Goal: Task Accomplishment & Management: Use online tool/utility

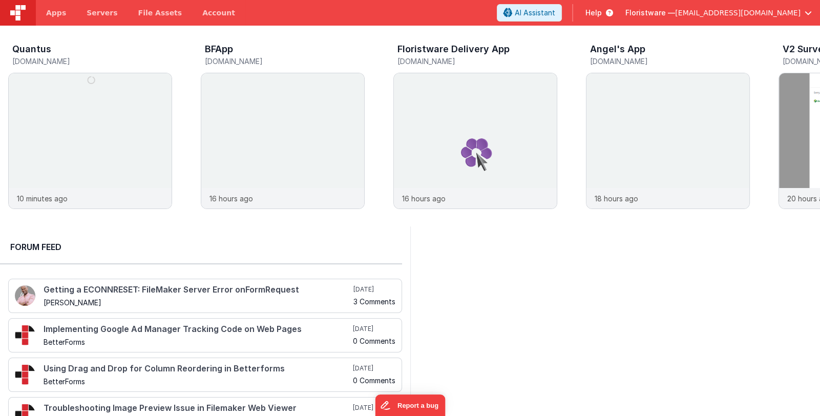
click at [675, 14] on span "Floristware —" at bounding box center [651, 13] width 50 height 10
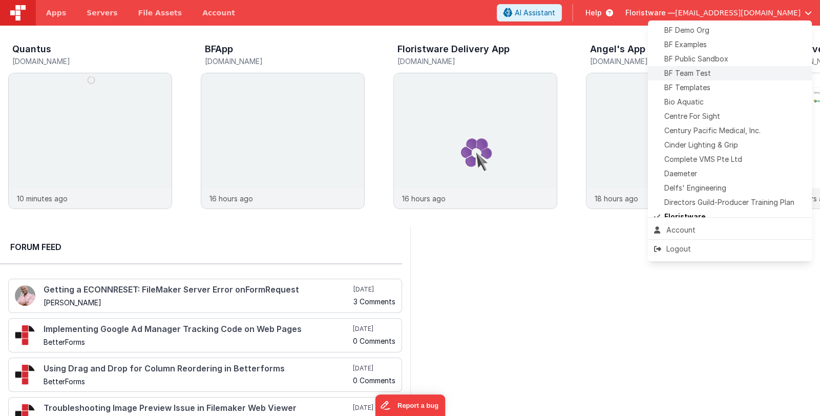
scroll to position [102, 0]
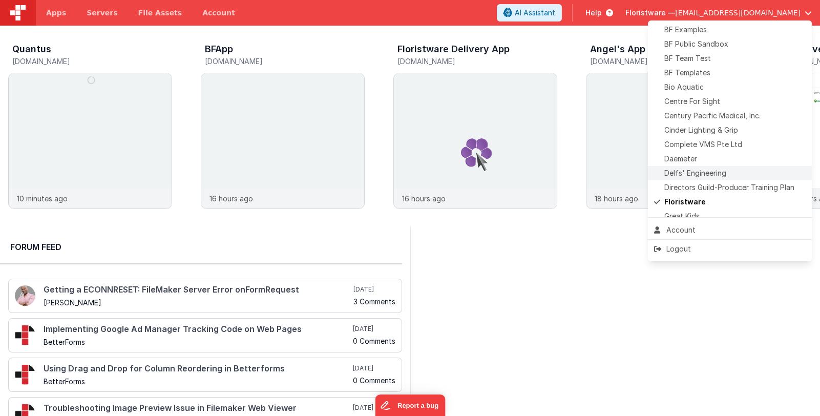
click at [702, 170] on span "Delfs' Engineering" at bounding box center [696, 173] width 62 height 10
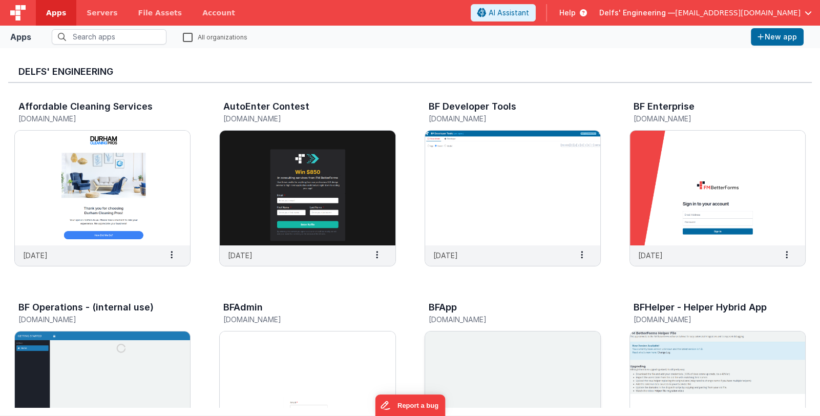
click at [498, 366] on img at bounding box center [512, 389] width 175 height 115
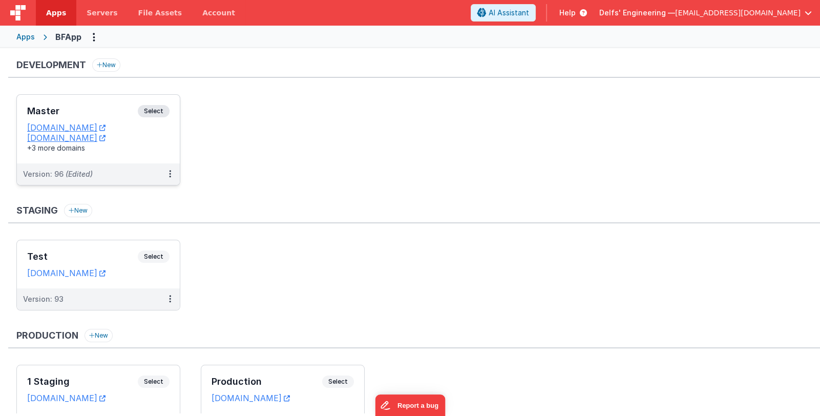
click at [79, 108] on h3 "Master" at bounding box center [82, 111] width 111 height 10
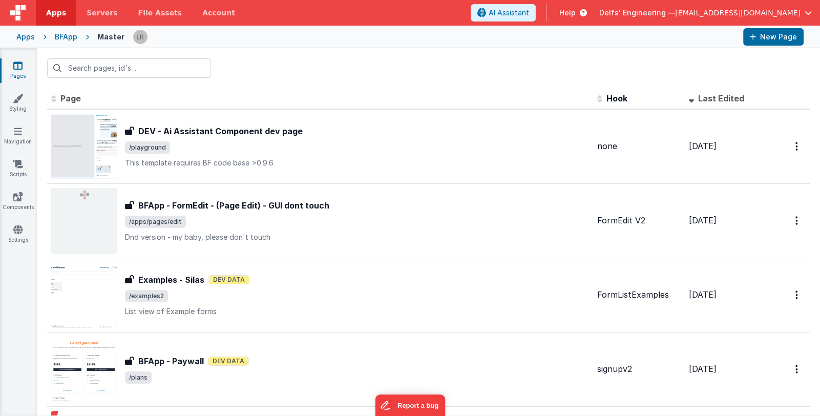
click at [673, 18] on div "[PERSON_NAME]' Engineering — [EMAIL_ADDRESS][DOMAIN_NAME]" at bounding box center [706, 12] width 213 height 17
click at [675, 12] on span "Delfs' Engineering —" at bounding box center [638, 13] width 76 height 10
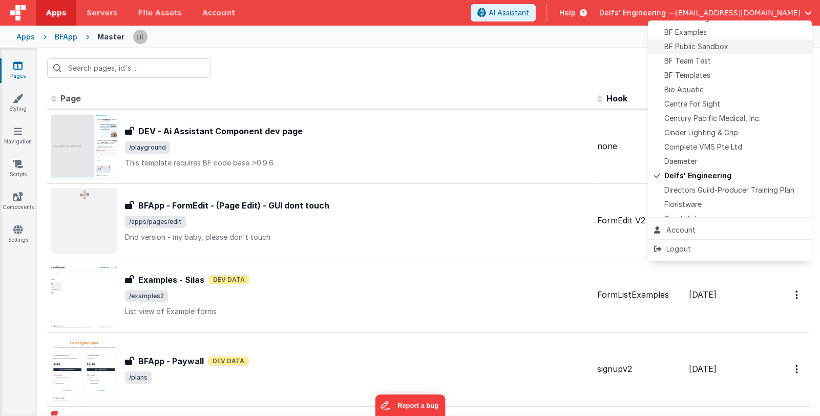
scroll to position [102, 0]
click at [726, 59] on div "BF Team Test" at bounding box center [730, 58] width 152 height 10
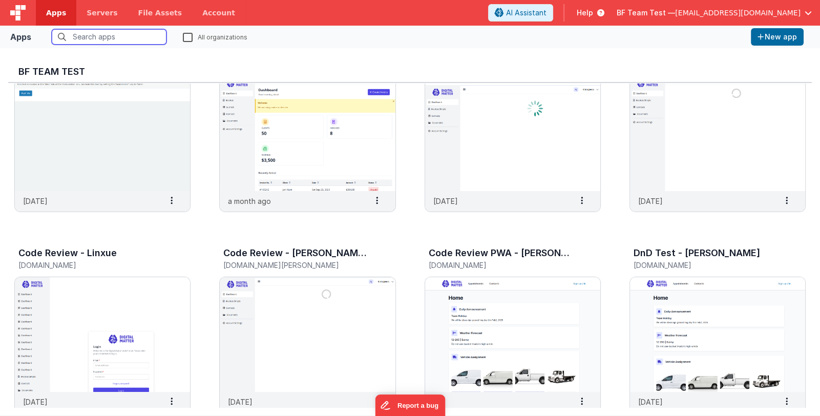
scroll to position [256, 0]
click at [99, 333] on img at bounding box center [102, 334] width 175 height 115
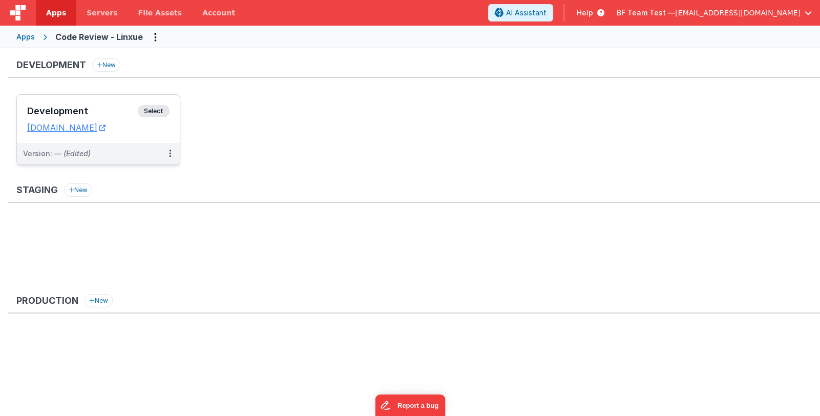
click at [79, 109] on h3 "Development" at bounding box center [82, 111] width 111 height 10
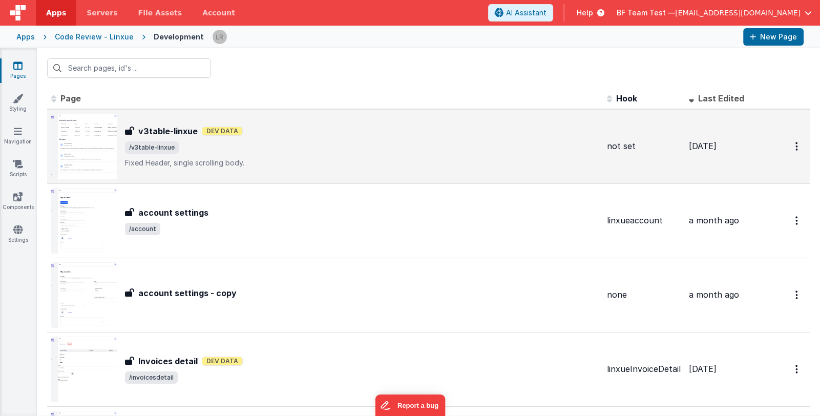
click at [307, 160] on p "Fixed Header, single scrolling body." at bounding box center [362, 163] width 474 height 10
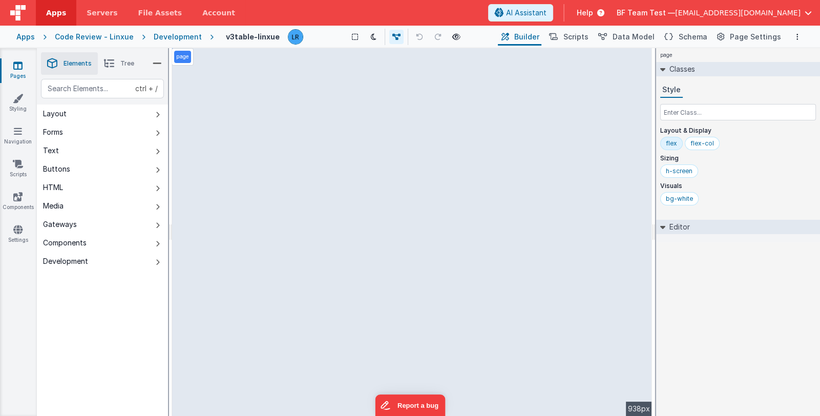
click at [22, 68] on icon at bounding box center [17, 65] width 9 height 10
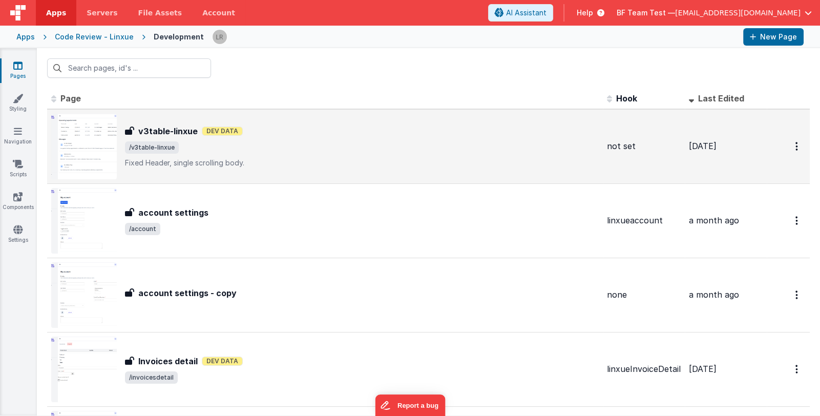
click at [315, 158] on p "Fixed Header, single scrolling body." at bounding box center [362, 163] width 474 height 10
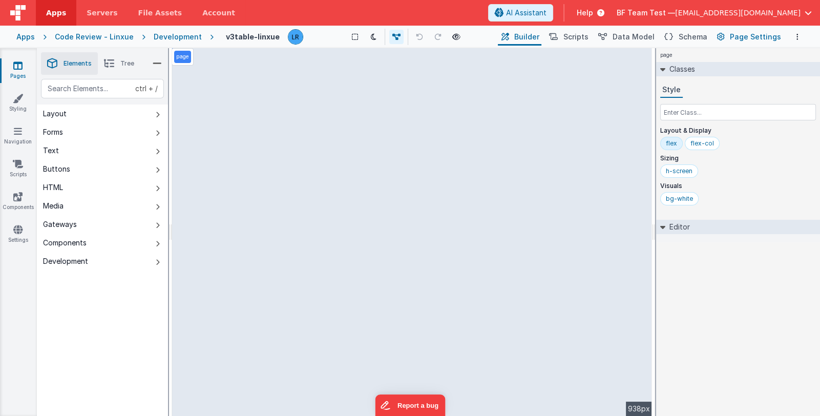
click at [740, 37] on span "Page Settings" at bounding box center [755, 37] width 51 height 10
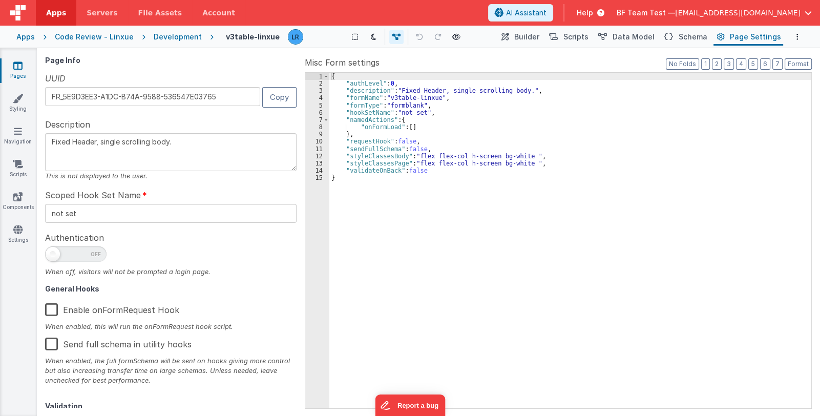
click at [82, 254] on span at bounding box center [75, 253] width 61 height 15
click at [53, 254] on input "checkbox" at bounding box center [49, 253] width 8 height 8
drag, startPoint x: 530, startPoint y: 38, endPoint x: 535, endPoint y: 35, distance: 6.7
click at [535, 35] on span "Builder" at bounding box center [526, 37] width 25 height 10
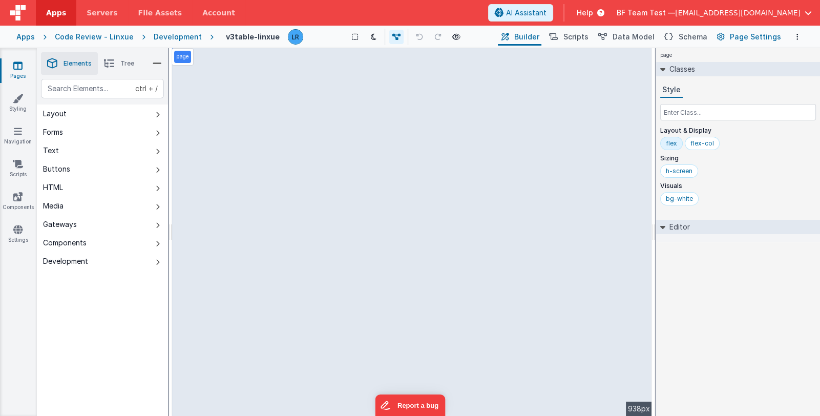
click at [735, 34] on span "Page Settings" at bounding box center [755, 37] width 51 height 10
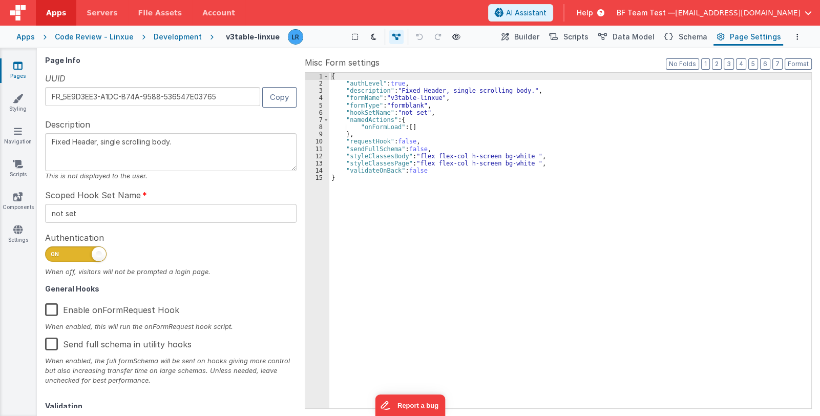
click at [91, 255] on span at bounding box center [75, 253] width 61 height 15
click at [53, 255] on input "checkbox" at bounding box center [49, 253] width 8 height 8
checkbox input "false"
drag, startPoint x: 540, startPoint y: 35, endPoint x: 535, endPoint y: 40, distance: 7.2
click at [540, 35] on span "Builder" at bounding box center [526, 37] width 25 height 10
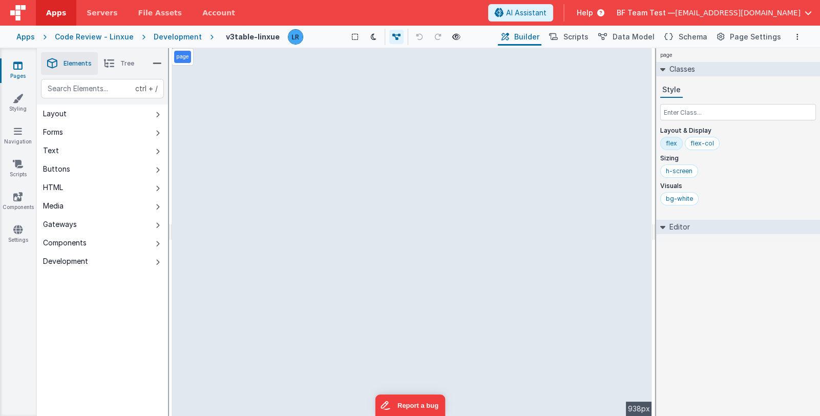
click at [12, 76] on link "Pages" at bounding box center [17, 70] width 37 height 20
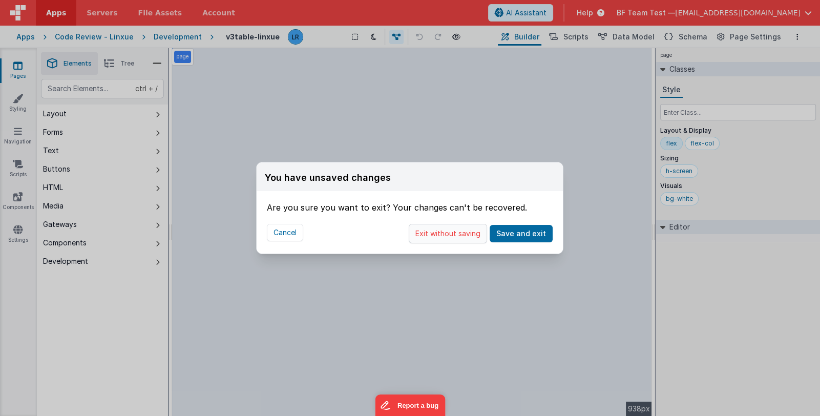
click at [464, 236] on button "Exit without saving" at bounding box center [448, 233] width 78 height 19
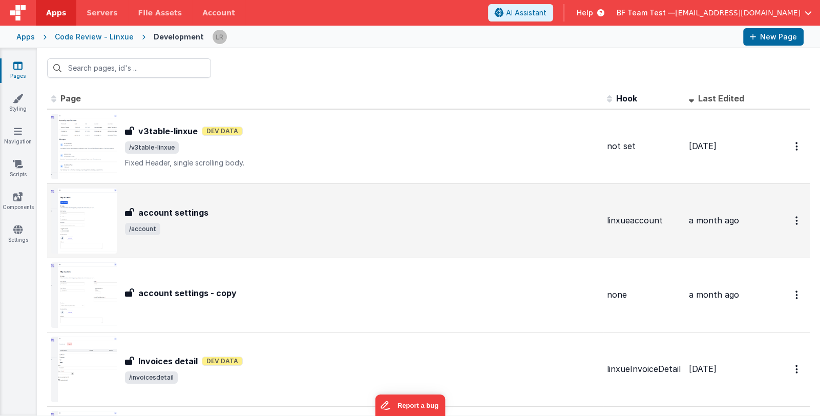
click at [325, 221] on div "account settings account settings /account" at bounding box center [362, 220] width 474 height 29
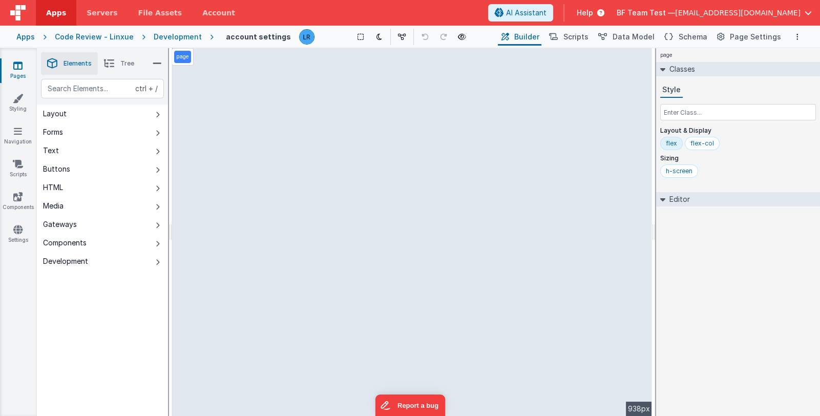
click at [17, 69] on icon at bounding box center [17, 65] width 9 height 10
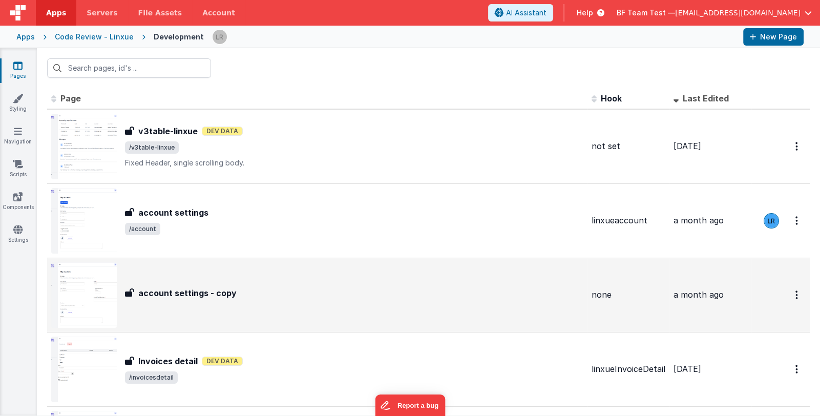
click at [318, 297] on div "account settings - copy" at bounding box center [354, 293] width 459 height 12
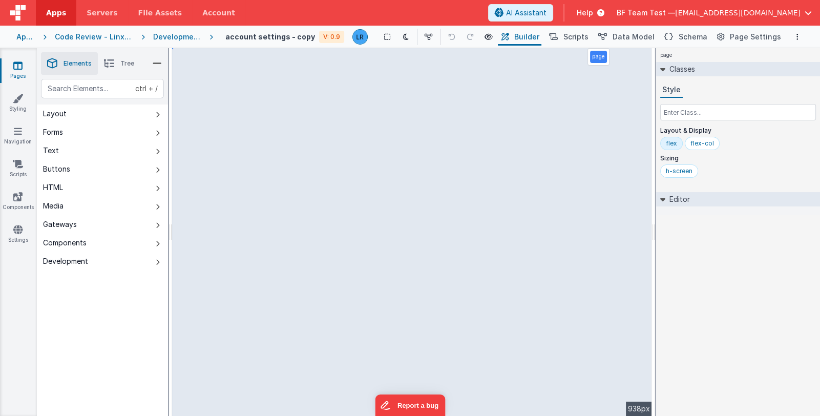
click at [18, 70] on icon at bounding box center [17, 65] width 9 height 10
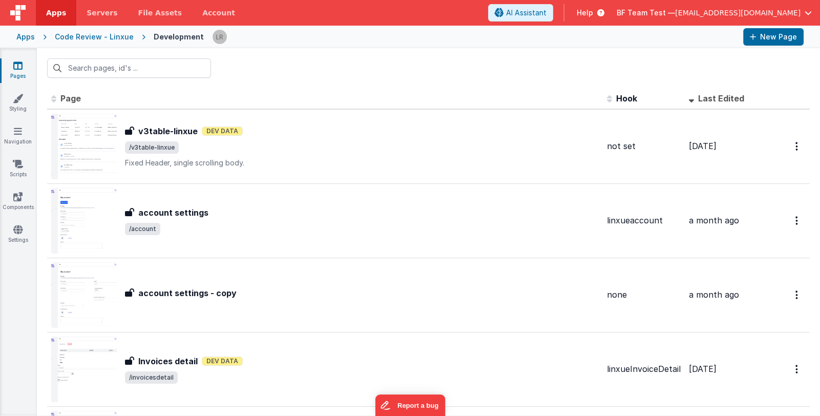
click at [15, 72] on link "Pages" at bounding box center [17, 70] width 37 height 20
click at [86, 37] on div "Code Review - Linxue" at bounding box center [94, 37] width 79 height 10
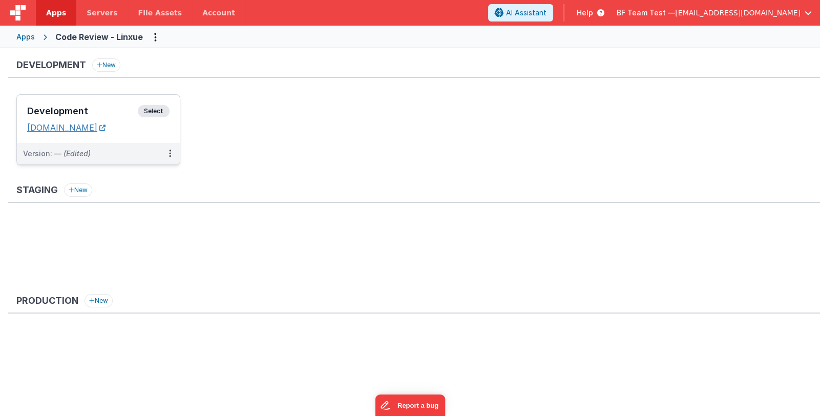
click at [101, 127] on link "[DOMAIN_NAME]" at bounding box center [66, 127] width 78 height 10
click at [109, 107] on h3 "Development" at bounding box center [82, 111] width 111 height 10
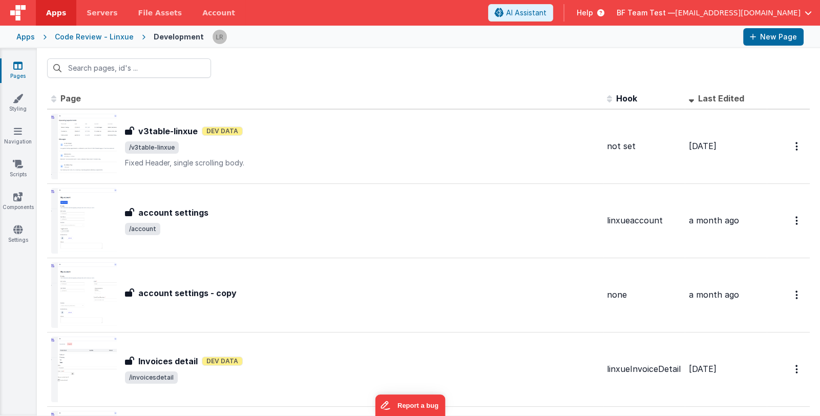
click at [377, 173] on div "v3table-linxue v3table-linxue Dev Data /v3table-linxue Fixed Header, single scr…" at bounding box center [325, 147] width 548 height 66
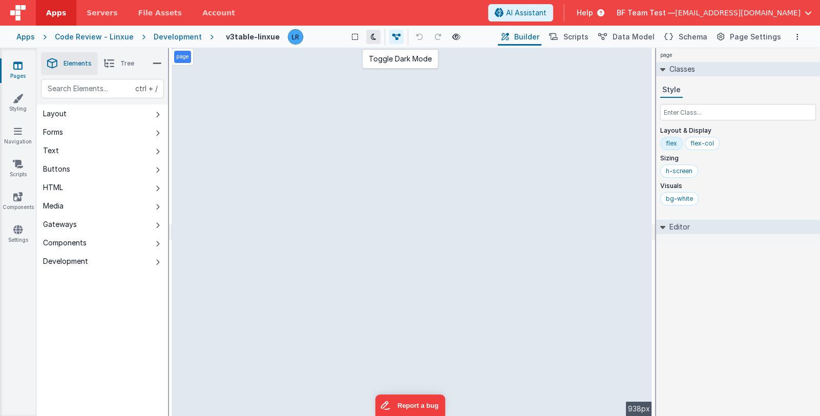
click at [369, 37] on button at bounding box center [373, 37] width 14 height 14
click at [372, 36] on icon at bounding box center [374, 36] width 6 height 7
click at [371, 32] on button at bounding box center [373, 37] width 14 height 14
click at [398, 39] on icon at bounding box center [397, 36] width 8 height 7
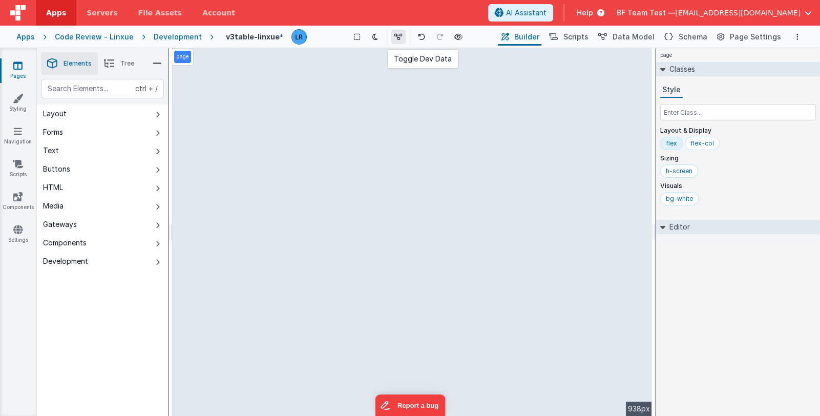
click at [398, 39] on icon at bounding box center [399, 36] width 8 height 7
click at [627, 34] on span "Data Model" at bounding box center [634, 37] width 42 height 10
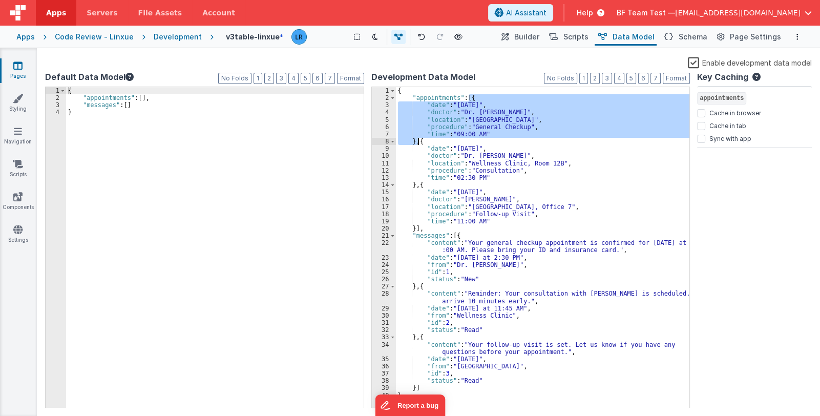
drag, startPoint x: 468, startPoint y: 96, endPoint x: 417, endPoint y: 142, distance: 68.9
click at [417, 142] on div "{ "appointments" : [{ "date" : "[DATE]" , "doctor" : "Dr. [PERSON_NAME]" , "loc…" at bounding box center [543, 255] width 294 height 336
click at [417, 142] on div "{ "appointments" : [{ "date" : "[DATE]" , "doctor" : "Dr. [PERSON_NAME]" , "loc…" at bounding box center [543, 247] width 294 height 321
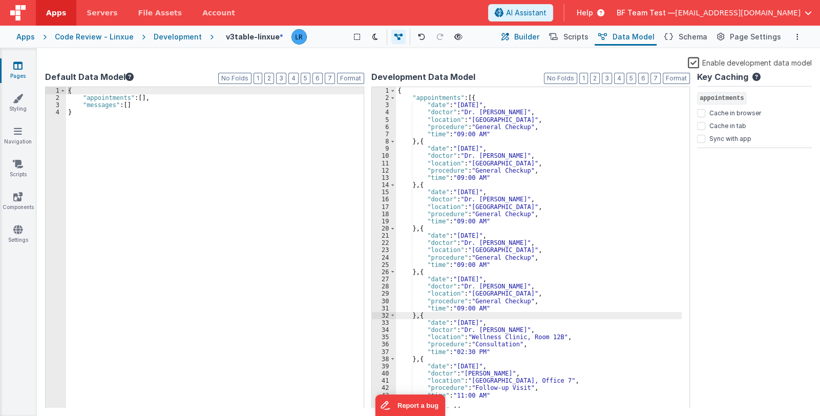
click at [523, 37] on button "Builder" at bounding box center [520, 36] width 44 height 17
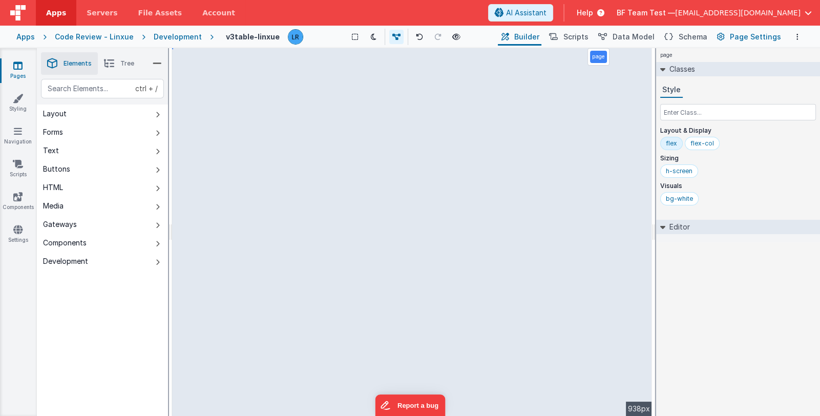
click at [731, 36] on button "Page Settings" at bounding box center [749, 36] width 70 height 17
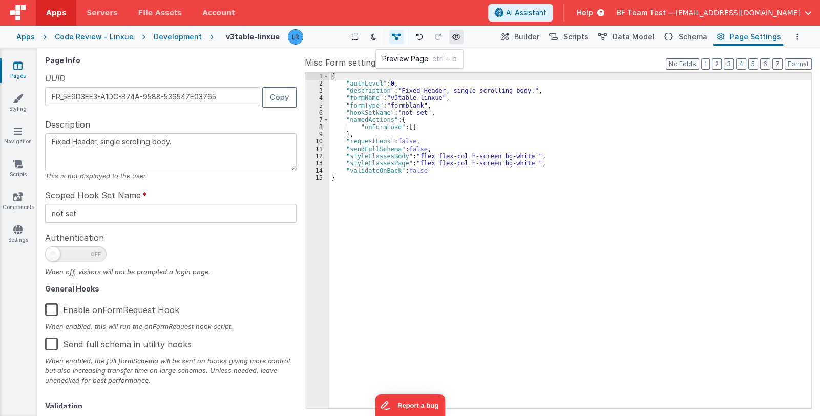
click at [461, 36] on button at bounding box center [456, 37] width 14 height 14
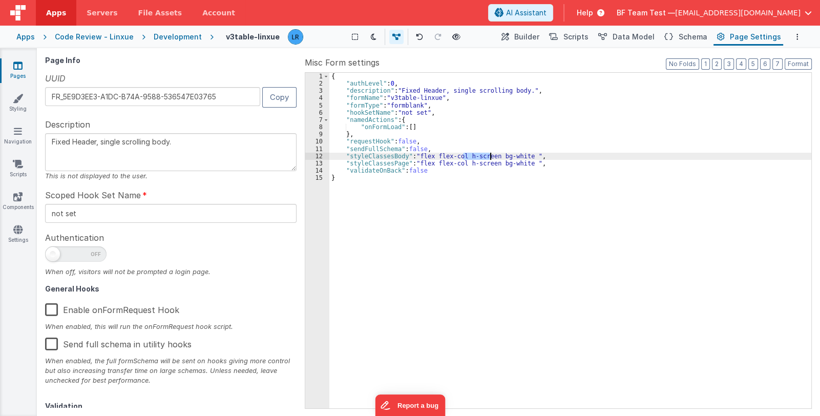
drag, startPoint x: 462, startPoint y: 155, endPoint x: 489, endPoint y: 155, distance: 27.2
click at [489, 155] on div "{ "authLevel" : 0 , "description" : "Fixed Header, single scrolling body." , "f…" at bounding box center [570, 248] width 482 height 350
click at [465, 177] on div "{ "authLevel" : 0 , "description" : "Fixed Header, single scrolling body." , "f…" at bounding box center [570, 248] width 482 height 350
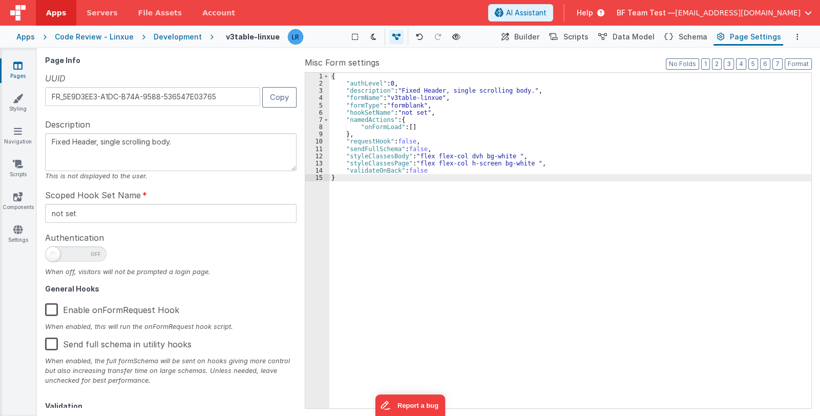
click at [471, 163] on div "{ "authLevel" : 0 , "description" : "Fixed Header, single scrolling body." , "f…" at bounding box center [570, 248] width 482 height 350
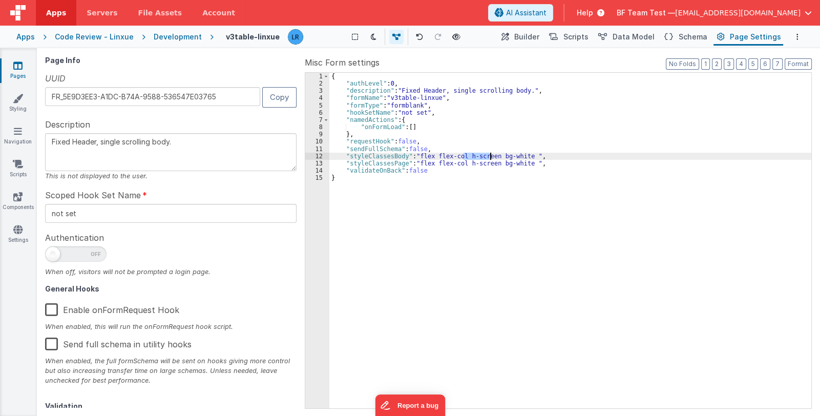
click at [494, 163] on div "{ "authLevel" : 0 , "description" : "Fixed Header, single scrolling body." , "f…" at bounding box center [570, 248] width 482 height 350
drag, startPoint x: 462, startPoint y: 162, endPoint x: 491, endPoint y: 162, distance: 28.7
click at [491, 162] on div "{ "authLevel" : 0 , "description" : "Fixed Header, single scrolling body." , "f…" at bounding box center [570, 248] width 482 height 350
drag, startPoint x: 463, startPoint y: 155, endPoint x: 490, endPoint y: 156, distance: 26.7
click at [490, 156] on div "{ "authLevel" : 0 , "description" : "Fixed Header, single scrolling body." , "f…" at bounding box center [570, 248] width 482 height 350
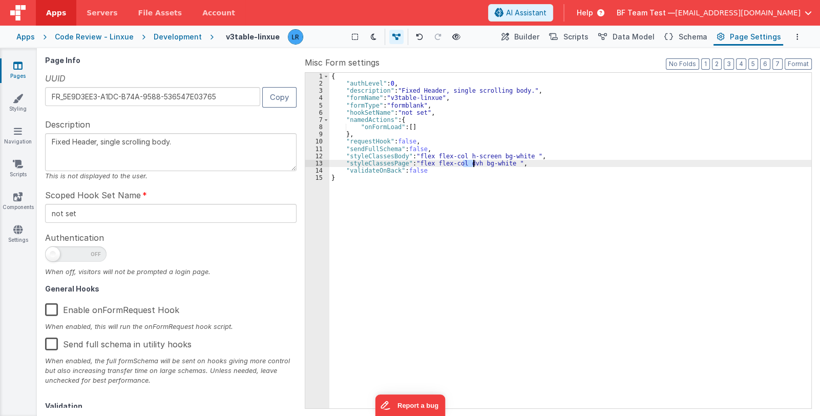
drag, startPoint x: 463, startPoint y: 163, endPoint x: 473, endPoint y: 163, distance: 10.8
click at [473, 163] on div "{ "authLevel" : 0 , "description" : "Fixed Header, single scrolling body." , "f…" at bounding box center [570, 248] width 482 height 350
click at [522, 35] on button "Builder" at bounding box center [520, 36] width 44 height 17
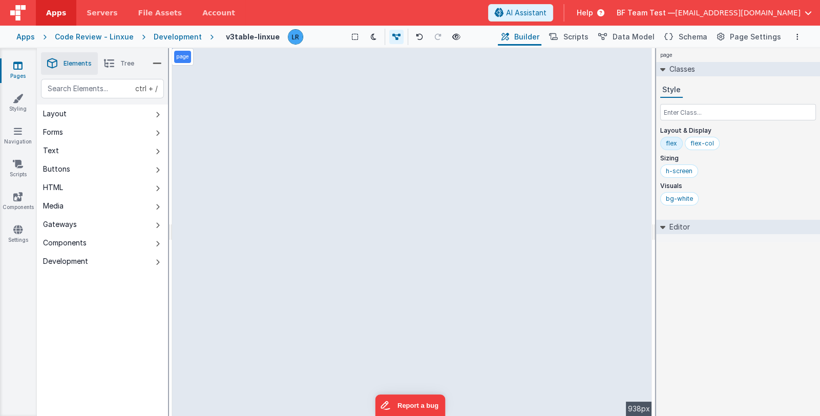
click at [125, 67] on span "Tree" at bounding box center [127, 63] width 14 height 8
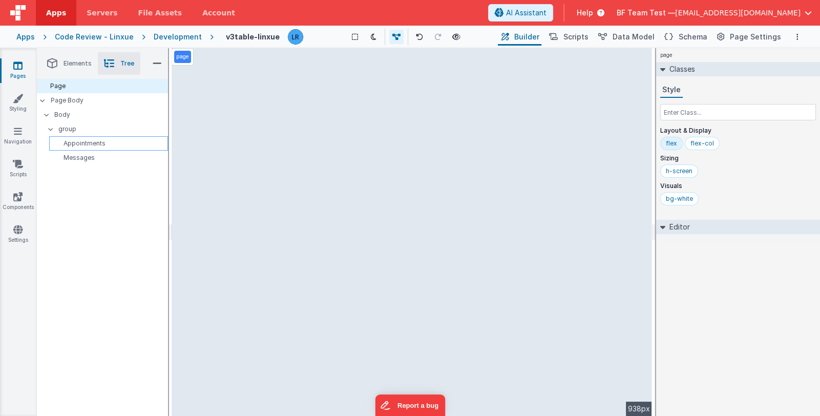
click at [92, 145] on p "Appointments" at bounding box center [110, 143] width 114 height 8
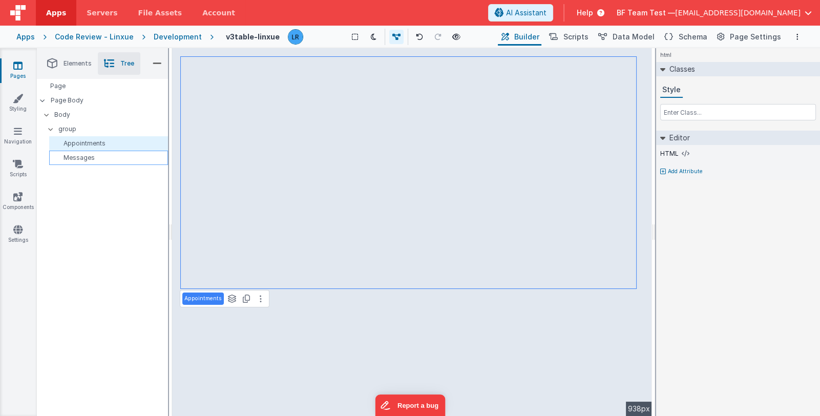
click at [89, 156] on p "Messages" at bounding box center [110, 158] width 114 height 8
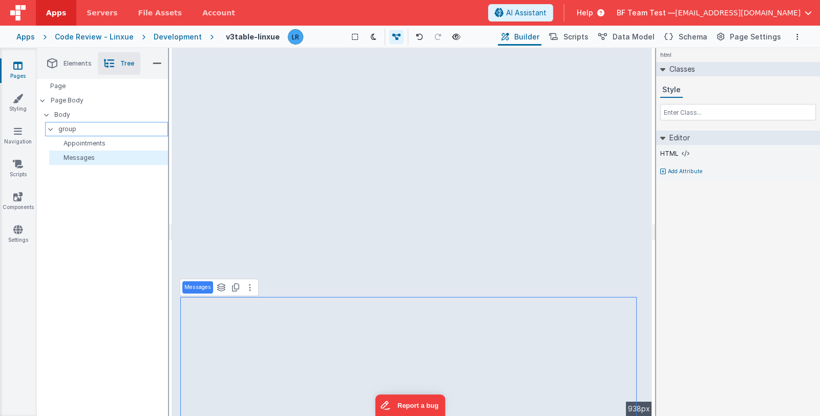
click at [84, 129] on p "group" at bounding box center [112, 128] width 109 height 11
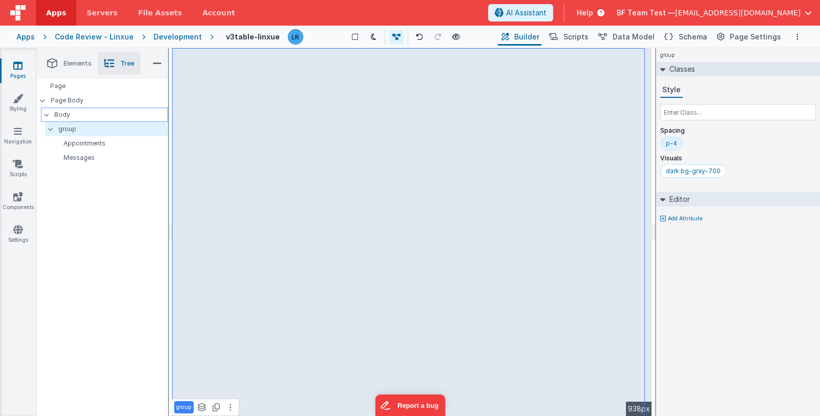
click at [81, 115] on p "Body" at bounding box center [110, 114] width 113 height 11
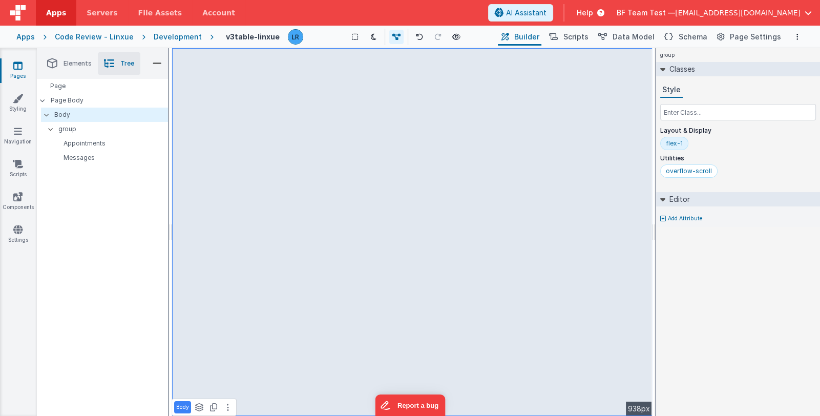
click at [676, 101] on div "Style Layout & Display flex-1 Utilities overflow-scroll" at bounding box center [738, 131] width 156 height 99
click at [674, 116] on input "text" at bounding box center [738, 112] width 156 height 16
click at [85, 101] on p "Page Body" at bounding box center [109, 100] width 117 height 8
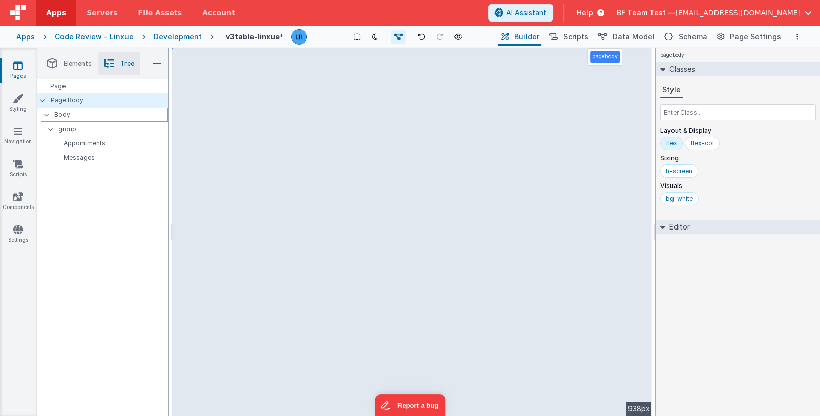
click at [115, 111] on p "Body" at bounding box center [110, 114] width 113 height 11
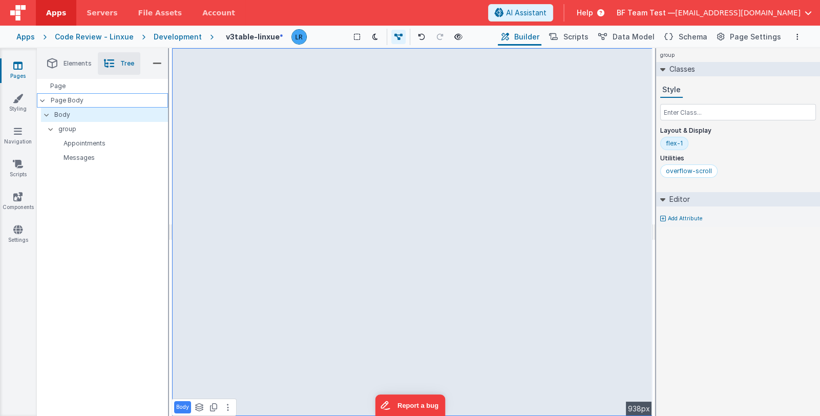
click at [114, 100] on p "Page Body" at bounding box center [109, 100] width 117 height 8
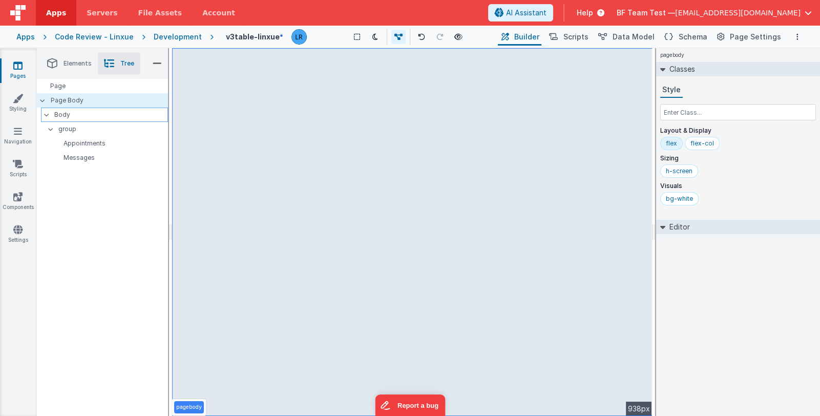
click at [111, 111] on p "Body" at bounding box center [110, 114] width 113 height 11
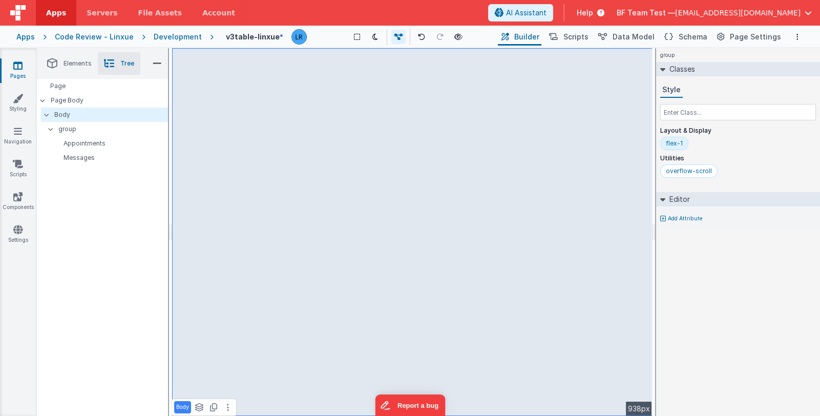
click at [673, 148] on div "flex-1" at bounding box center [674, 143] width 28 height 13
click at [674, 145] on div "flex-1" at bounding box center [674, 143] width 17 height 8
click at [683, 114] on input "text" at bounding box center [738, 112] width 156 height 16
type input "dvh"
click at [733, 170] on div "dvh" at bounding box center [731, 171] width 11 height 8
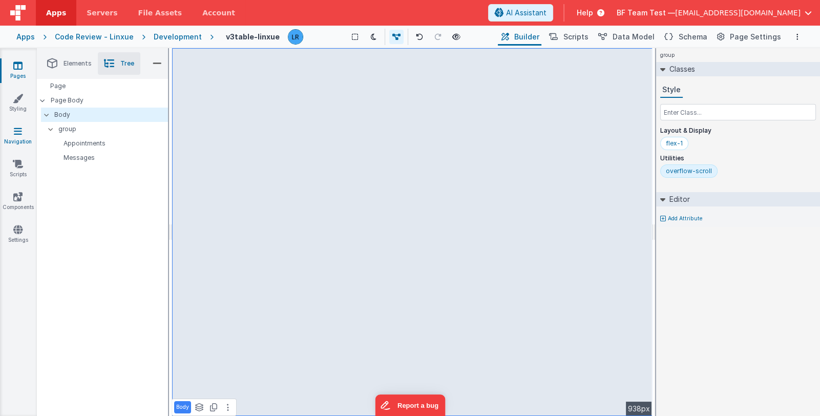
click at [20, 134] on icon at bounding box center [18, 131] width 8 height 10
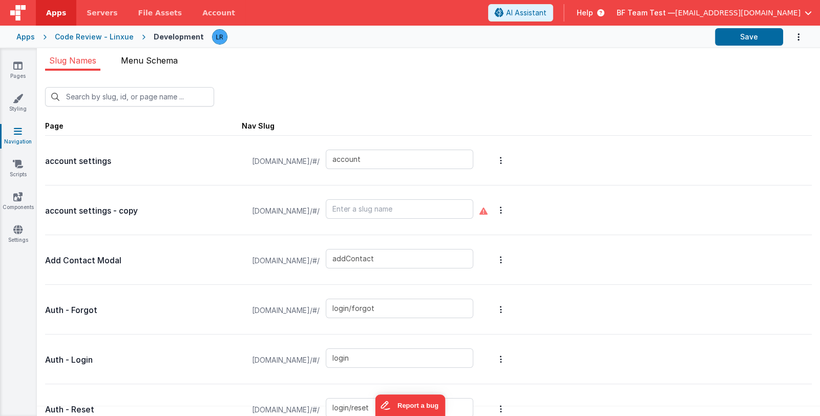
click at [172, 59] on span "Menu Schema" at bounding box center [149, 60] width 57 height 10
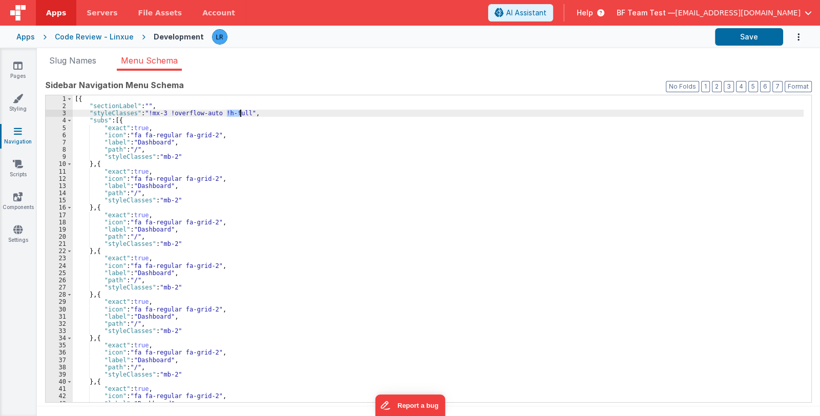
drag, startPoint x: 228, startPoint y: 113, endPoint x: 240, endPoint y: 113, distance: 12.3
click at [240, 113] on div "[{ "sectionLabel" : "" , "styleClasses" : "!mx-3 !overflow-auto !h-full" , "sub…" at bounding box center [438, 256] width 731 height 322
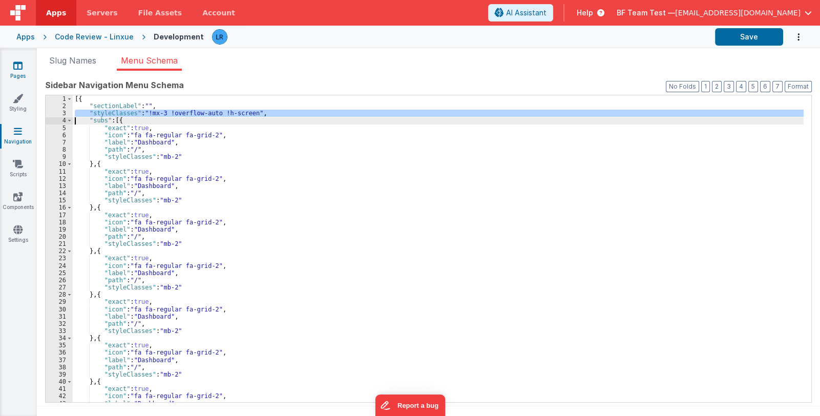
click at [18, 70] on icon at bounding box center [17, 65] width 9 height 10
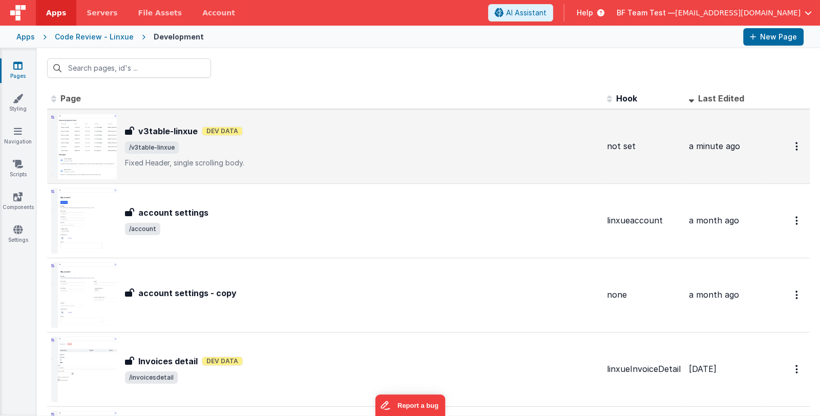
click at [338, 155] on div "v3table-linxue v3table-linxue Dev Data /v3table-linxue Fixed Header, single scr…" at bounding box center [362, 146] width 474 height 43
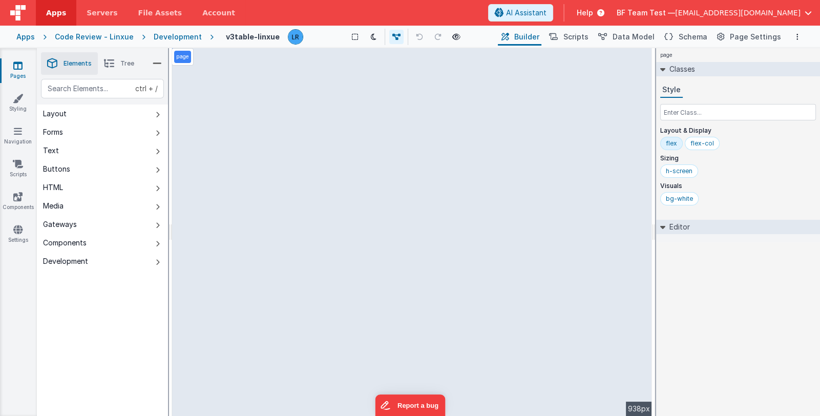
click at [120, 258] on button "Development" at bounding box center [102, 261] width 131 height 18
click at [111, 245] on button "Components" at bounding box center [102, 243] width 131 height 18
click at [101, 114] on button "Layout" at bounding box center [102, 114] width 131 height 18
click at [100, 125] on button "Forms" at bounding box center [102, 132] width 131 height 18
click at [96, 154] on button "Text" at bounding box center [102, 150] width 131 height 18
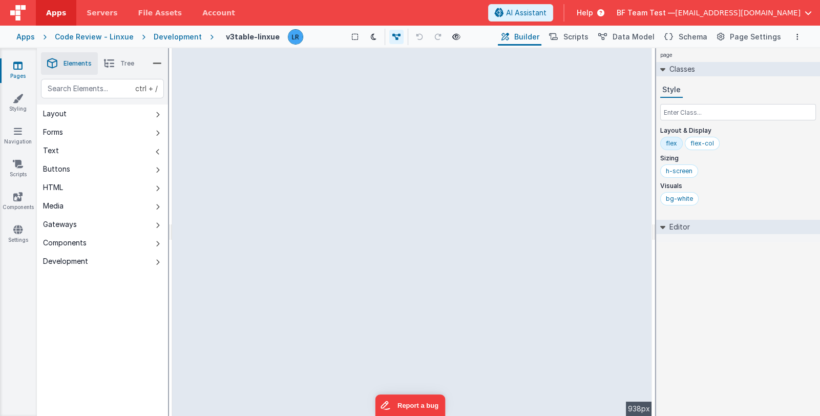
click at [92, 173] on button "Buttons" at bounding box center [102, 169] width 131 height 18
click at [90, 194] on button "HTML" at bounding box center [102, 187] width 131 height 18
click at [87, 207] on button "Media" at bounding box center [102, 206] width 131 height 18
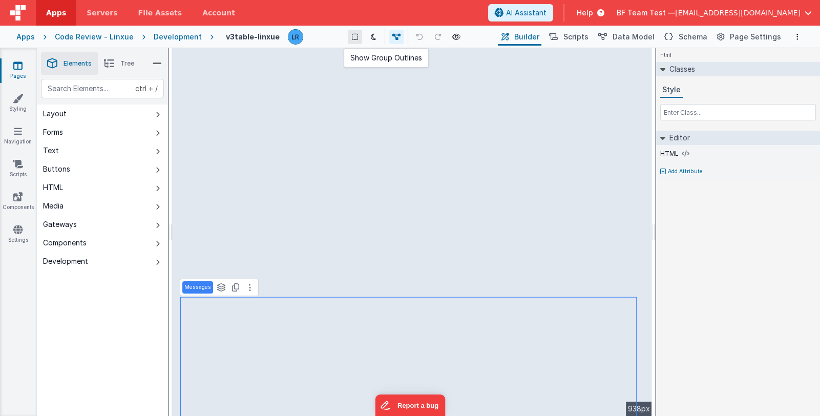
click at [350, 36] on button at bounding box center [355, 37] width 14 height 14
click at [113, 67] on icon at bounding box center [109, 63] width 10 height 14
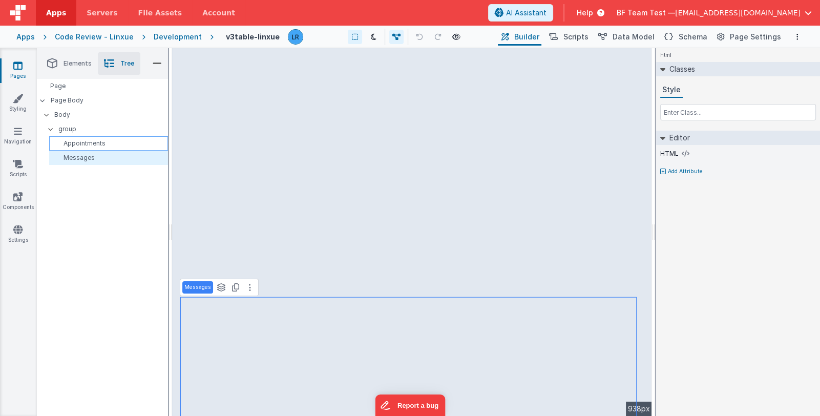
click at [100, 145] on p "Appointments" at bounding box center [110, 143] width 114 height 8
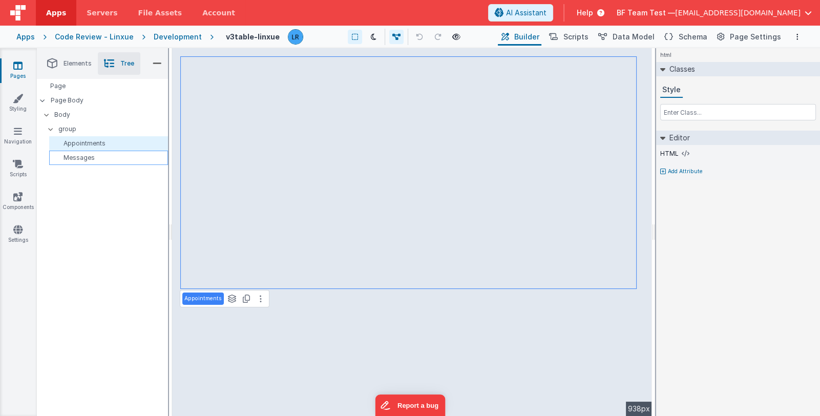
click at [97, 158] on p "Messages" at bounding box center [110, 158] width 114 height 8
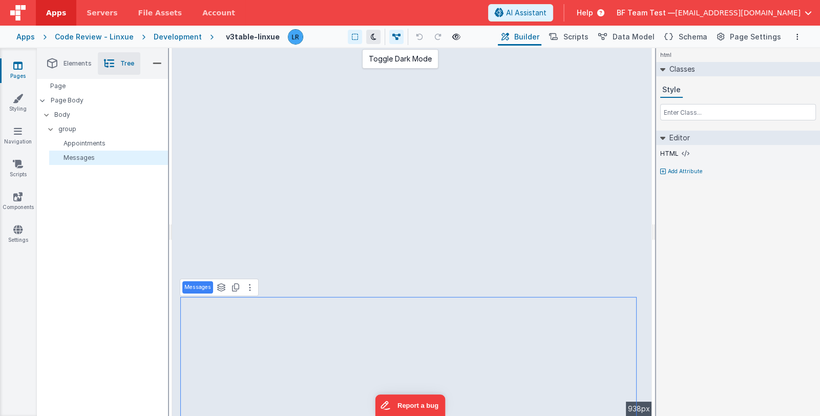
click at [373, 37] on icon at bounding box center [374, 36] width 6 height 7
click at [16, 132] on icon at bounding box center [18, 131] width 8 height 10
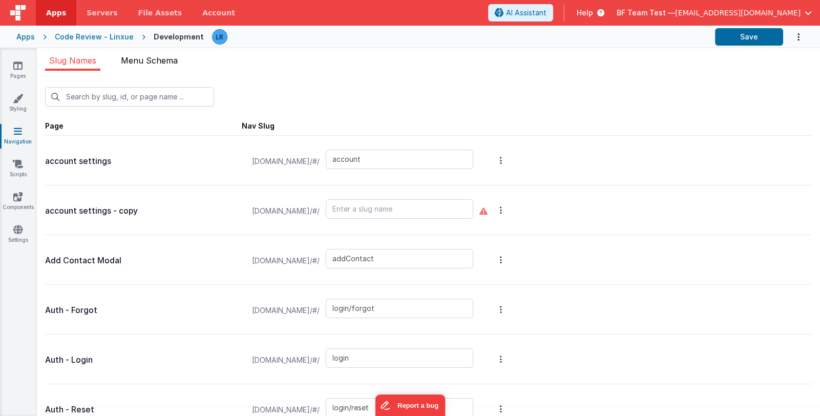
click at [155, 63] on span "Menu Schema" at bounding box center [149, 60] width 57 height 10
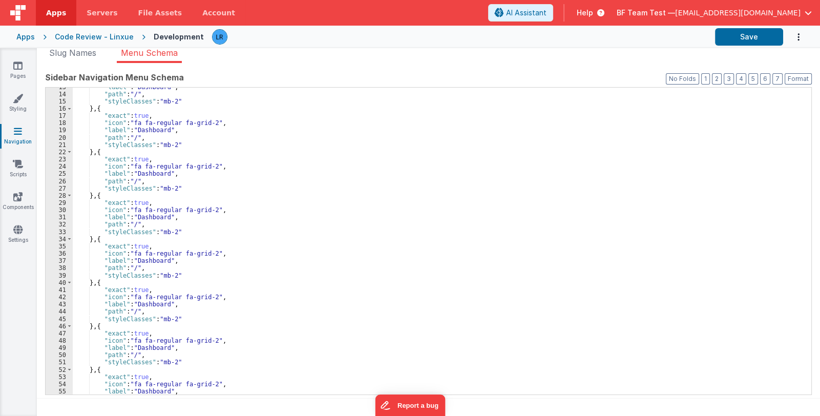
scroll to position [122, 0]
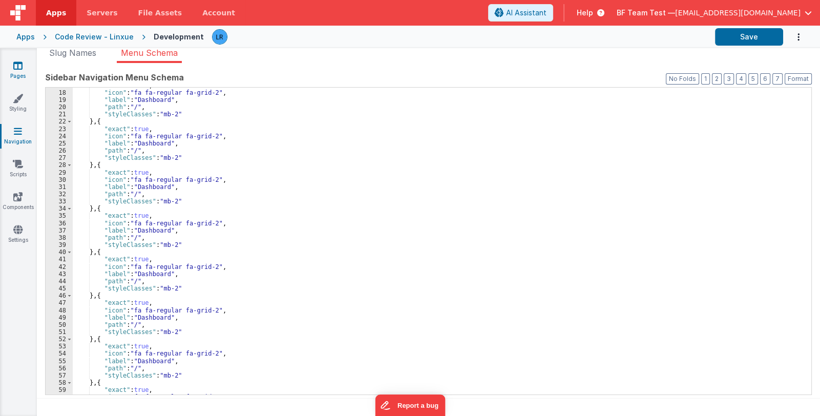
click at [24, 71] on link "Pages" at bounding box center [17, 70] width 37 height 20
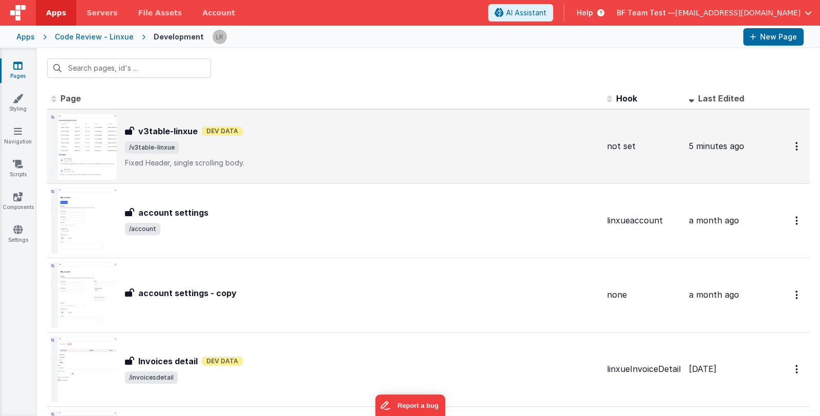
click at [258, 158] on p "Fixed Header, single scrolling body." at bounding box center [362, 163] width 474 height 10
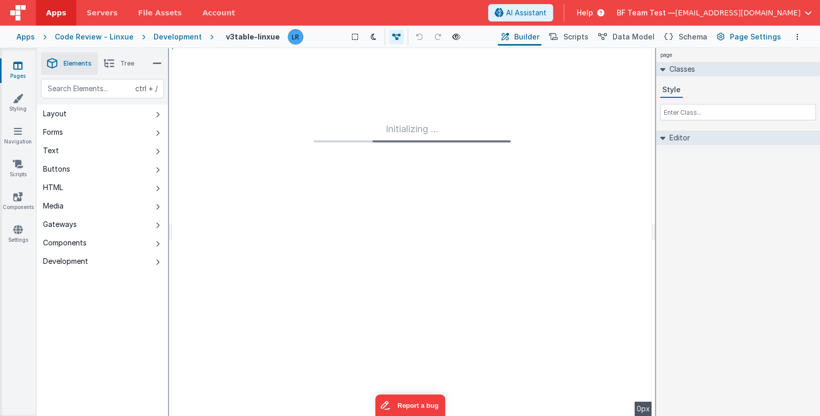
type input "FR_5E9D3EE3-A1DC-B74A-9588-536547E03765"
type textarea "Fixed Header, single scrolling body."
type input "not set"
checkbox input "false"
click at [741, 35] on span "Page Settings" at bounding box center [755, 37] width 51 height 10
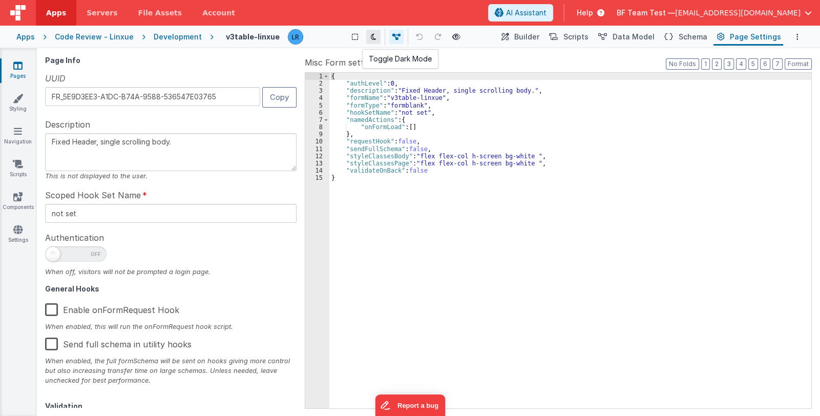
click at [371, 37] on icon at bounding box center [374, 36] width 6 height 7
click at [521, 38] on button "Builder" at bounding box center [520, 36] width 44 height 17
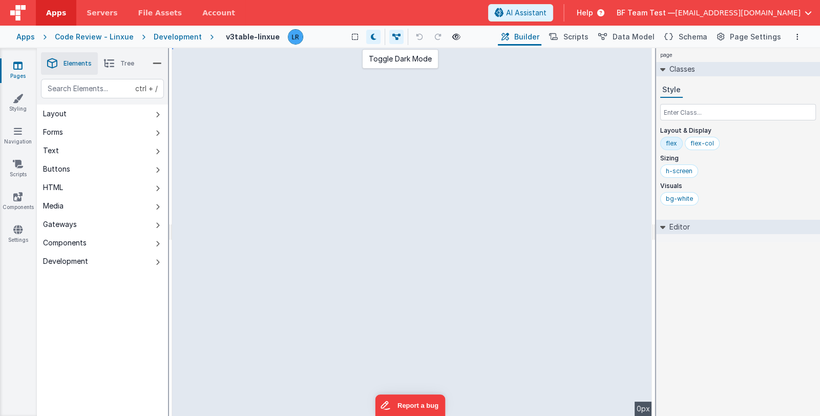
click at [374, 37] on icon at bounding box center [374, 36] width 6 height 7
click at [18, 139] on link "Navigation" at bounding box center [17, 136] width 37 height 20
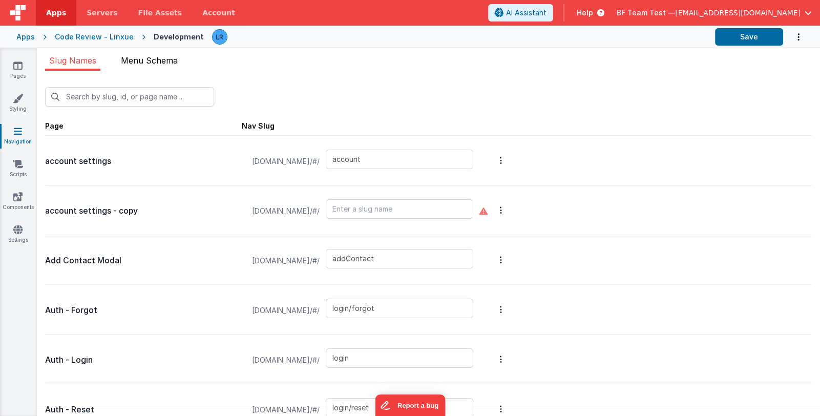
click at [167, 61] on span "Menu Schema" at bounding box center [149, 60] width 57 height 10
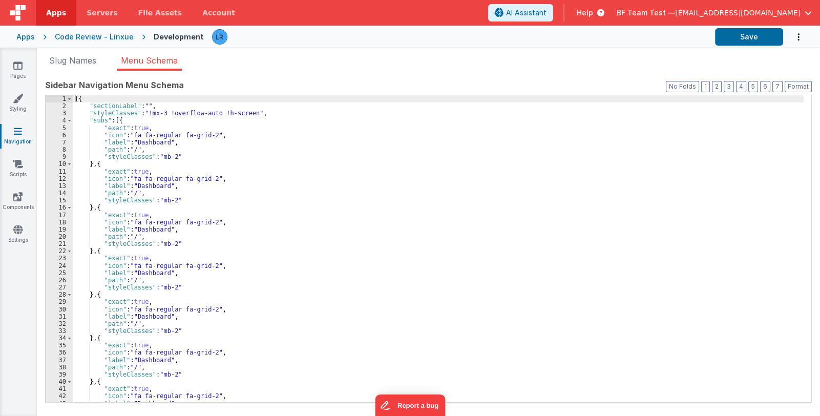
click at [160, 200] on div "[{ "sectionLabel" : "" , "styleClasses" : "!mx-3 !overflow-auto !h-screen" , "s…" at bounding box center [438, 256] width 731 height 322
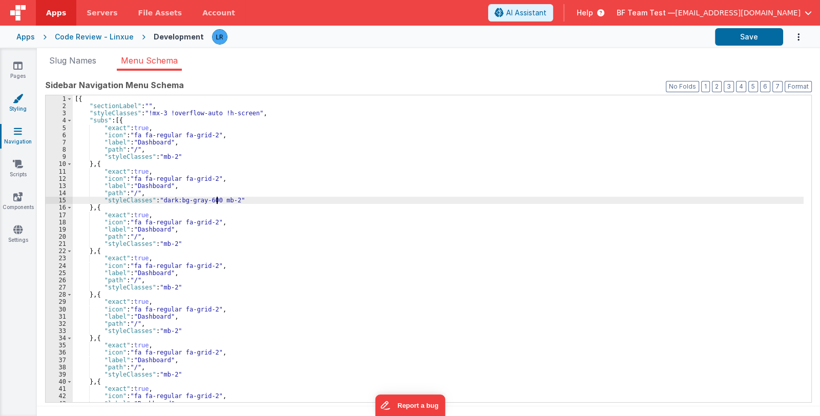
click at [19, 98] on icon at bounding box center [18, 98] width 10 height 10
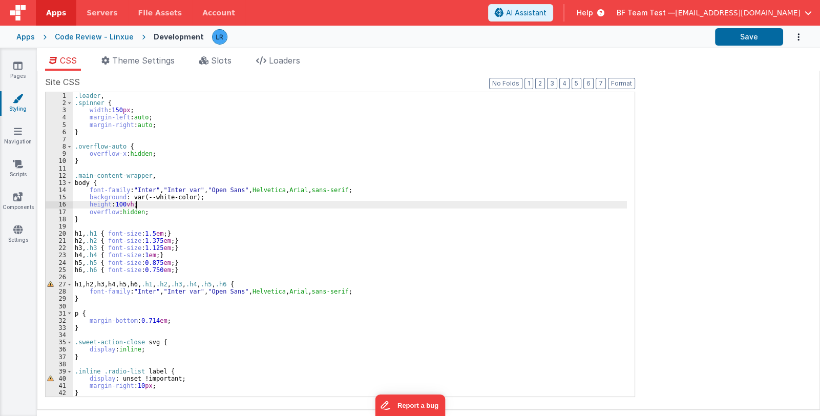
click at [241, 206] on div ".loader , .spinner { width : 150 px ; margin-left : auto ; margin-right : auto …" at bounding box center [350, 251] width 554 height 319
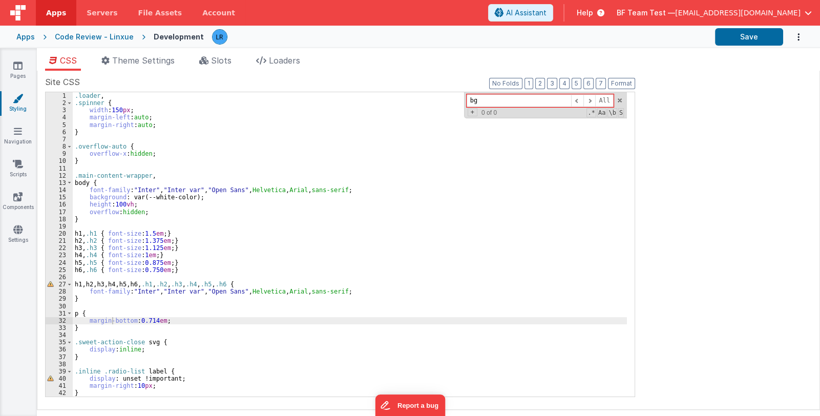
type input "b"
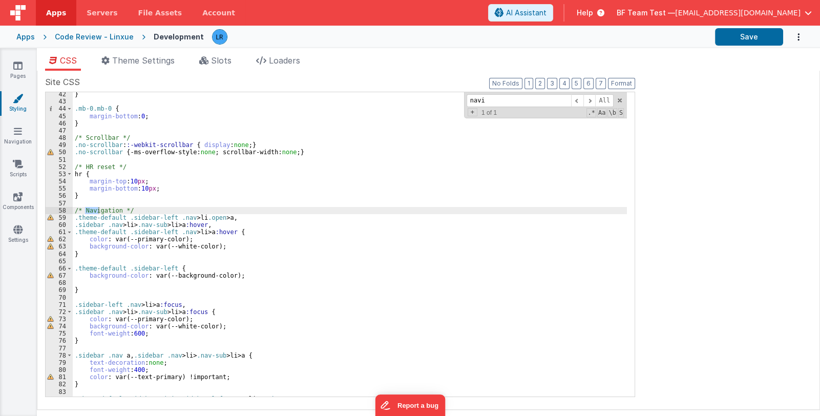
scroll to position [299, 0]
type input "navi"
click at [18, 70] on icon at bounding box center [17, 65] width 9 height 10
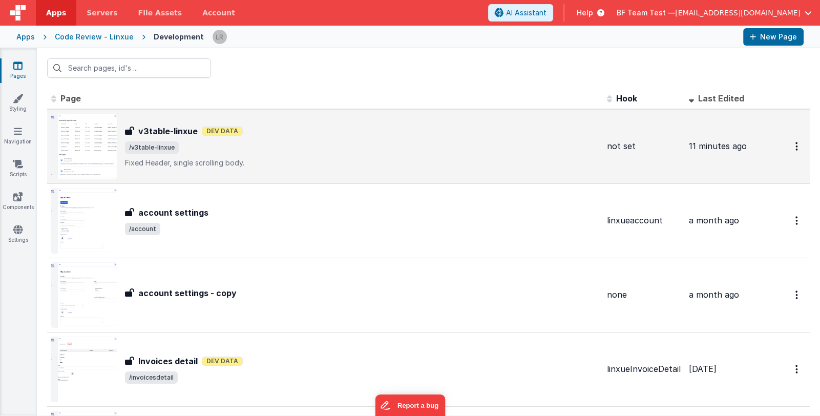
click at [272, 133] on div "v3table-linxue Dev Data" at bounding box center [362, 131] width 474 height 12
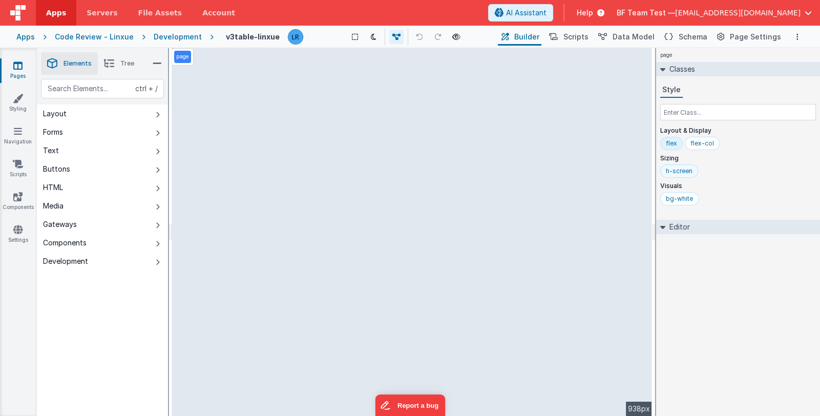
click at [679, 172] on div "h-screen" at bounding box center [679, 171] width 27 height 8
click at [127, 65] on span "Tree" at bounding box center [127, 63] width 14 height 8
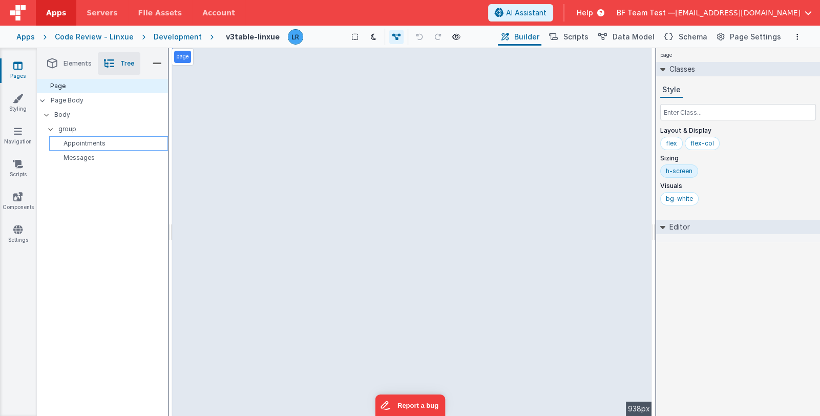
click at [115, 139] on p "Appointments" at bounding box center [110, 143] width 114 height 8
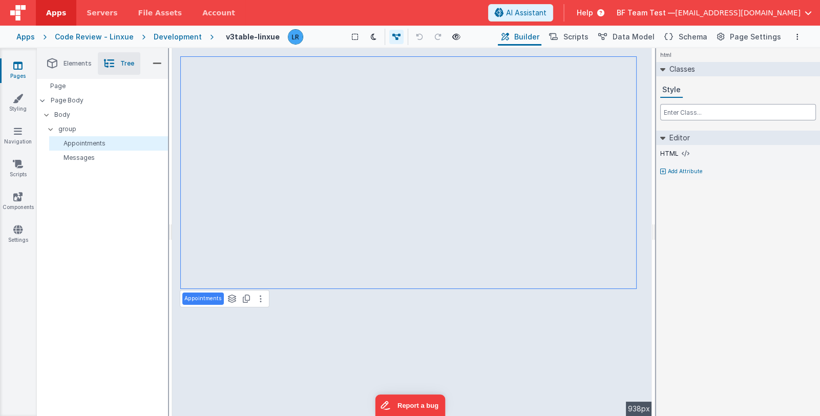
click at [686, 112] on input "text" at bounding box center [738, 112] width 156 height 16
paste input "h-screen"
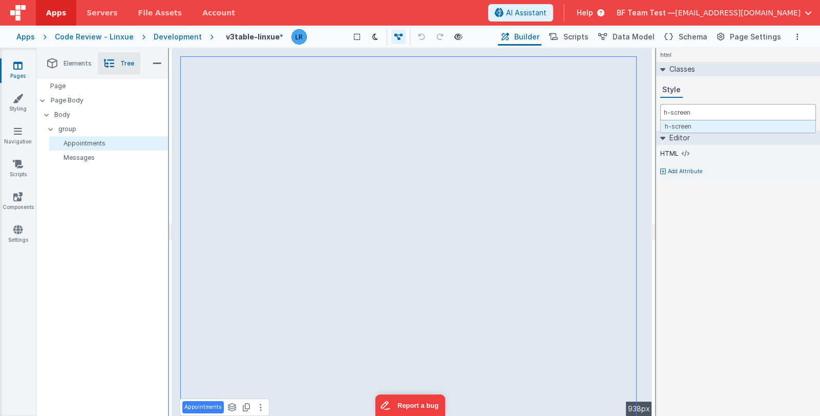
type input "h-screen"
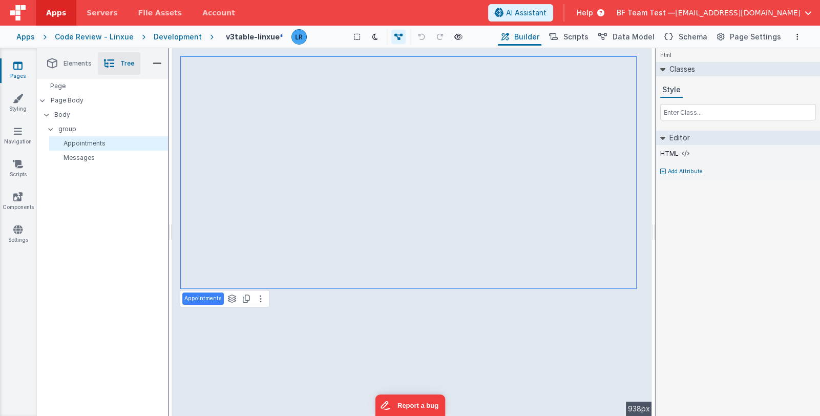
click at [737, 263] on div "html Classes Style Editor HTML Add Attribute DEV: Focus DEV: builderToggleCondi…" at bounding box center [738, 232] width 164 height 368
click at [103, 158] on p "Messages" at bounding box center [110, 158] width 114 height 8
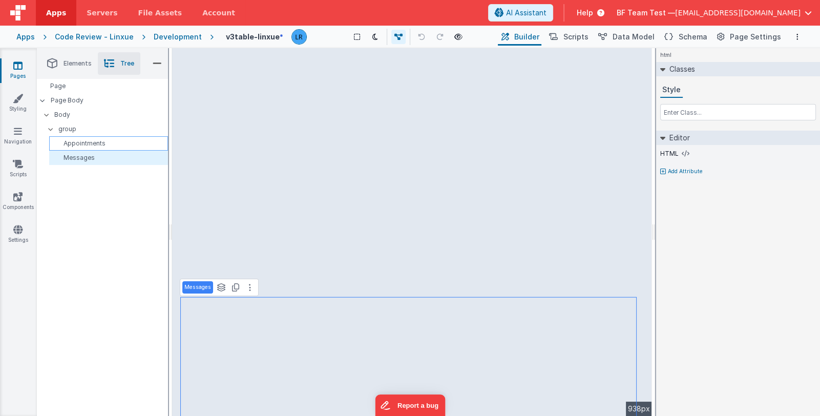
click at [104, 146] on p "Appointments" at bounding box center [110, 143] width 114 height 8
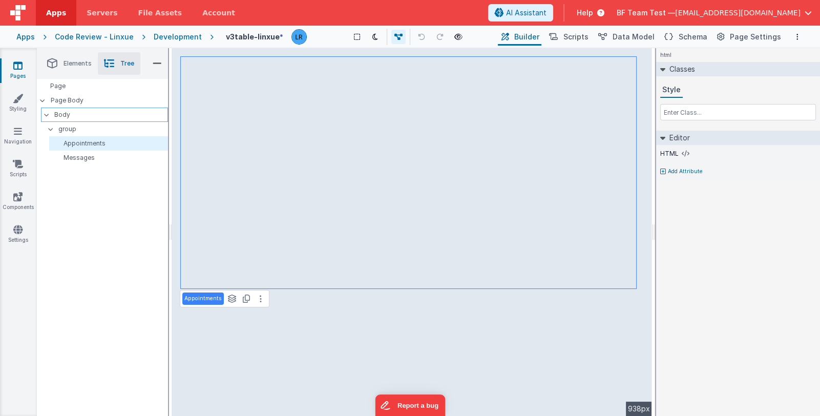
click at [103, 117] on p "Body" at bounding box center [110, 114] width 113 height 11
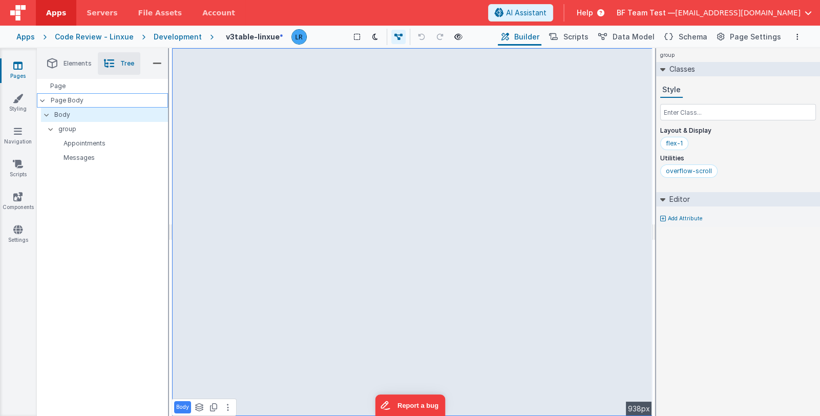
click at [104, 107] on div "Page Body" at bounding box center [102, 100] width 131 height 14
click at [97, 142] on p "Appointments" at bounding box center [110, 143] width 114 height 8
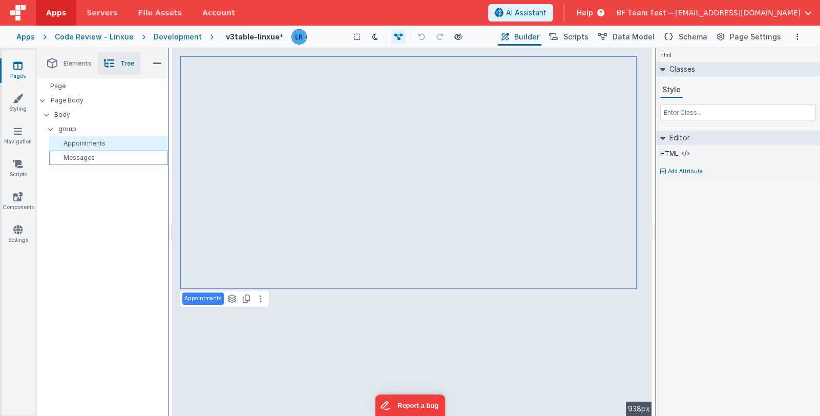
click at [94, 159] on p "Messages" at bounding box center [110, 158] width 114 height 8
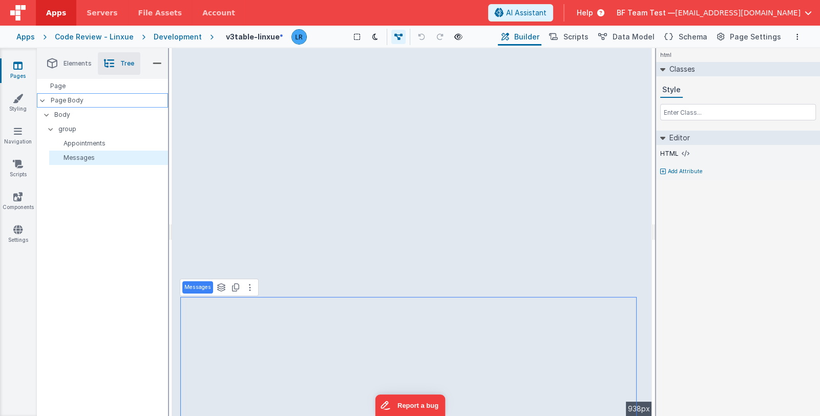
click at [89, 103] on p "Page Body" at bounding box center [109, 100] width 117 height 8
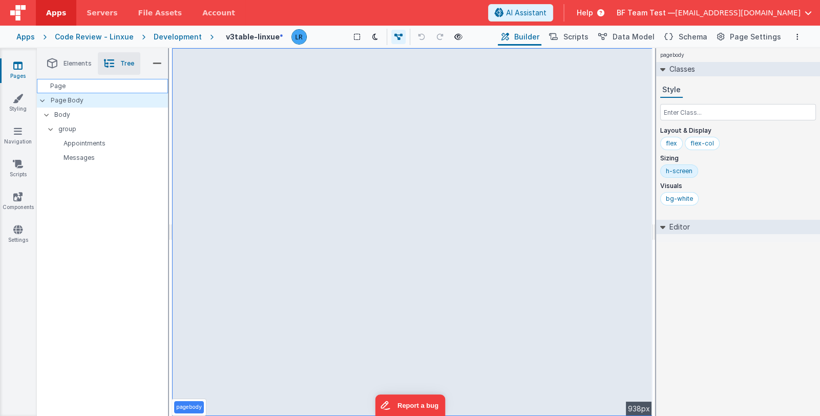
click at [89, 90] on div "Page" at bounding box center [102, 86] width 131 height 14
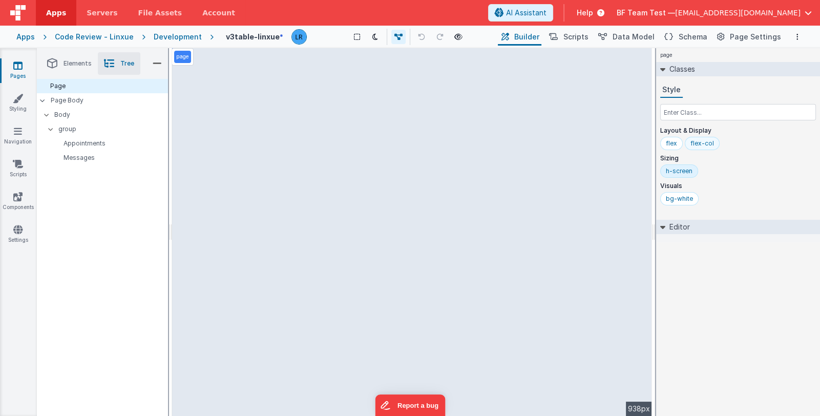
click at [705, 148] on div "flex-col" at bounding box center [702, 143] width 35 height 13
click at [707, 112] on input "text" at bounding box center [738, 112] width 156 height 16
paste input "h-screen"
type input "h-screen"
click at [682, 196] on div "bg-white" at bounding box center [679, 199] width 27 height 8
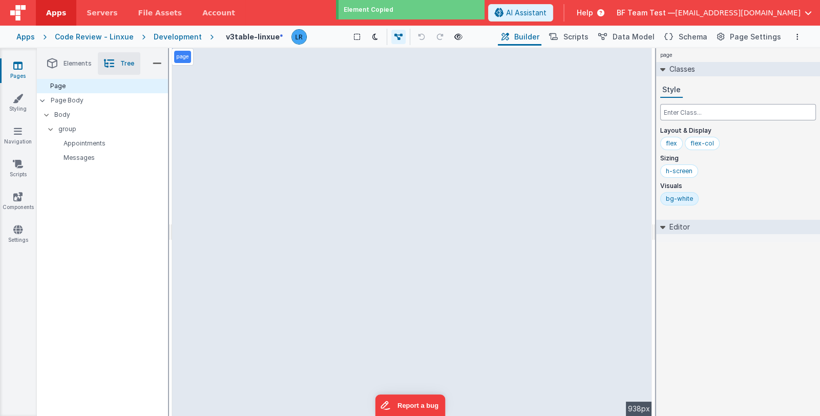
click at [696, 111] on input "text" at bounding box center [738, 112] width 156 height 16
paste input "h-screen"
type input "h-screen"
click at [130, 271] on div "Page Page Body Body group Appointments Messages" at bounding box center [102, 247] width 131 height 337
click at [107, 105] on div "Page Body" at bounding box center [102, 100] width 131 height 14
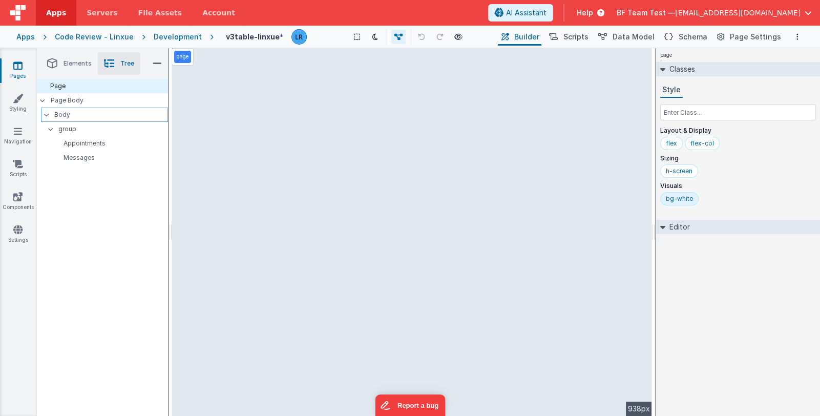
click at [107, 114] on p "Body" at bounding box center [110, 114] width 113 height 11
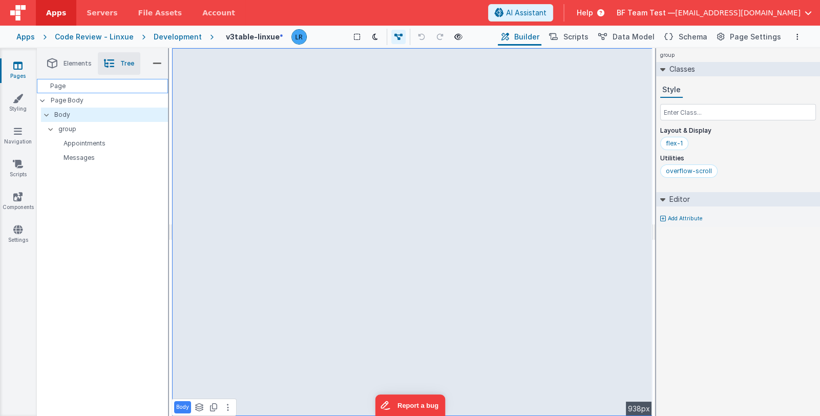
click at [111, 85] on div "Page" at bounding box center [102, 86] width 131 height 14
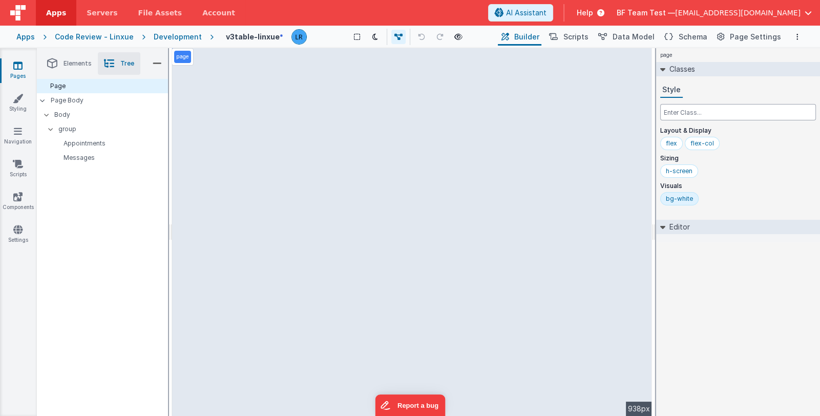
click at [690, 114] on input "text" at bounding box center [738, 112] width 156 height 16
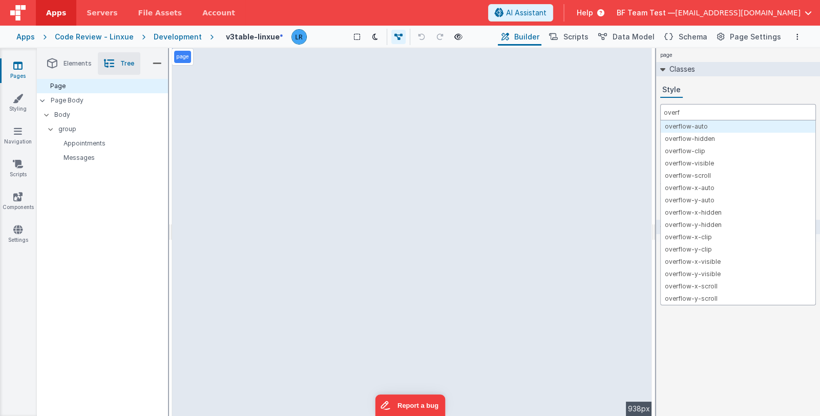
type input "overf"
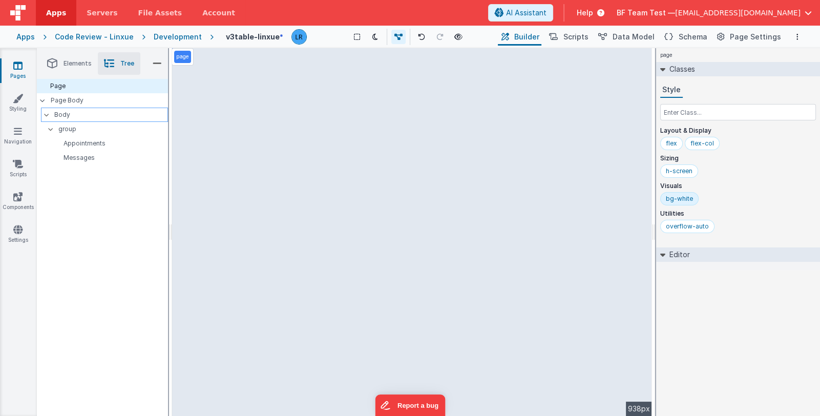
click at [99, 116] on p "Body" at bounding box center [110, 114] width 113 height 11
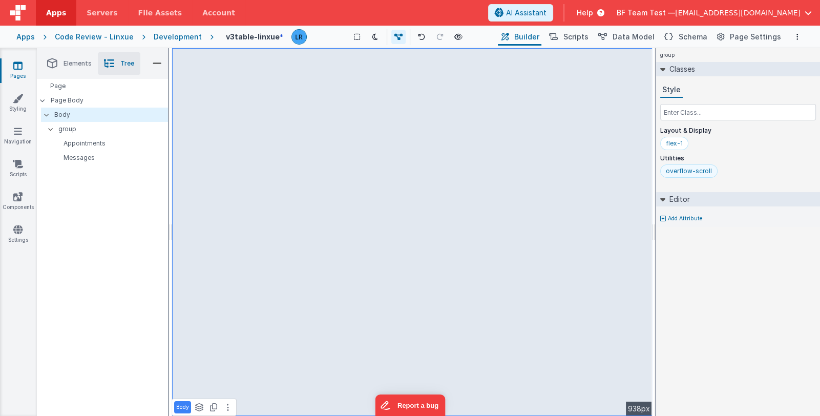
click at [671, 171] on div "overflow-scroll" at bounding box center [689, 171] width 46 height 8
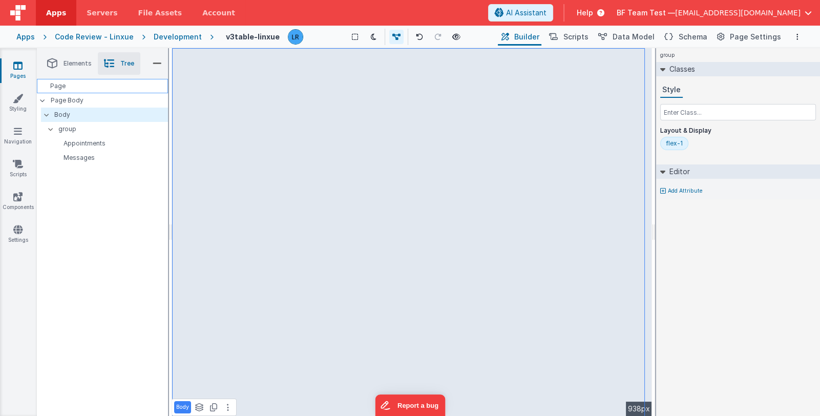
click at [117, 88] on div "Page" at bounding box center [102, 86] width 131 height 14
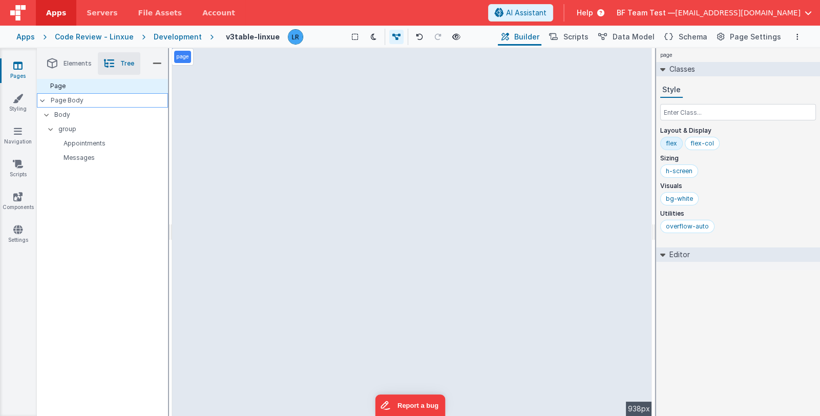
click at [113, 100] on p "Page Body" at bounding box center [109, 100] width 117 height 8
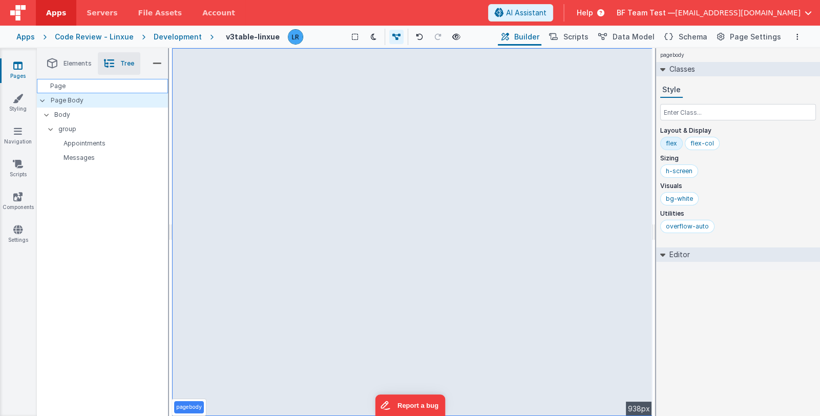
click at [111, 84] on div "Page" at bounding box center [102, 86] width 131 height 14
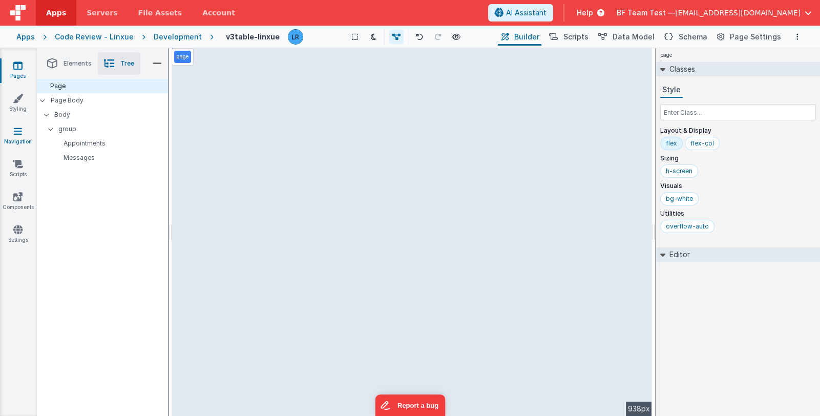
click at [25, 136] on link "Navigation" at bounding box center [17, 136] width 37 height 20
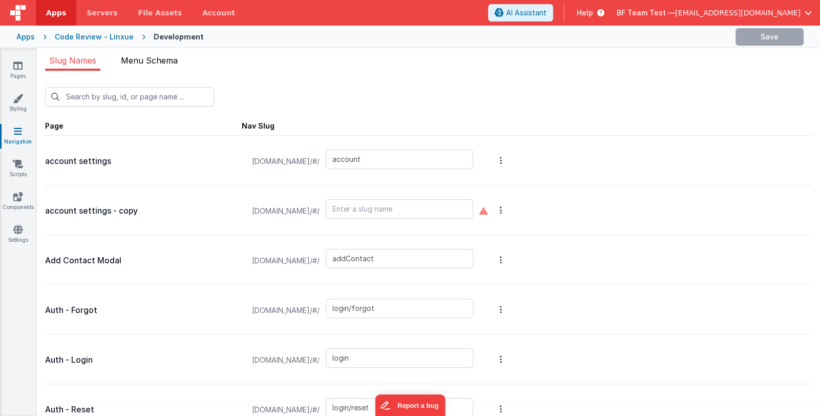
click at [159, 63] on span "Menu Schema" at bounding box center [149, 60] width 57 height 10
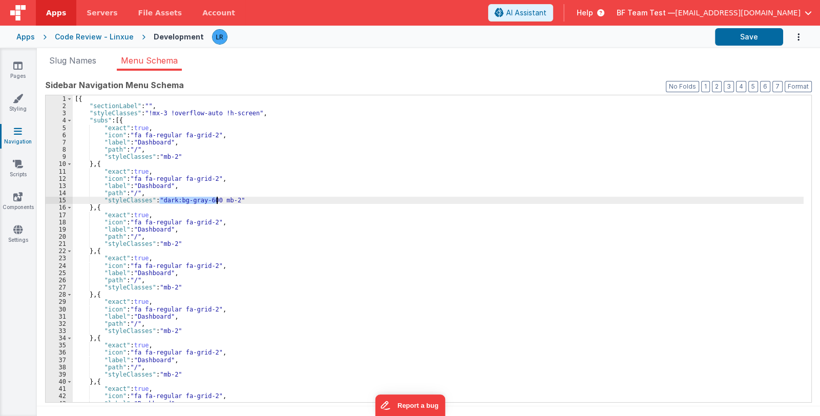
drag, startPoint x: 159, startPoint y: 200, endPoint x: 215, endPoint y: 198, distance: 56.4
click at [215, 198] on div "[{ "sectionLabel" : "" , "styleClasses" : "!mx-3 !overflow-auto !h-screen" , "s…" at bounding box center [438, 256] width 731 height 322
click at [593, 14] on span "Help" at bounding box center [585, 13] width 16 height 10
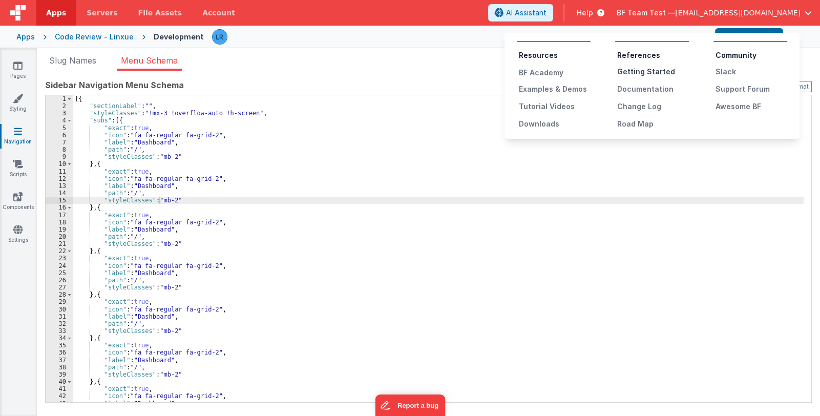
click at [632, 71] on div "Getting Started" at bounding box center [653, 72] width 72 height 10
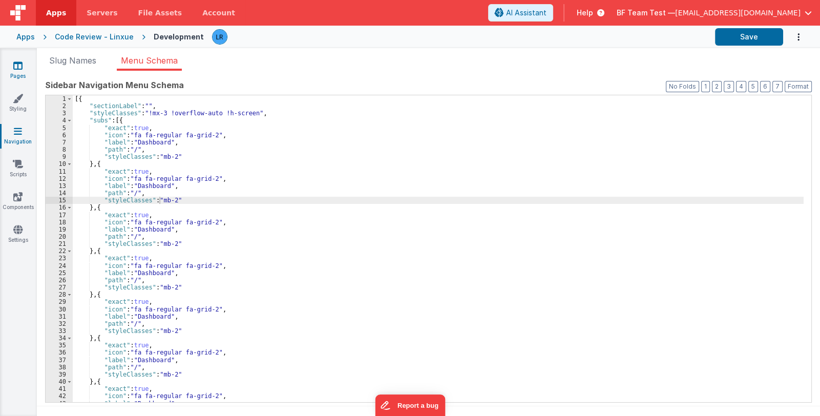
click at [19, 71] on link "Pages" at bounding box center [17, 70] width 37 height 20
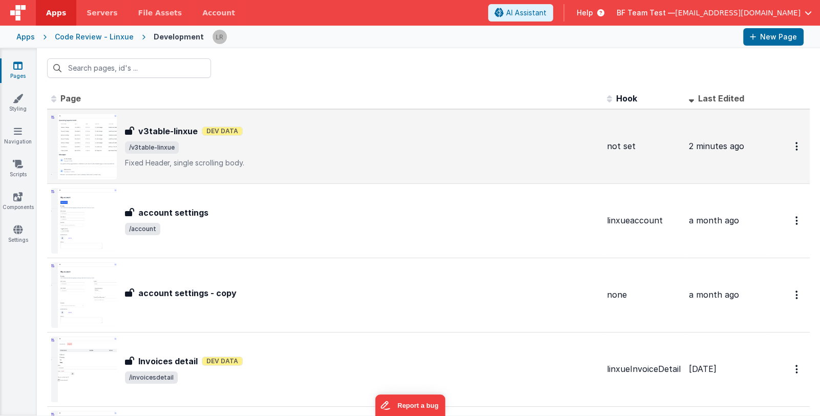
click at [296, 144] on span "/v3table-linxue" at bounding box center [362, 147] width 474 height 12
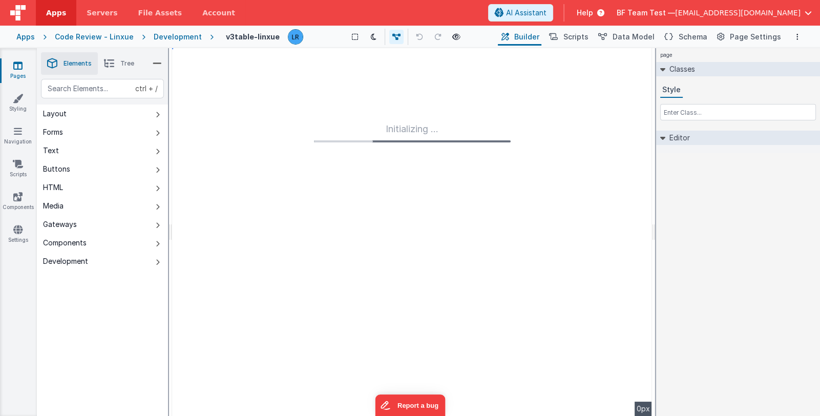
click at [112, 62] on icon at bounding box center [109, 63] width 10 height 14
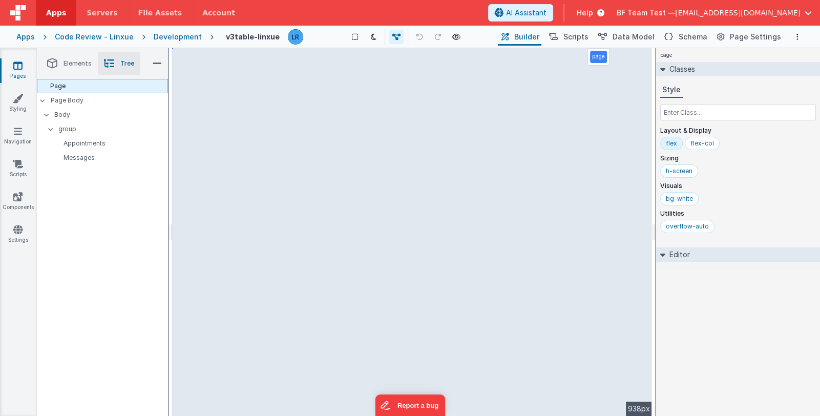
click at [102, 89] on div "Page" at bounding box center [102, 86] width 131 height 14
click at [260, 37] on h4 "v3table-linxue" at bounding box center [253, 37] width 54 height 8
click at [228, 35] on h4 "v3table-linxue" at bounding box center [253, 37] width 54 height 8
click at [214, 36] on div "v3table-linxue Show Group Outlines Toggle Dark Mode Toggle Dev Data Preview Pag…" at bounding box center [509, 36] width 590 height 17
click at [249, 37] on h4 "v3table-linxue" at bounding box center [253, 37] width 54 height 8
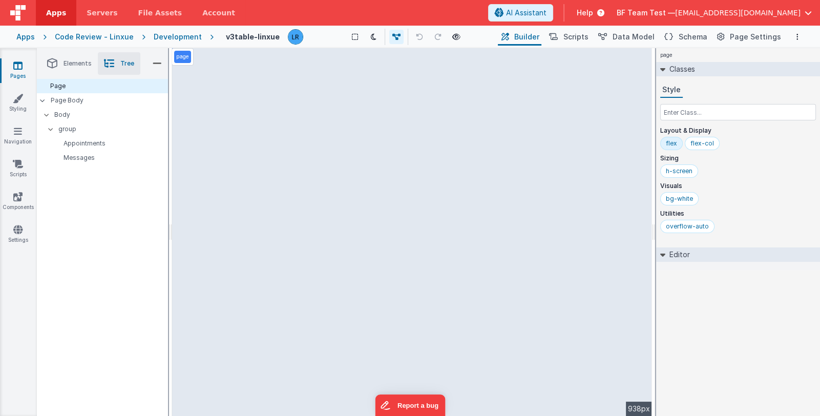
click at [249, 36] on h4 "v3table-linxue" at bounding box center [253, 37] width 54 height 8
drag, startPoint x: 225, startPoint y: 37, endPoint x: 213, endPoint y: 39, distance: 12.0
click at [220, 39] on input "v3table-linxue" at bounding box center [277, 36] width 115 height 15
type input "table-linxue"
click at [366, 37] on div "Show Group Outlines Toggle Dark Mode Toggle Dev Data Preview Page ctrl + b" at bounding box center [431, 37] width 130 height 16
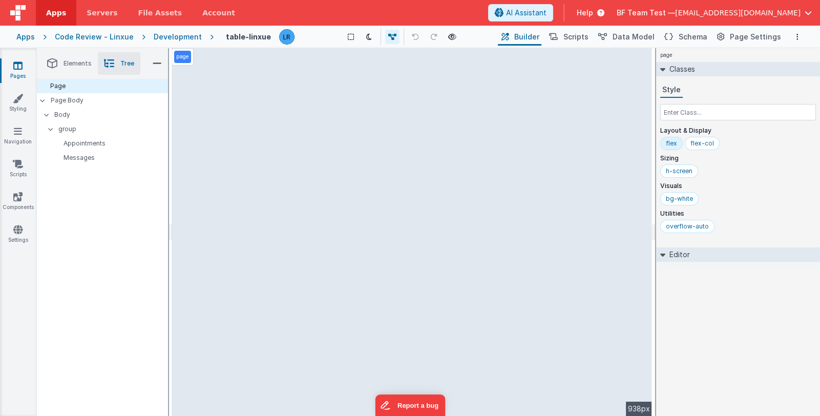
click at [33, 37] on div "Apps" at bounding box center [25, 37] width 18 height 10
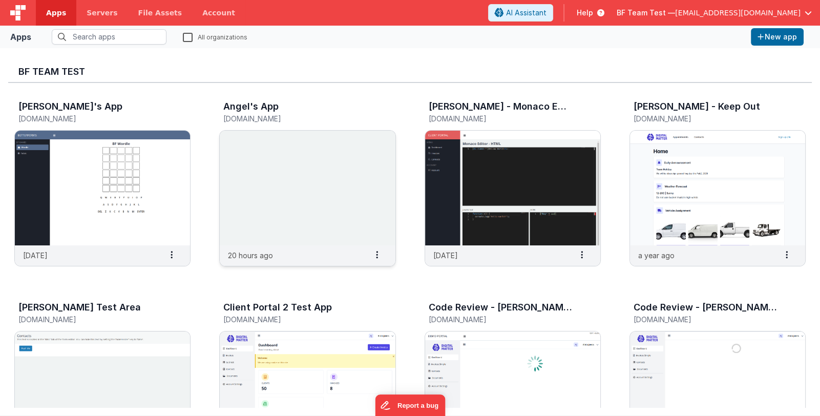
click at [334, 184] on img at bounding box center [307, 188] width 175 height 115
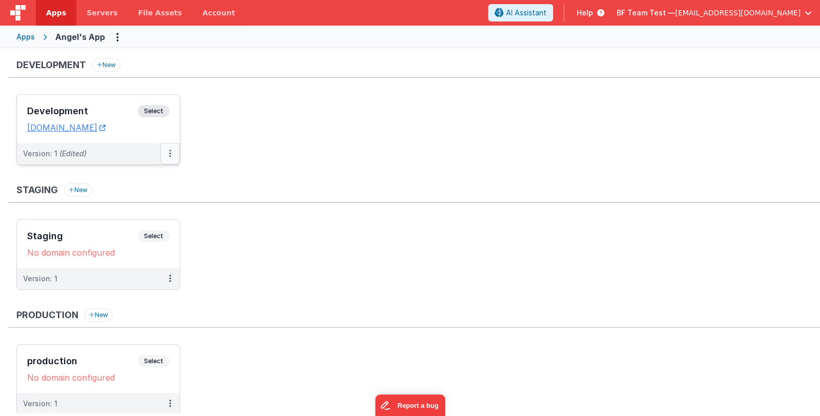
click at [172, 153] on button at bounding box center [169, 154] width 19 height 22
click at [97, 112] on div at bounding box center [410, 208] width 820 height 416
click at [100, 114] on h3 "Development" at bounding box center [82, 111] width 111 height 10
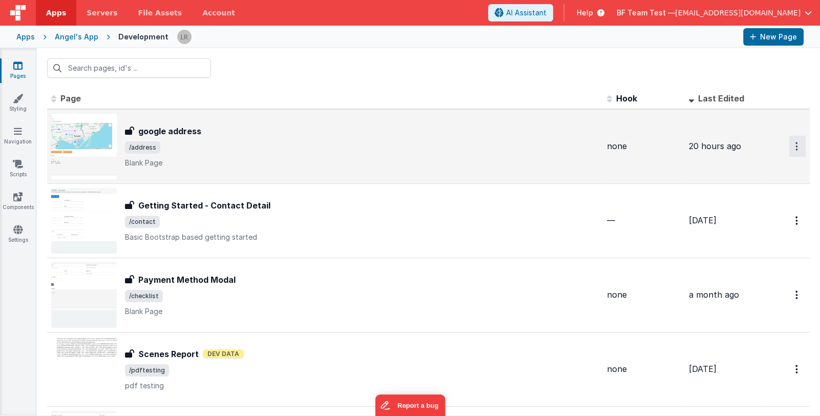
click at [792, 150] on button "Options" at bounding box center [798, 146] width 16 height 21
click at [772, 168] on link "Preview" at bounding box center [761, 170] width 90 height 18
click at [675, 14] on span "BF Team Test —" at bounding box center [646, 13] width 58 height 10
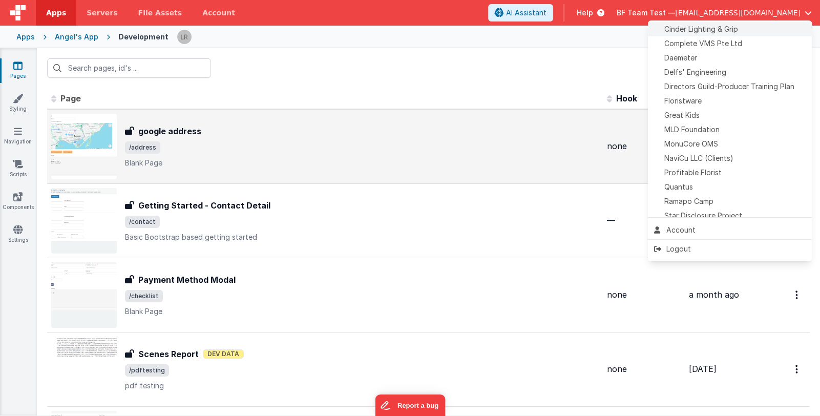
scroll to position [204, 0]
click at [717, 70] on span "Delfs' Engineering" at bounding box center [696, 71] width 62 height 10
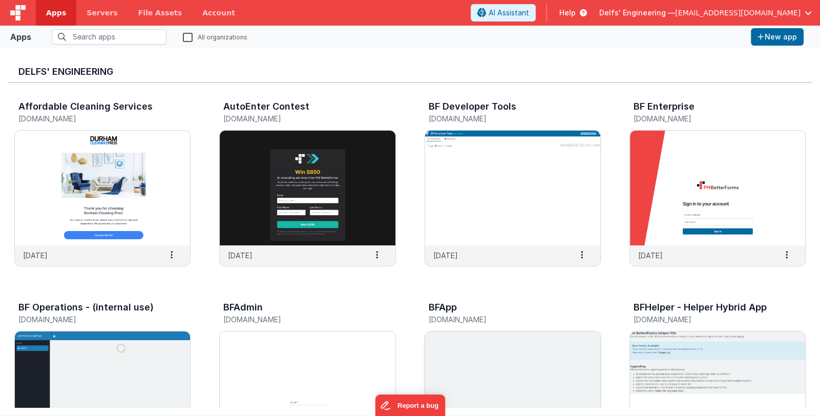
click at [481, 358] on img at bounding box center [512, 389] width 175 height 115
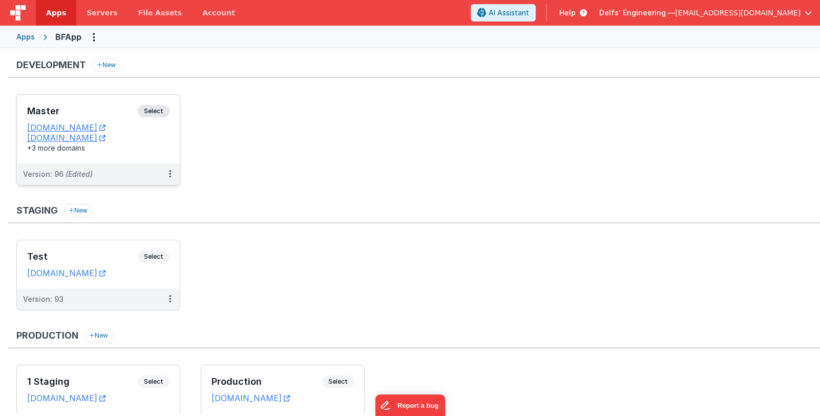
click at [101, 112] on h3 "Master" at bounding box center [82, 111] width 111 height 10
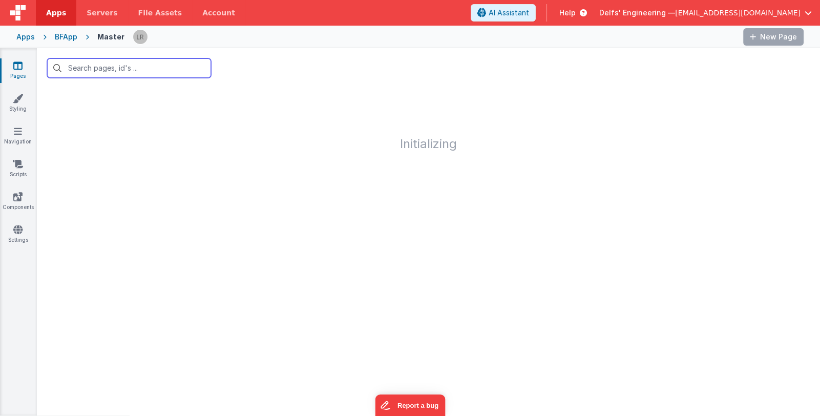
click at [116, 69] on input "text" at bounding box center [129, 67] width 164 height 19
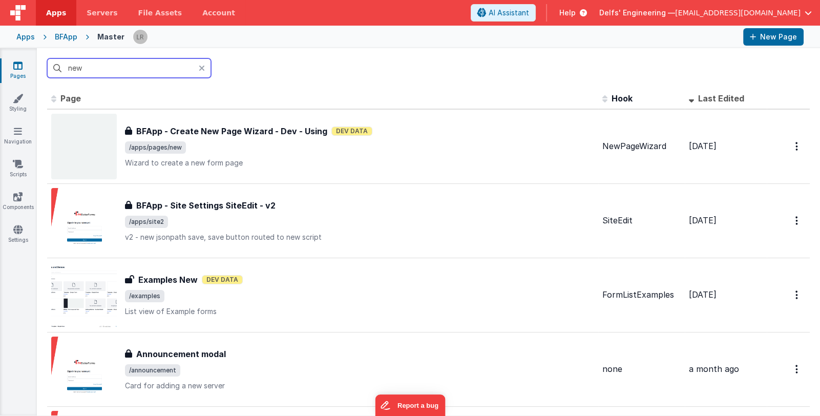
type input "new"
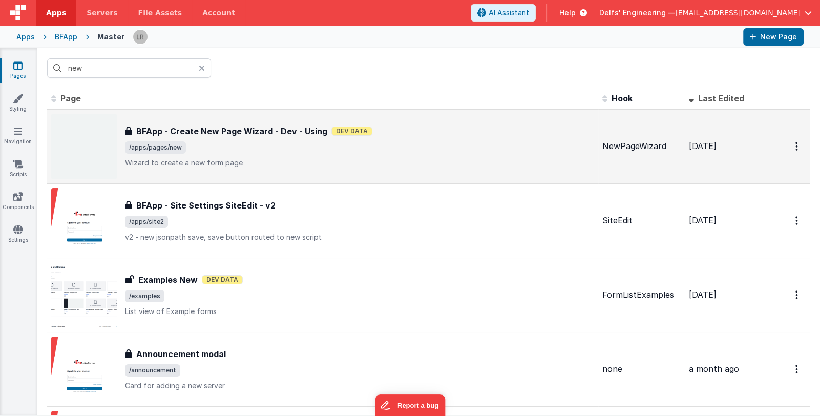
click at [337, 154] on div "BFApp - Create New Page Wizard - Dev - Using BFApp - Create New Page Wizard - D…" at bounding box center [359, 146] width 469 height 43
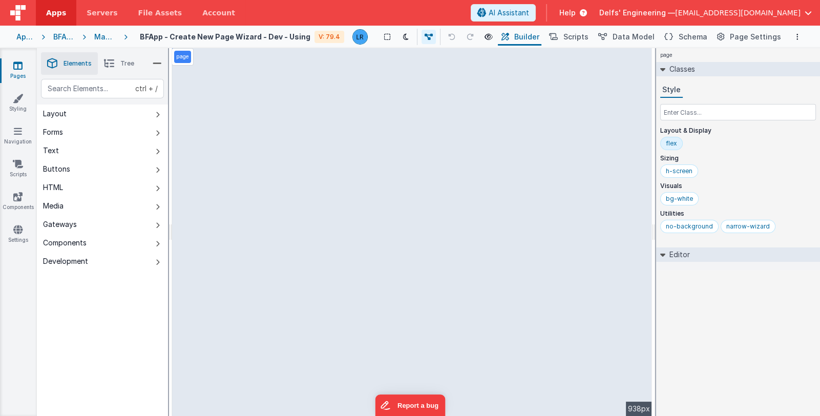
click at [115, 63] on li "Tree" at bounding box center [119, 63] width 43 height 23
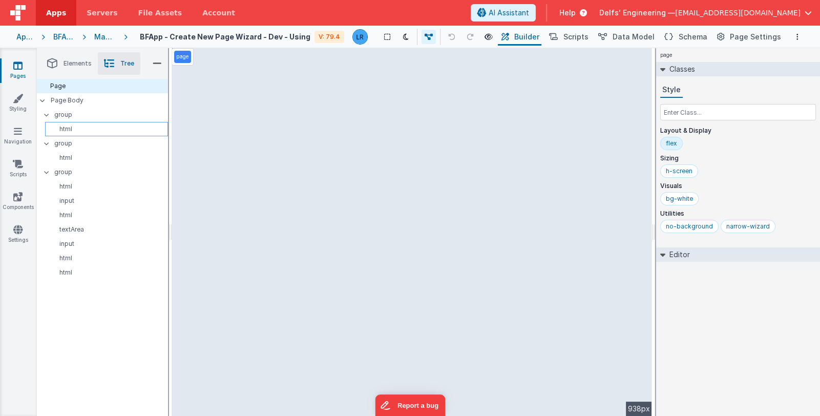
click at [95, 128] on p "html" at bounding box center [108, 129] width 118 height 8
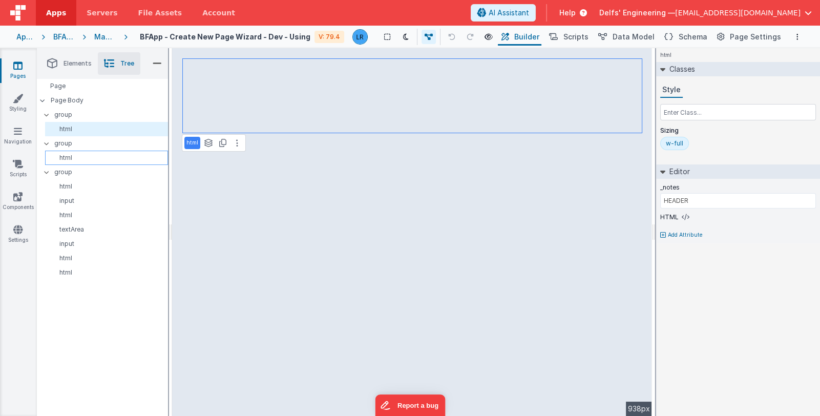
click at [91, 158] on p "html" at bounding box center [108, 158] width 118 height 8
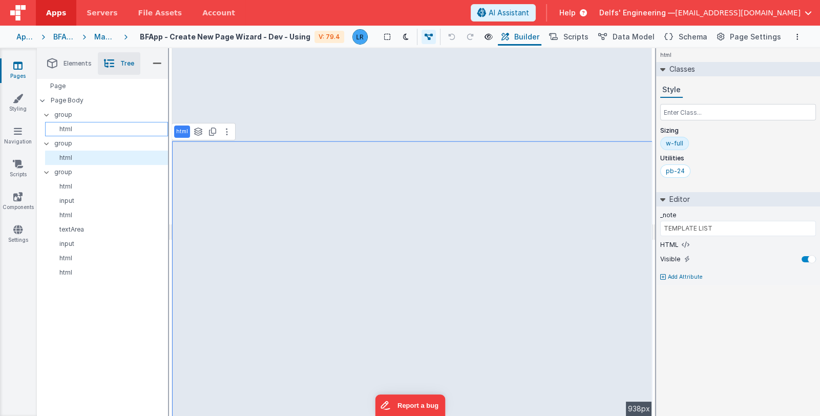
click at [94, 122] on div "html" at bounding box center [106, 129] width 123 height 14
type input "HEADER"
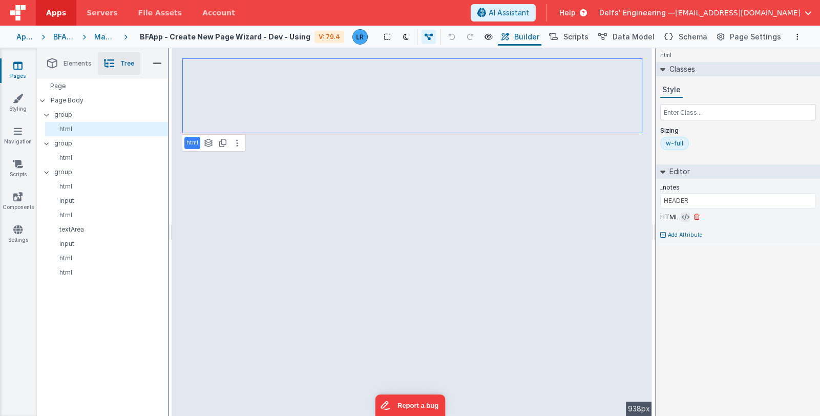
click at [684, 216] on icon at bounding box center [686, 217] width 8 height 8
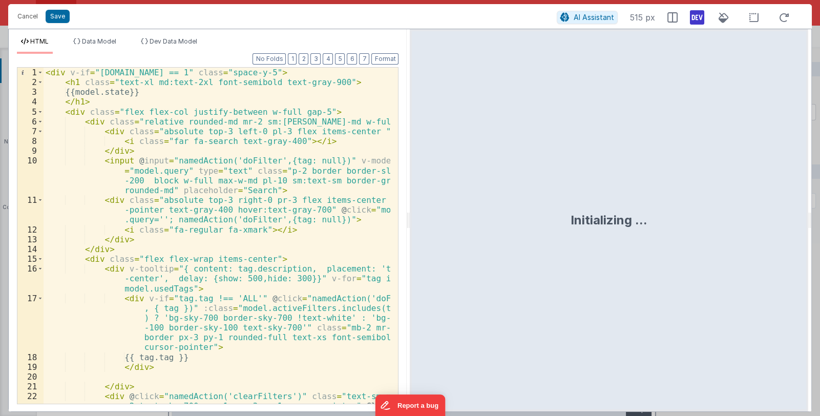
click at [274, 204] on div "< div v-if = "[DOMAIN_NAME] == 1" class = "space-y-5" > < h1 class = "text-xl m…" at bounding box center [217, 256] width 347 height 376
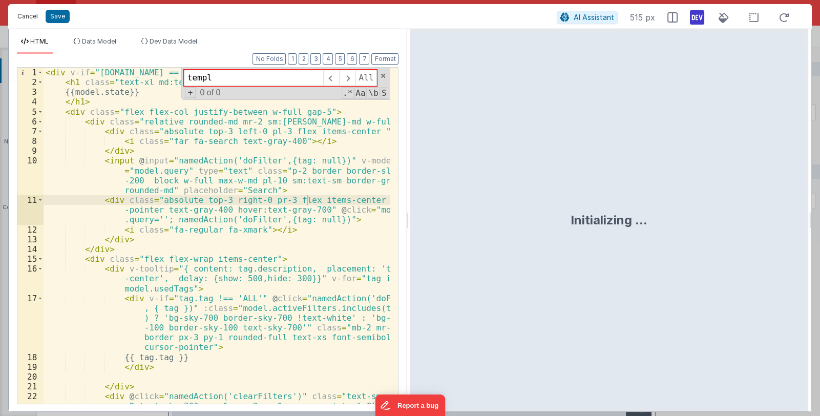
type input "templ"
click at [31, 12] on button "Cancel" at bounding box center [27, 16] width 31 height 14
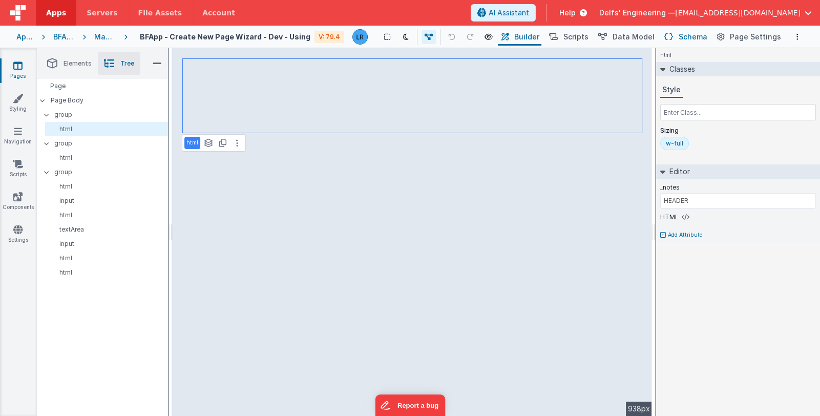
click at [690, 37] on span "Schema" at bounding box center [693, 37] width 29 height 10
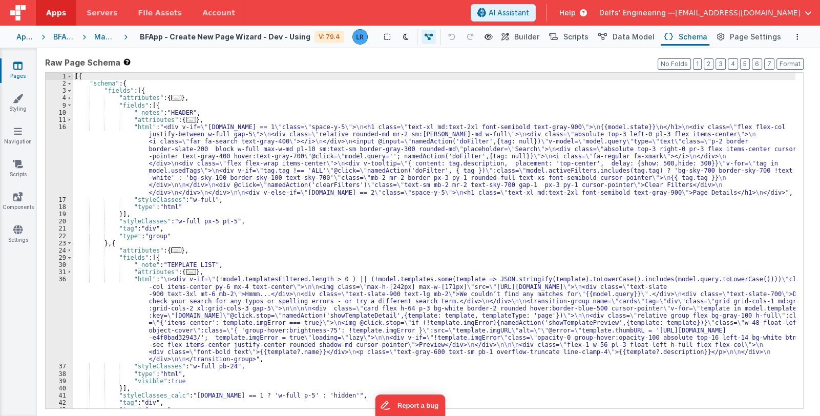
click at [421, 232] on div "[{ "schema" : { "fields" : [{ "attributes" : { ... } , "fields" : [{ "_notes" :…" at bounding box center [434, 248] width 723 height 350
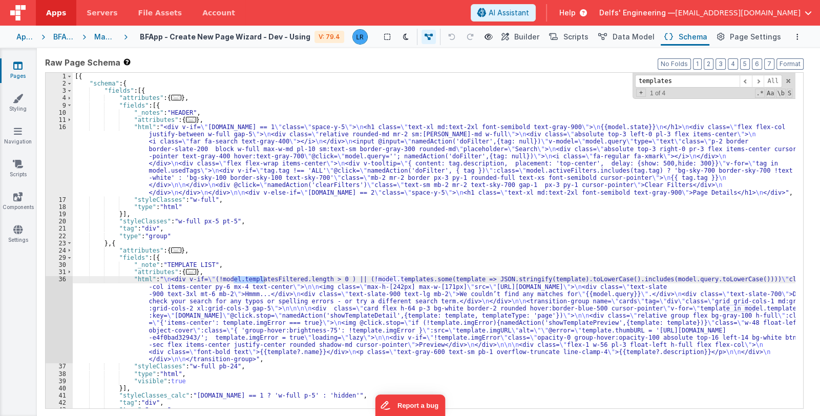
drag, startPoint x: 643, startPoint y: 80, endPoint x: 637, endPoint y: 79, distance: 6.2
click at [637, 79] on input "templates" at bounding box center [687, 81] width 105 height 13
click at [772, 92] on span "Aa" at bounding box center [770, 93] width 9 height 9
drag, startPoint x: 697, startPoint y: 82, endPoint x: 611, endPoint y: 76, distance: 86.3
click at [611, 76] on div "[{ "schema" : { "fields" : [{ "attributes" : { ... } , "fields" : [{ "_notes" :…" at bounding box center [434, 241] width 723 height 336
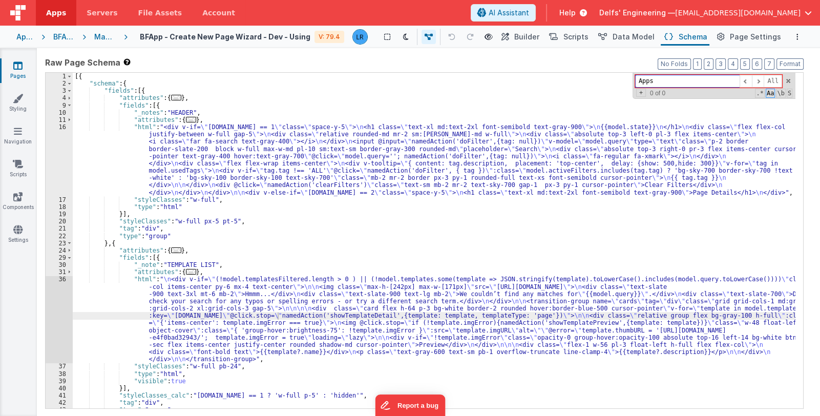
drag, startPoint x: 676, startPoint y: 80, endPoint x: 619, endPoint y: 76, distance: 57.0
click at [619, 76] on div "[{ "schema" : { "fields" : [{ "attributes" : { ... } , "fields" : [{ "_notes" :…" at bounding box center [434, 241] width 723 height 336
type input "Apps"
click at [523, 37] on button "Builder" at bounding box center [520, 36] width 44 height 17
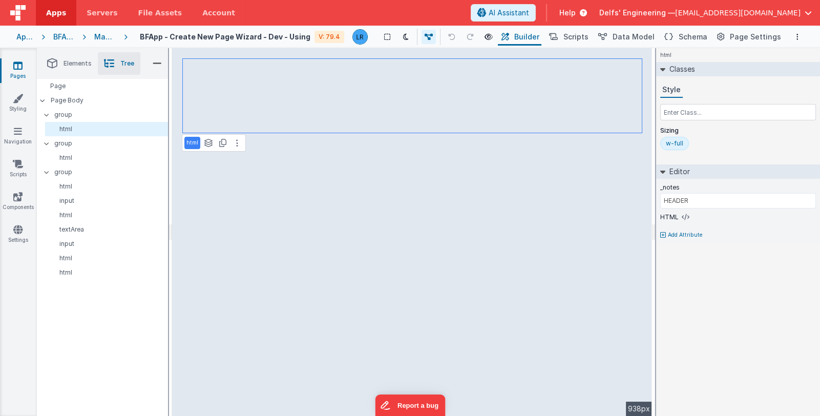
click at [17, 66] on icon at bounding box center [17, 65] width 9 height 10
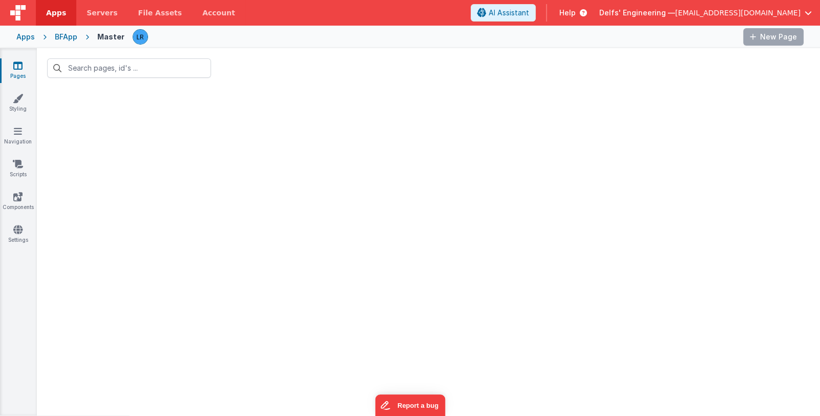
type input "new"
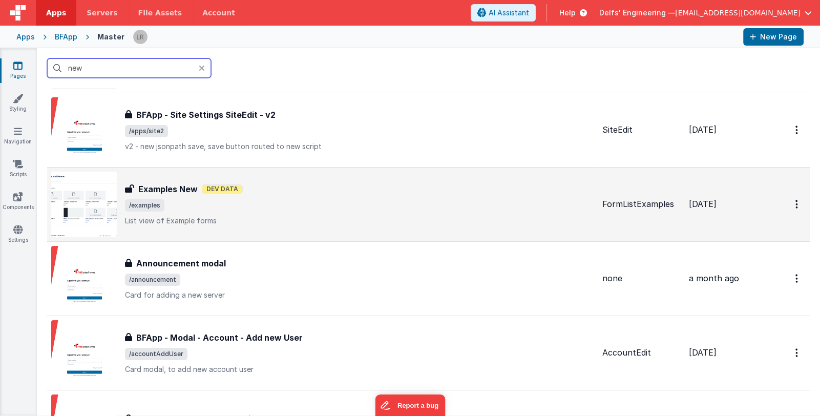
scroll to position [154, 0]
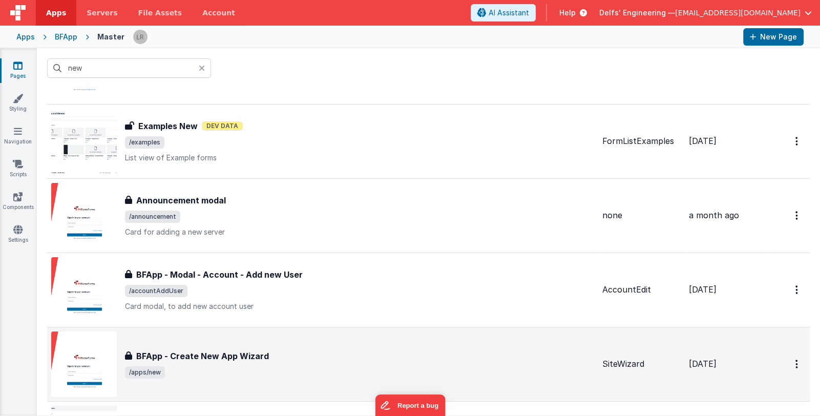
click at [500, 344] on div "BFApp - Create New App Wizard BFApp - Create New App Wizard /apps/new" at bounding box center [322, 365] width 543 height 66
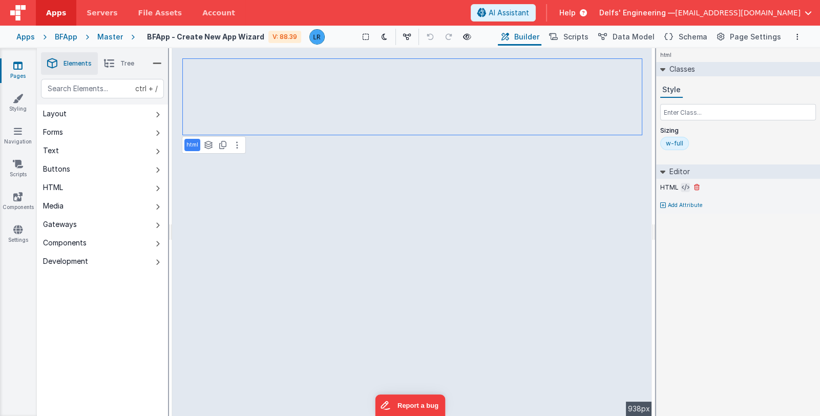
click at [682, 183] on icon at bounding box center [686, 187] width 8 height 8
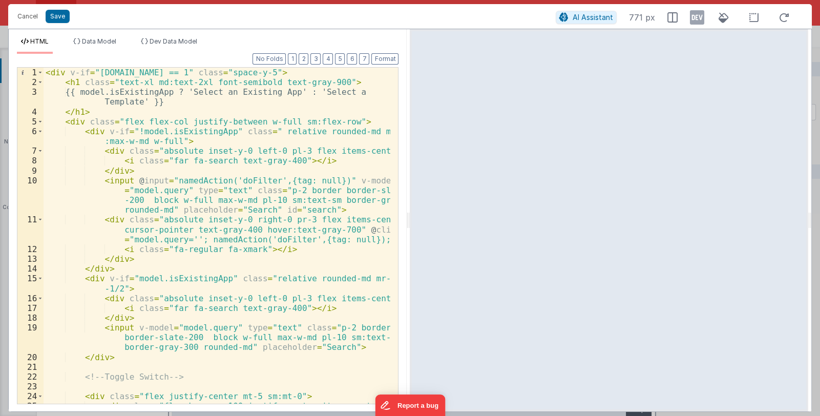
click at [261, 211] on div "< div v-if = "[DOMAIN_NAME] == 1" class = "space-y-5" > < h1 class = "text-xl m…" at bounding box center [217, 251] width 347 height 366
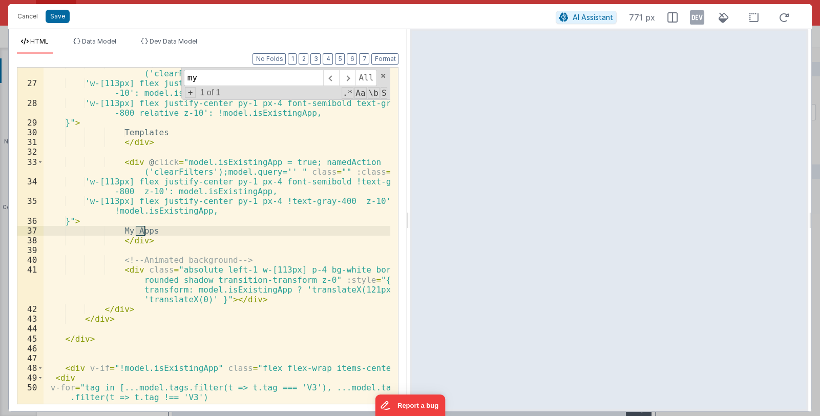
scroll to position [362, 0]
type input "my"
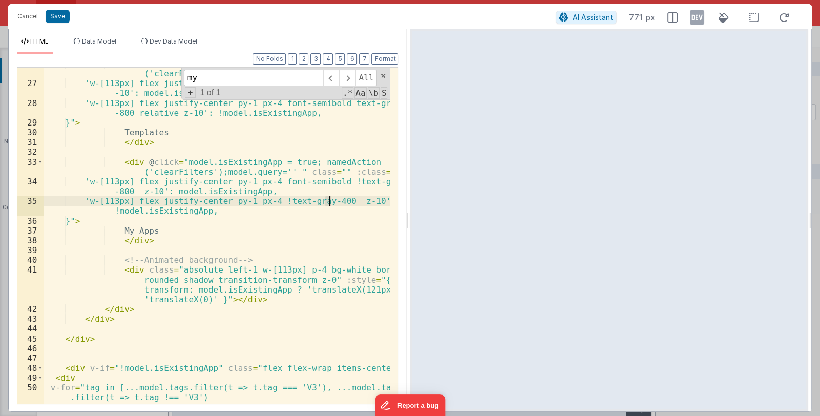
click at [328, 202] on div "< div @ click = "model.isExistingApp = false; namedAction ('clearFilters'); mod…" at bounding box center [217, 242] width 347 height 366
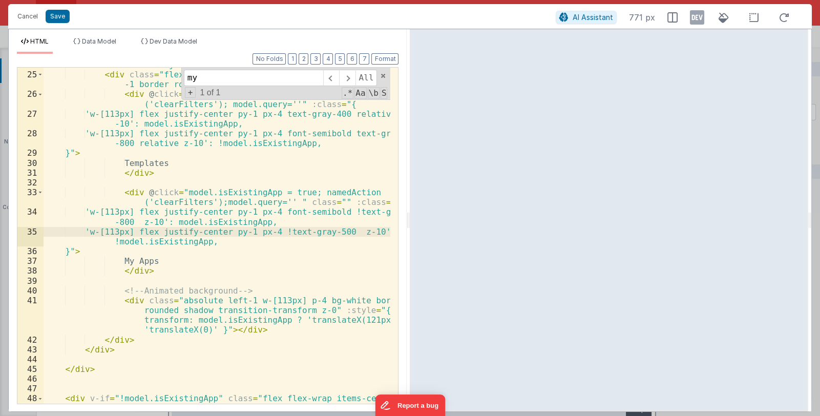
scroll to position [301, 0]
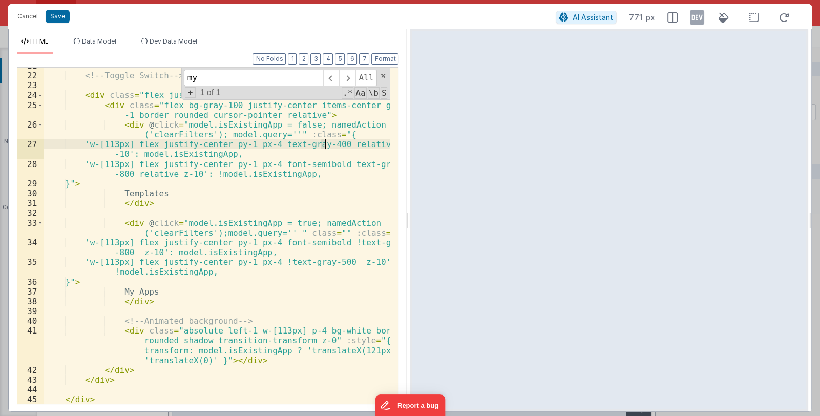
click at [324, 144] on div "<!-- Toggle Switch --> < div class = "flex justify-center mt-5 sm:mt-0" > < div…" at bounding box center [217, 239] width 347 height 356
click at [63, 16] on button "Save" at bounding box center [58, 16] width 24 height 13
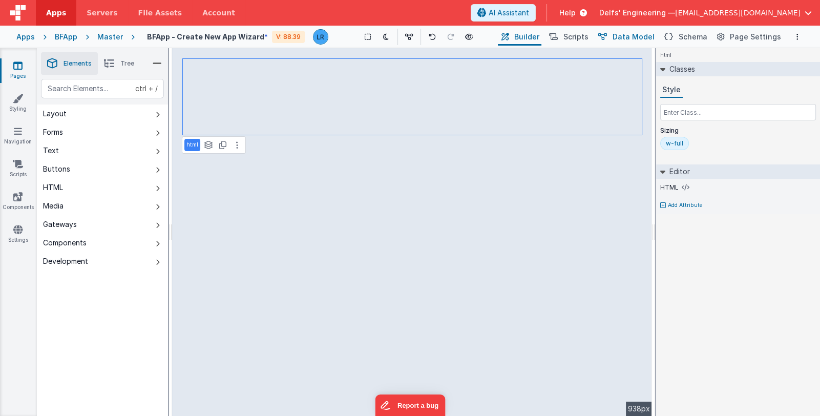
click at [628, 37] on span "Data Model" at bounding box center [634, 37] width 42 height 10
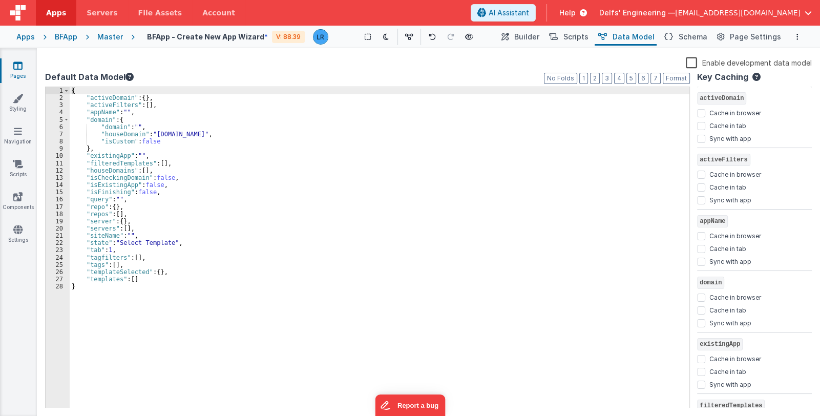
click at [695, 64] on label "Enable development data model" at bounding box center [749, 62] width 126 height 12
click at [0, 0] on input "Enable development data model" at bounding box center [0, 0] width 0 height 0
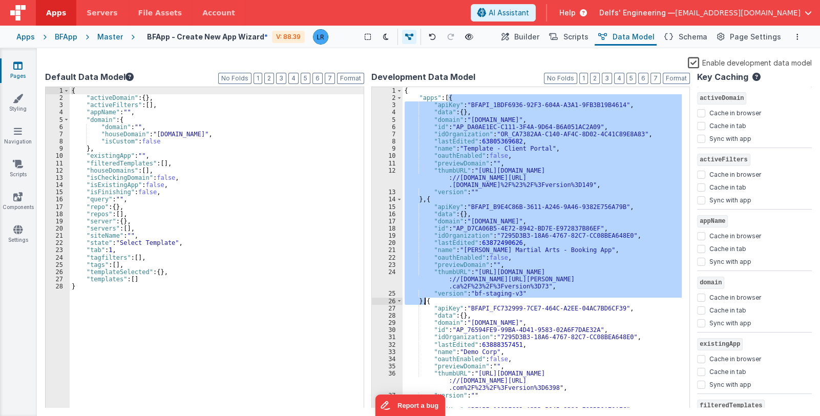
drag, startPoint x: 449, startPoint y: 97, endPoint x: 426, endPoint y: 301, distance: 205.2
click at [426, 301] on div "{ "apps" : [{ "apiKey" : "BFAPI_1BDF6936-92F3-604A-A3A1-9FB3B19B4614" , "data" …" at bounding box center [543, 255] width 280 height 336
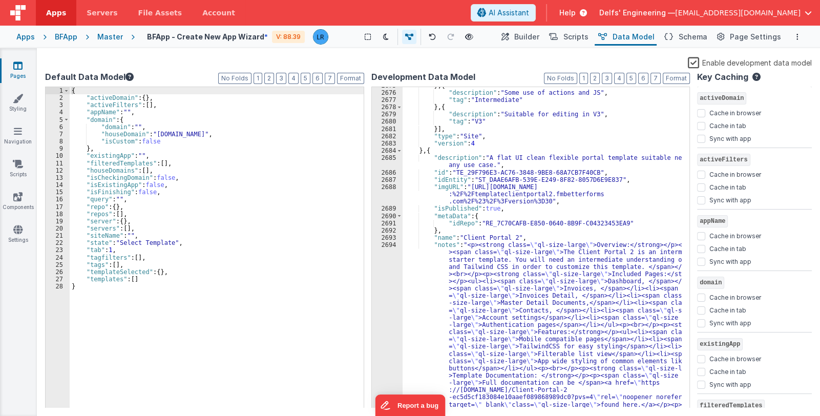
scroll to position [15156, 0]
click at [431, 150] on div "} , { "description" : "Some use of actions and JS" , "tag" : "Intermediate" } ,…" at bounding box center [543, 377] width 280 height 590
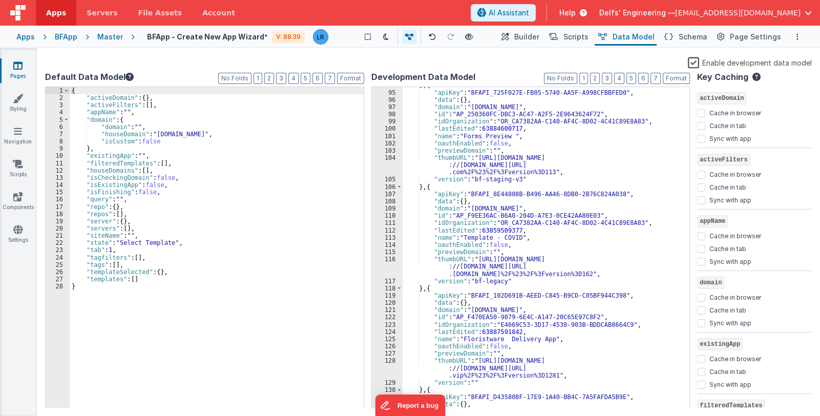
scroll to position [0, 0]
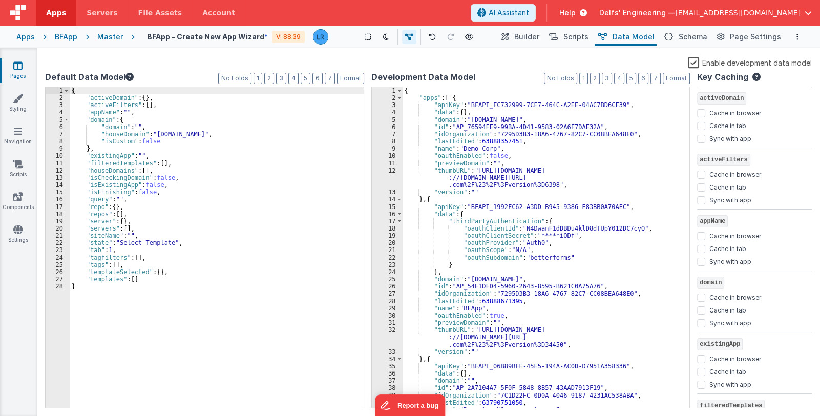
click at [458, 97] on div "{ "apps" : [ { "apiKey" : "BFAPI_FC732999-7CE7-464C-A2EE-04AC7BD6CF39" , "data"…" at bounding box center [543, 255] width 280 height 336
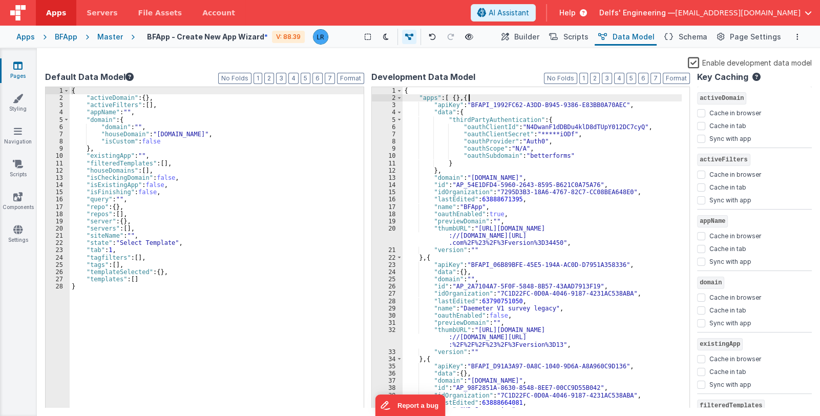
click at [487, 97] on div "{ "apps" : [ { } , { "apiKey" : "BFAPI_1992FC62-A3DD-B945-9386-E83BB0A70AEC" , …" at bounding box center [543, 255] width 280 height 336
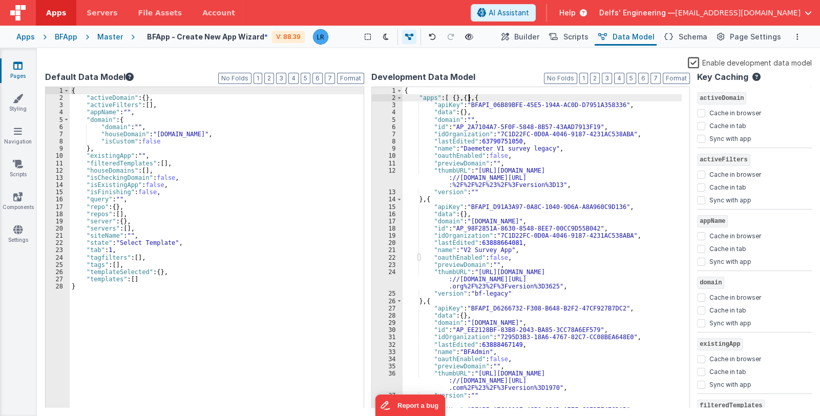
click at [490, 99] on div "{ "apps" : [ { } , { } , { "apiKey" : "BFAPI_06B89BFE-45E5-194A-AC0D-D7951A3583…" at bounding box center [543, 255] width 280 height 336
click at [503, 100] on div "{ "apps" : [ { } , { } , { } , { "apiKey" : "BFAPI_D91A3A97-0A8C-1040-9D6A-A8A9…" at bounding box center [543, 255] width 280 height 336
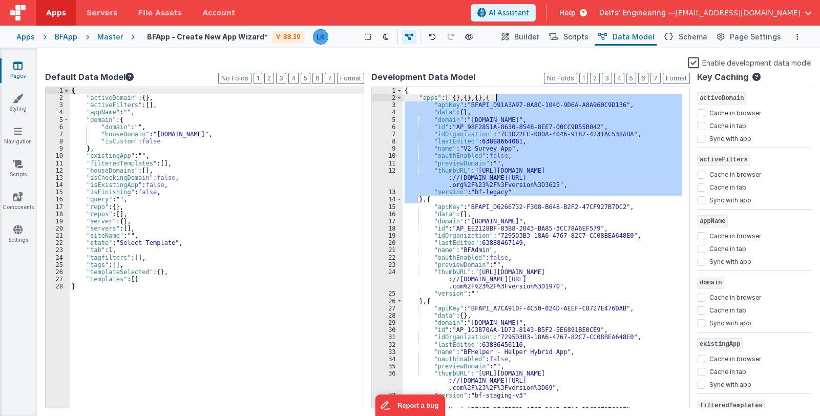
click at [503, 100] on div "{ "apps" : [ { } , { } , { } , { "apiKey" : "BFAPI_D91A3A97-0A8C-1040-9D6A-A8A9…" at bounding box center [543, 255] width 280 height 336
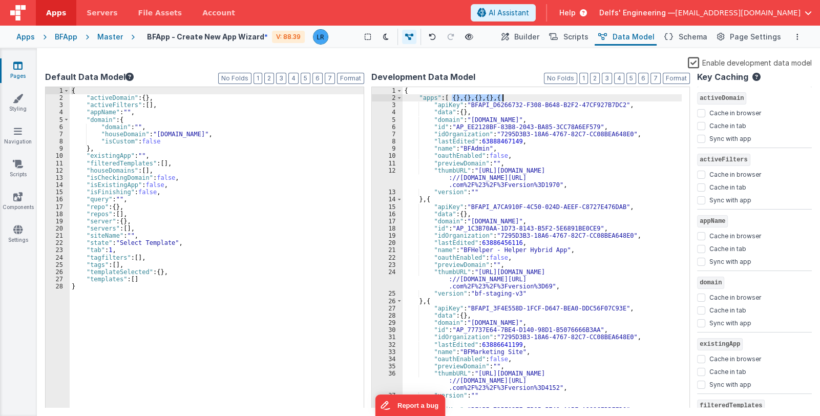
drag, startPoint x: 452, startPoint y: 97, endPoint x: 503, endPoint y: 99, distance: 50.8
click at [503, 99] on div "{ "apps" : [ { } , { } , { } , { } , { "apiKey" : "BFAPI_D6266732-F308-B648-B2F…" at bounding box center [543, 255] width 280 height 336
click at [456, 99] on div "{ "apps" : [ { "apiKey" : "BFAPI_D6266732-F308-B648-B2F2-47CF927B7DC2" , "data"…" at bounding box center [543, 255] width 280 height 336
click at [451, 98] on div "{ "apps" : [ { "apiKey" : "BFAPI_D6266732-F308-B648-B2F2-47CF927B7DC2" , "data"…" at bounding box center [543, 255] width 280 height 336
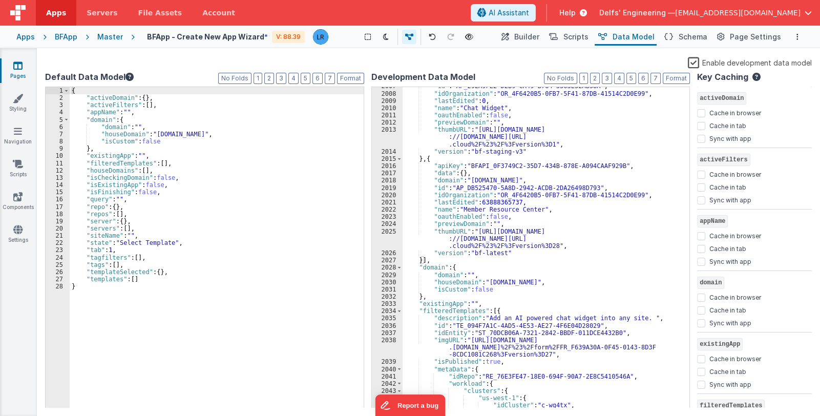
scroll to position [11043, 0]
click at [400, 311] on span at bounding box center [400, 310] width 6 height 7
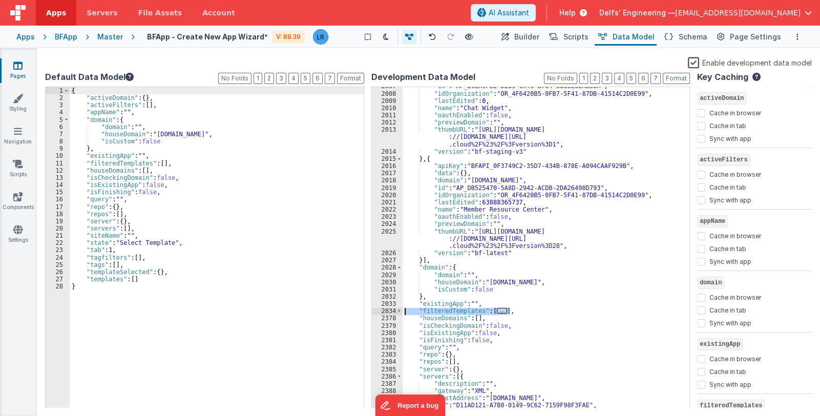
drag, startPoint x: 515, startPoint y: 313, endPoint x: 405, endPoint y: 309, distance: 110.2
click at [405, 309] on div ""id" : "AP_292A9FE2-D2B9-CA49-B784-3363E32AB58A" , "idOrganization" : "OR_4F642…" at bounding box center [543, 250] width 280 height 336
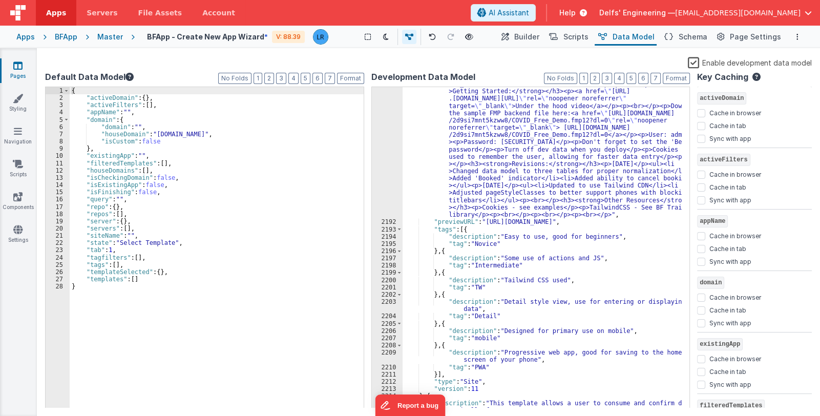
scroll to position [13887, 0]
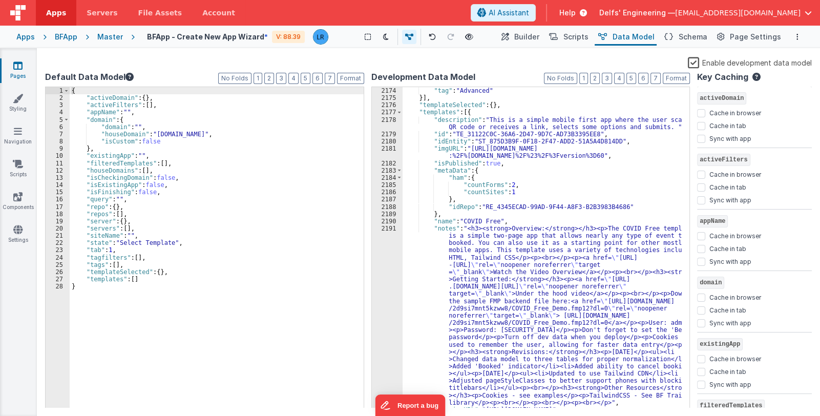
click at [481, 112] on div ""description" : "For advanced BF devs, may use JS and CSS" , "tag" : "Advanced"…" at bounding box center [543, 248] width 280 height 336
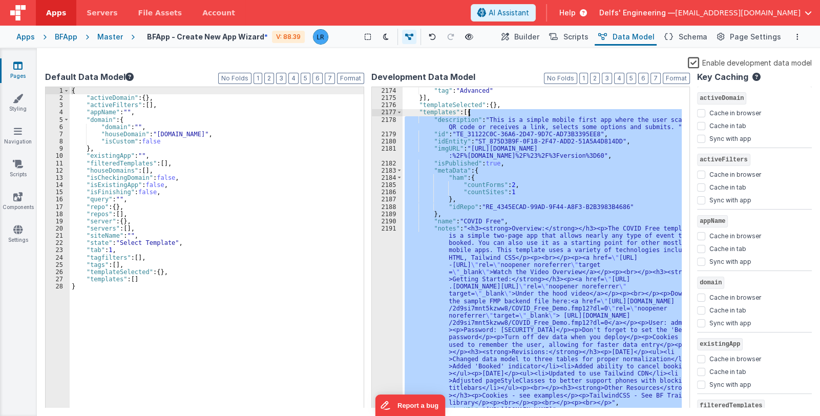
click at [481, 112] on div ""description" : "For advanced BF devs, may use JS and CSS" , "tag" : "Advanced"…" at bounding box center [543, 248] width 280 height 336
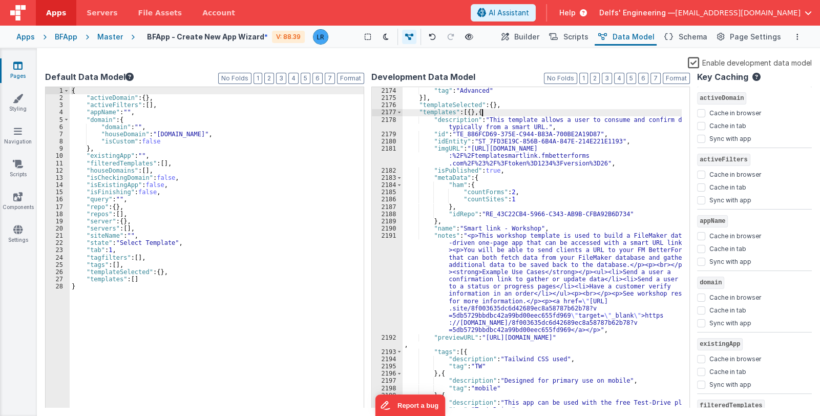
click at [505, 112] on div ""description" : "For advanced BF devs, may use JS and CSS" , "tag" : "Advanced"…" at bounding box center [543, 248] width 280 height 336
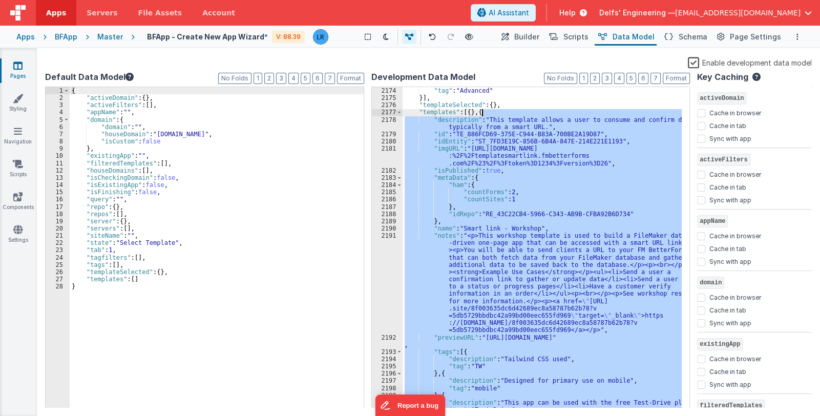
click at [505, 112] on div ""description" : "For advanced BF devs, may use JS and CSS" , "tag" : "Advanced"…" at bounding box center [543, 248] width 280 height 336
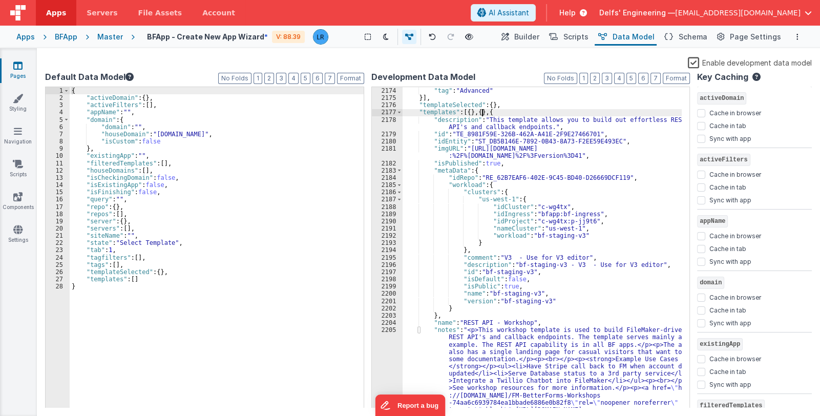
click at [507, 111] on div ""description" : "For advanced BF devs, may use JS and CSS" , "tag" : "Advanced"…" at bounding box center [543, 291] width 280 height 423
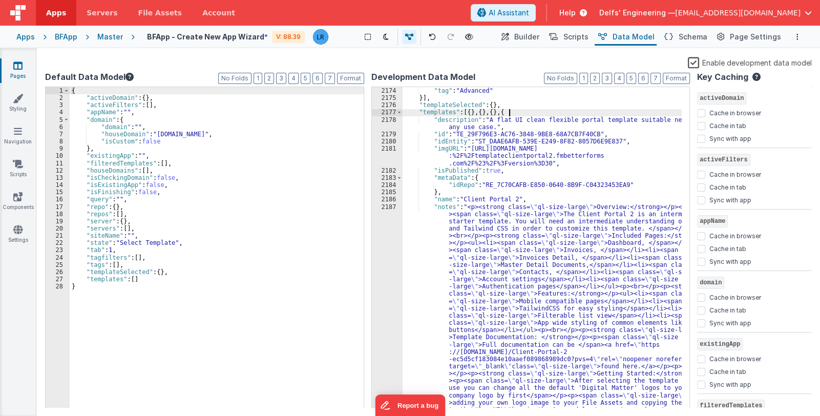
click at [513, 111] on div ""description" : "For advanced BF devs, may use JS and CSS" , "tag" : "Advanced"…" at bounding box center [543, 375] width 280 height 590
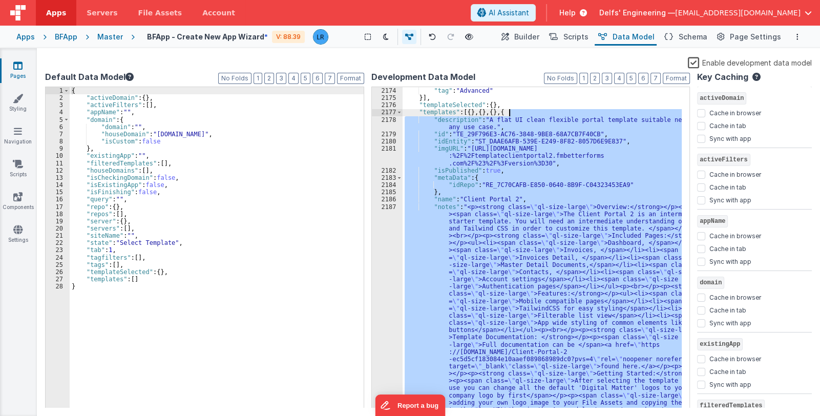
click at [513, 111] on div ""description" : "For advanced BF devs, may use JS and CSS" , "tag" : "Advanced"…" at bounding box center [543, 375] width 280 height 590
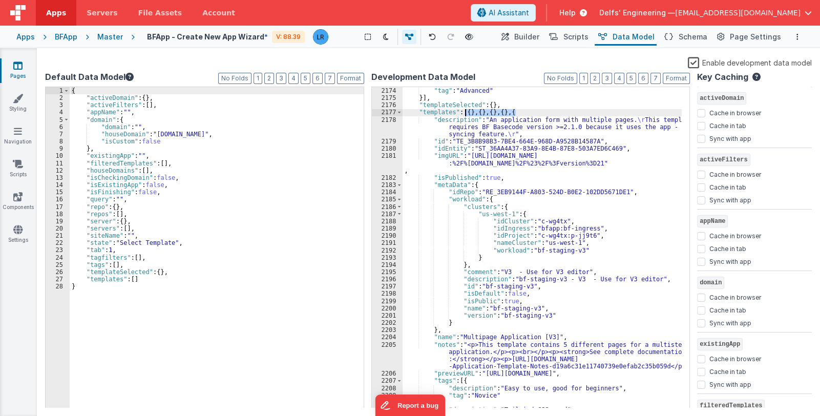
drag, startPoint x: 518, startPoint y: 111, endPoint x: 466, endPoint y: 113, distance: 51.3
click at [466, 113] on div ""description" : "For advanced BF devs, may use JS and CSS" , "tag" : "Advanced"…" at bounding box center [543, 248] width 280 height 336
click at [469, 112] on div ""description" : "For advanced BF devs, may use JS and CSS" , "tag" : "Advanced"…" at bounding box center [543, 248] width 280 height 336
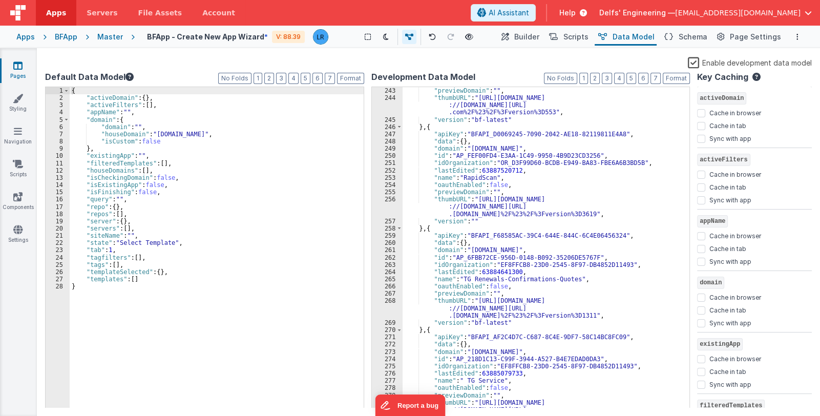
scroll to position [0, 0]
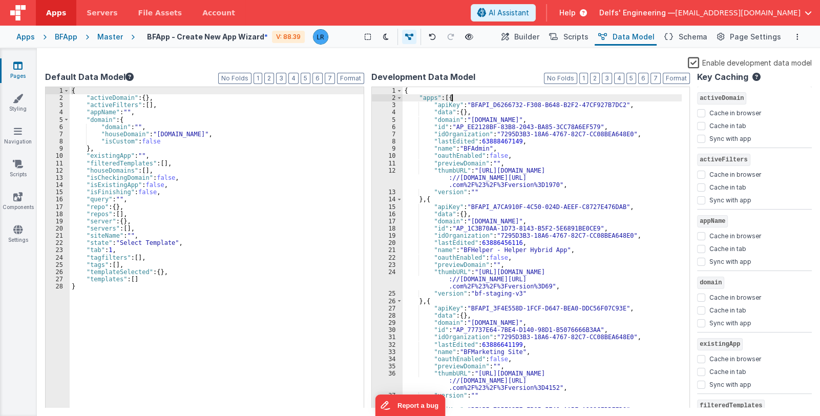
click at [461, 99] on div "{ "apps" : [{ "apiKey" : "BFAPI_D6266732-F308-B648-B2F2-47CF927B7DC2" , "data" …" at bounding box center [543, 255] width 280 height 336
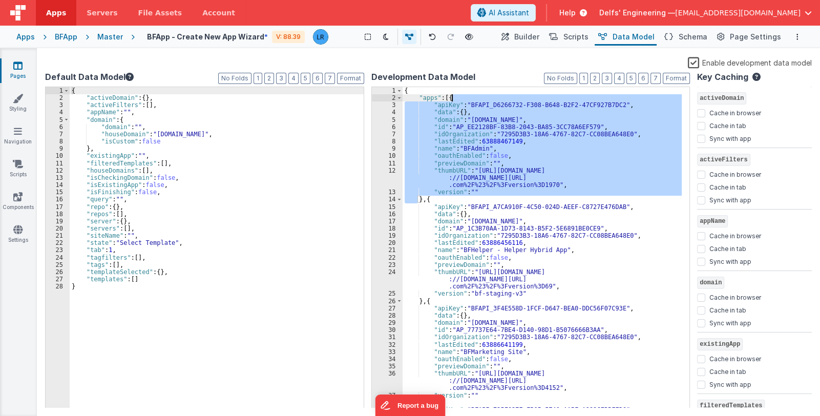
click at [461, 99] on div "{ "apps" : [{ "apiKey" : "BFAPI_D6266732-F308-B648-B2F2-47CF927B7DC2" , "data" …" at bounding box center [543, 255] width 280 height 336
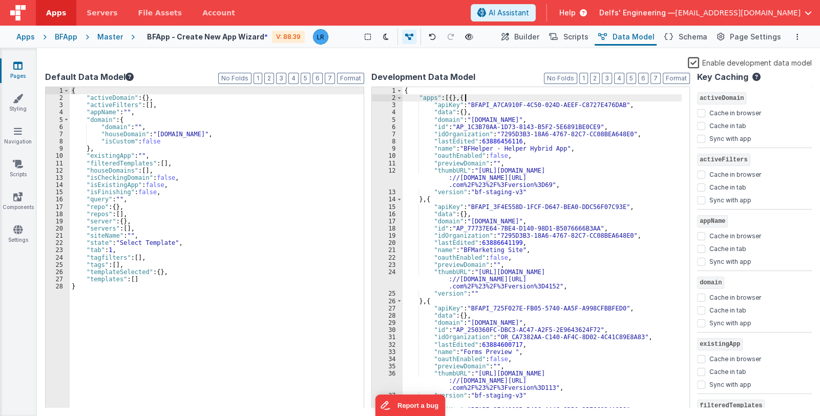
click at [490, 95] on div "{ "apps" : [{ } , { "apiKey" : "BFAPI_A7CA910F-4C50-024D-AEEF-C8727E476DAB" , "…" at bounding box center [543, 255] width 280 height 336
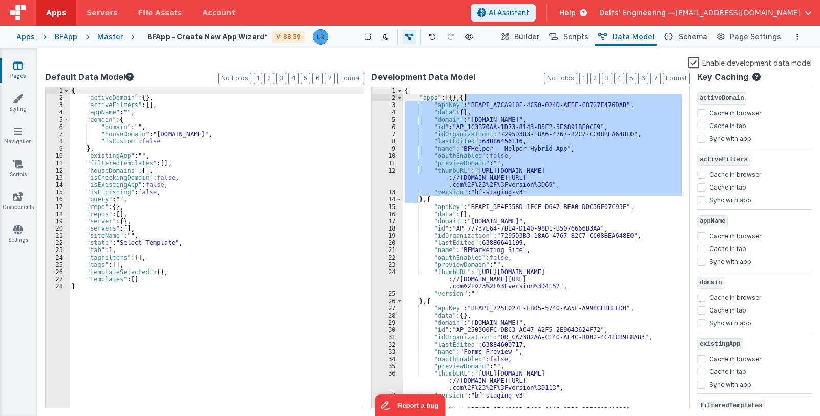
click at [490, 95] on div "{ "apps" : [{ } , { "apiKey" : "BFAPI_A7CA910F-4C50-024D-AEEF-C8727E476DAB" , "…" at bounding box center [543, 255] width 280 height 336
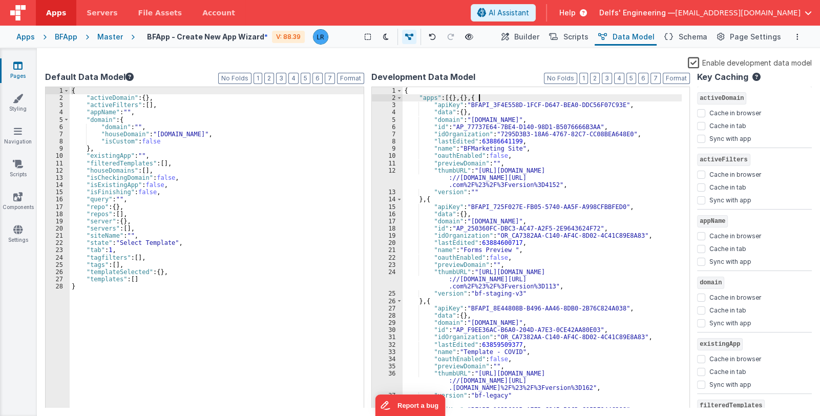
click at [494, 97] on div "{ "apps" : [{ } , { } , { "apiKey" : "BFAPI_3F4E558D-1FCF-D647-BEA0-DDC56F07C93…" at bounding box center [543, 255] width 280 height 336
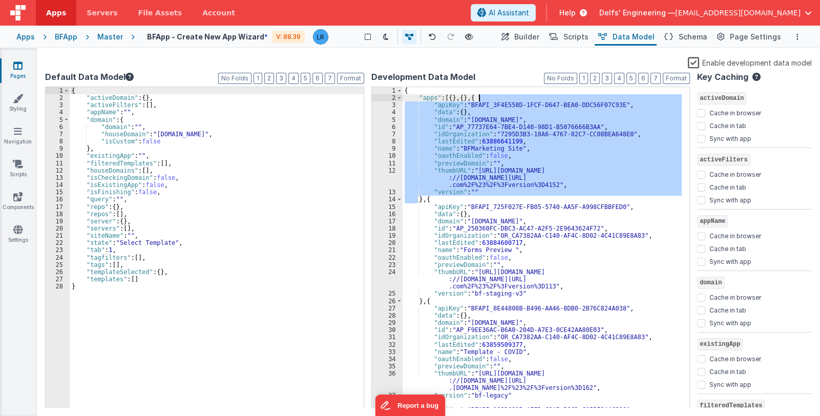
click at [494, 97] on div "{ "apps" : [{ } , { } , { "apiKey" : "BFAPI_3F4E558D-1FCF-D647-BEA0-DDC56F07C93…" at bounding box center [543, 255] width 280 height 336
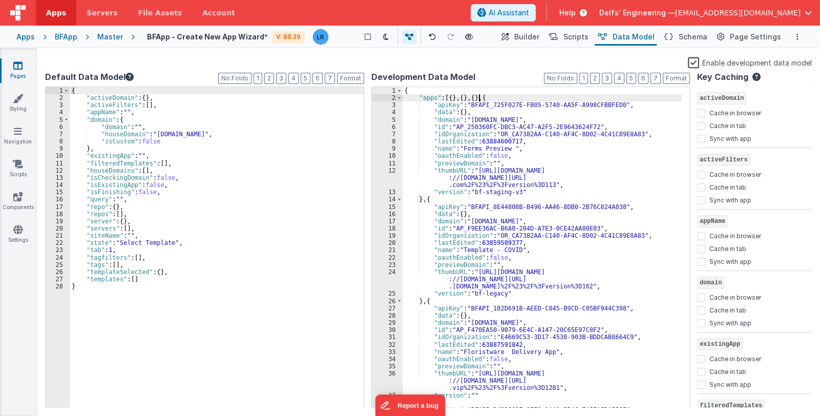
click at [500, 97] on div "{ "apps" : [{ } , { } , { } , { "apiKey" : "BFAPI_725F027E-FB05-5740-AA5F-A998C…" at bounding box center [543, 255] width 280 height 336
click at [511, 97] on div "{ "apps" : [{ } , { } , { } , { } , { "apiKey" : "BFAPI_8E44808B-B496-AA46-8DB0…" at bounding box center [543, 255] width 280 height 336
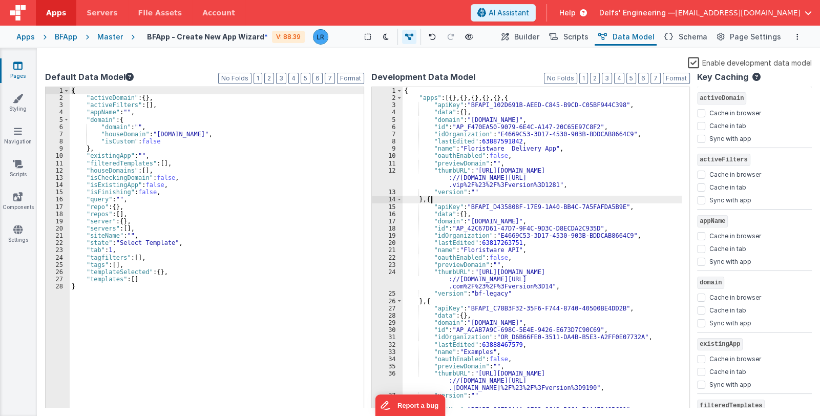
click at [439, 200] on div "{ "apps" : [{ } , { } , { } , { } , { } , { "apiKey" : "BFAPI_102D691B-AEED-C84…" at bounding box center [543, 255] width 280 height 336
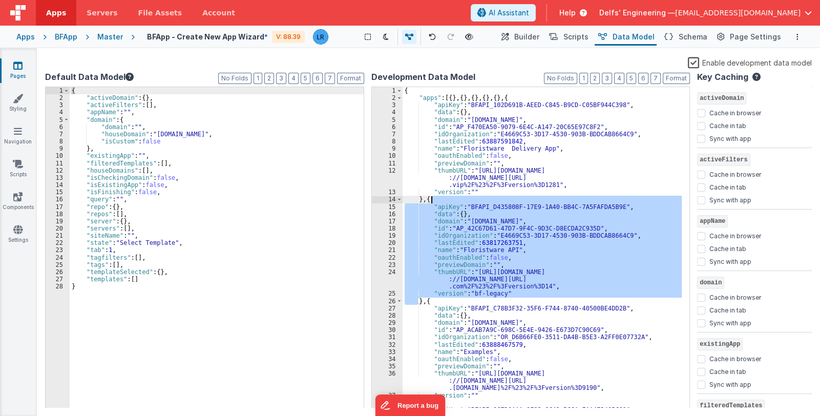
click at [439, 200] on div "{ "apps" : [{ } , { } , { } , { } , { } , { "apiKey" : "BFAPI_102D691B-AEED-C84…" at bounding box center [543, 255] width 280 height 336
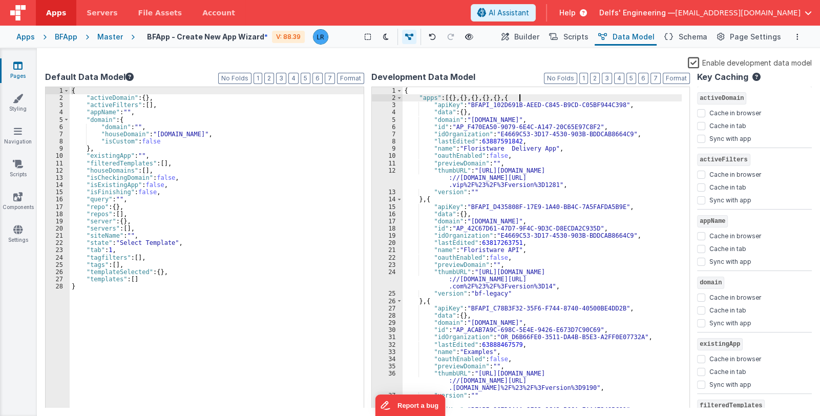
click at [526, 97] on div "{ "apps" : [{ } , { } , { } , { } , { } , { "apiKey" : "BFAPI_102D691B-AEED-C84…" at bounding box center [543, 255] width 280 height 336
drag, startPoint x: 450, startPoint y: 99, endPoint x: 528, endPoint y: 99, distance: 77.9
click at [528, 99] on div "{ "apps" : [{ } , { } , { } , { } , { } , { } , { "apiKey" : "BFAPI_D435808F-17…" at bounding box center [543, 255] width 280 height 336
click at [398, 97] on span at bounding box center [400, 97] width 6 height 7
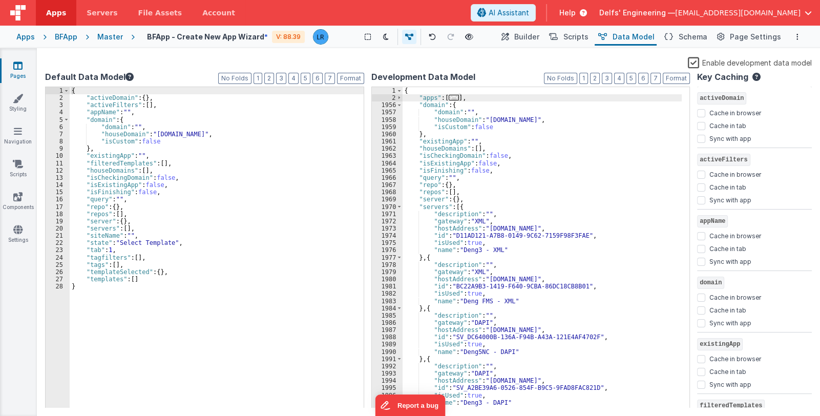
click at [455, 96] on span "..." at bounding box center [454, 98] width 10 height 6
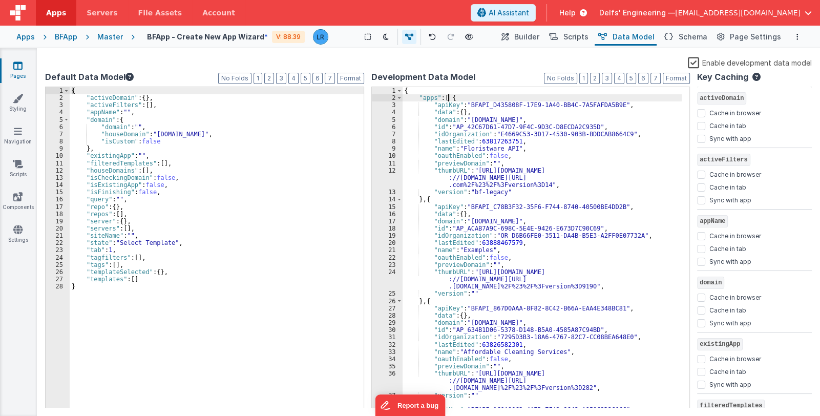
click at [461, 97] on div "{ "apps" : [ { "apiKey" : "BFAPI_D435808F-17E9-1A40-BB4C-7A5FAFDA5B9E" , "data"…" at bounding box center [543, 255] width 280 height 336
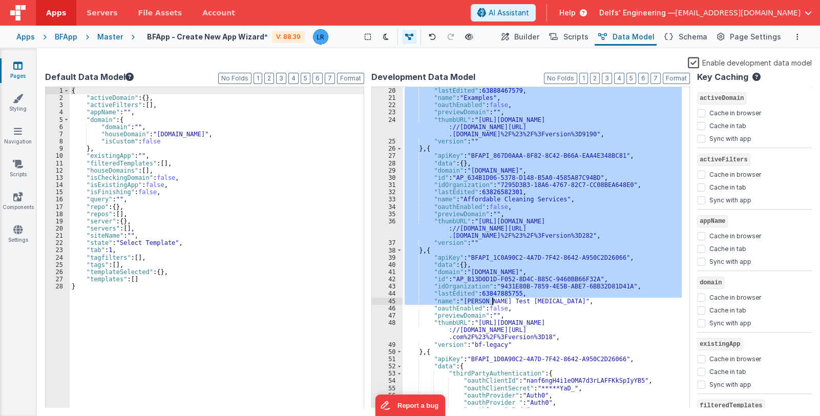
scroll to position [235, 0]
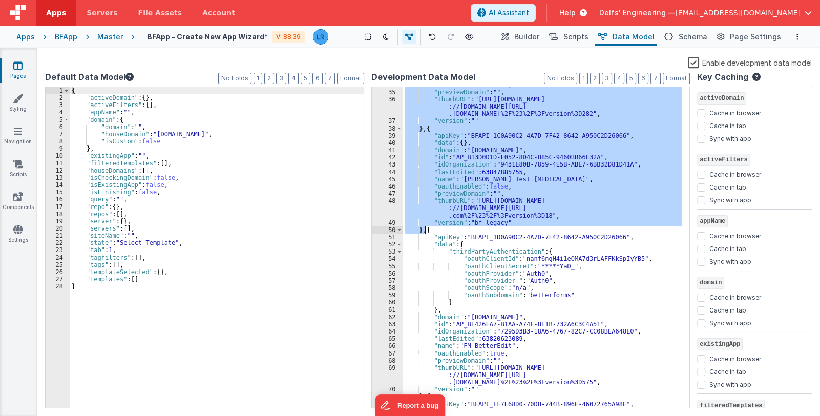
drag, startPoint x: 452, startPoint y: 97, endPoint x: 426, endPoint y: 230, distance: 134.8
click at [426, 230] on div ""oauthEnabled" : false , "previewDomain" : "" , "thumbURL" : "[URL][DOMAIN_NAME…" at bounding box center [543, 249] width 280 height 336
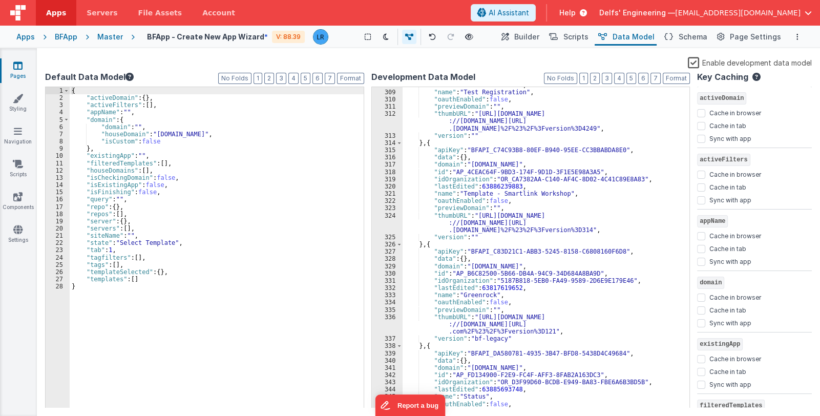
scroll to position [2383, 0]
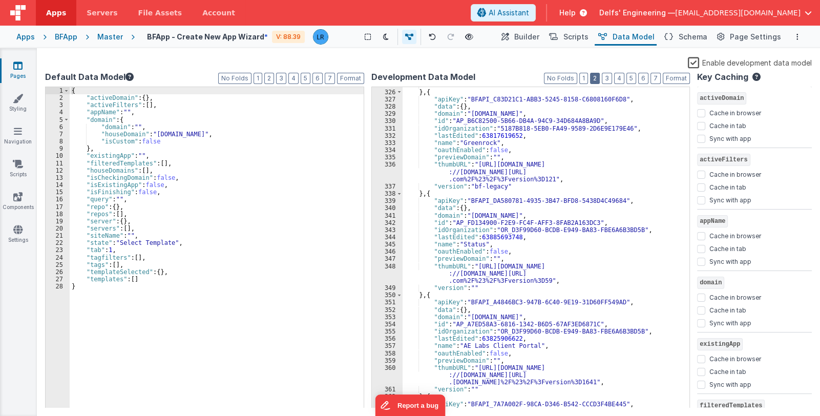
click at [600, 79] on button "2" at bounding box center [595, 78] width 10 height 11
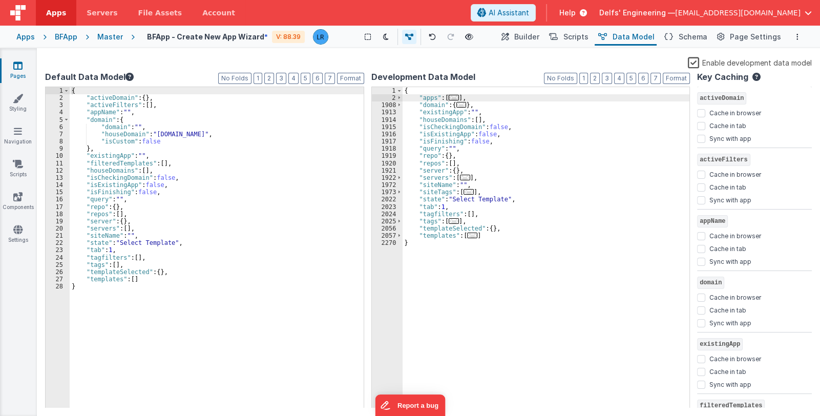
click at [463, 106] on span "..." at bounding box center [462, 105] width 10 height 6
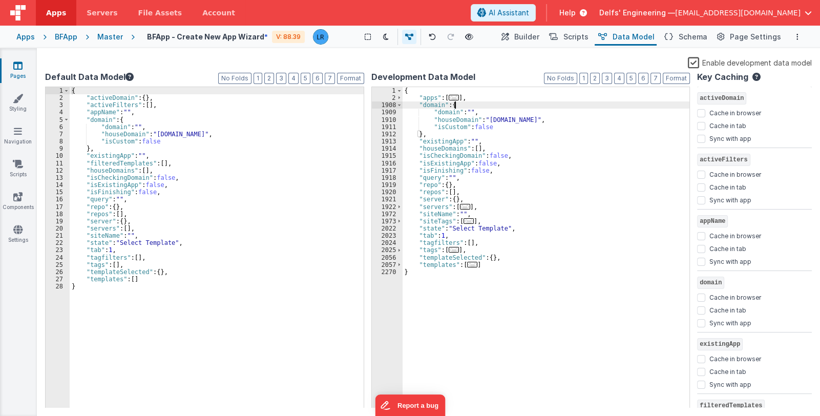
click at [453, 252] on span "..." at bounding box center [454, 250] width 10 height 6
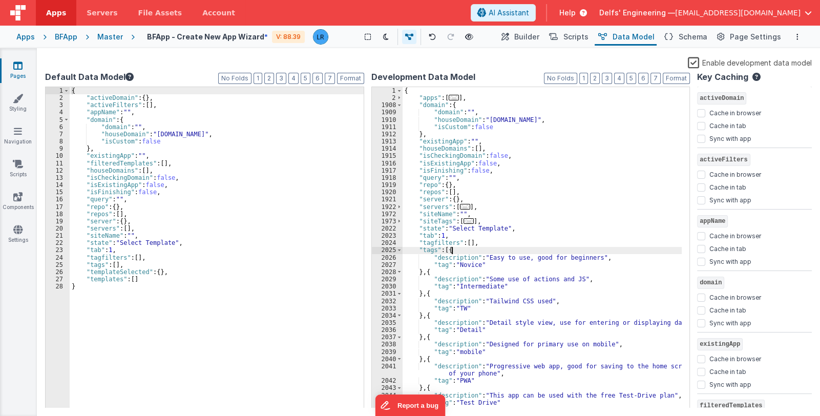
click at [463, 252] on div "{ "apps" : [ ... ] , "domain" : { "domain" : "" , "houseDomain" : "[DOMAIN_NAME…" at bounding box center [543, 255] width 280 height 336
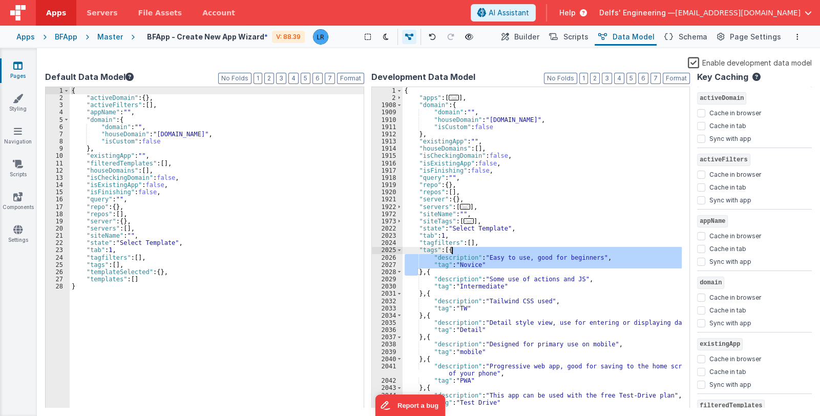
click at [463, 252] on div "{ "apps" : [ ... ] , "domain" : { "domain" : "" , "houseDomain" : "[DOMAIN_NAME…" at bounding box center [543, 255] width 280 height 336
click at [449, 250] on div "{ "apps" : [ ... ] , "domain" : { "domain" : "" , "houseDomain" : "[DOMAIN_NAME…" at bounding box center [543, 255] width 280 height 336
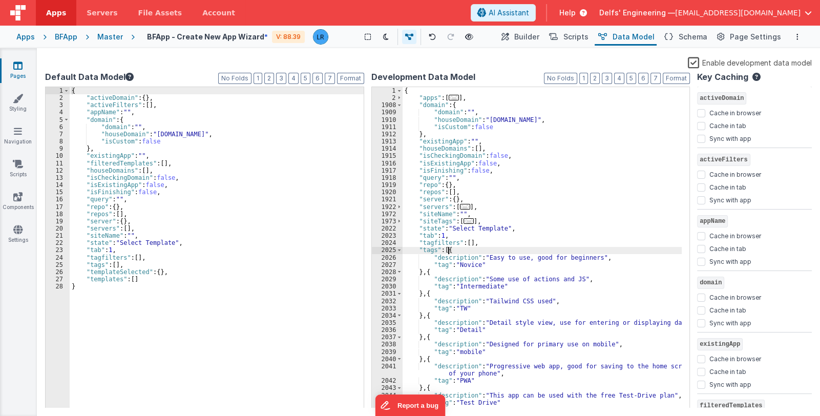
click at [449, 250] on div "{ "apps" : [ ... ] , "domain" : { "domain" : "" , "houseDomain" : "[DOMAIN_NAME…" at bounding box center [543, 255] width 280 height 336
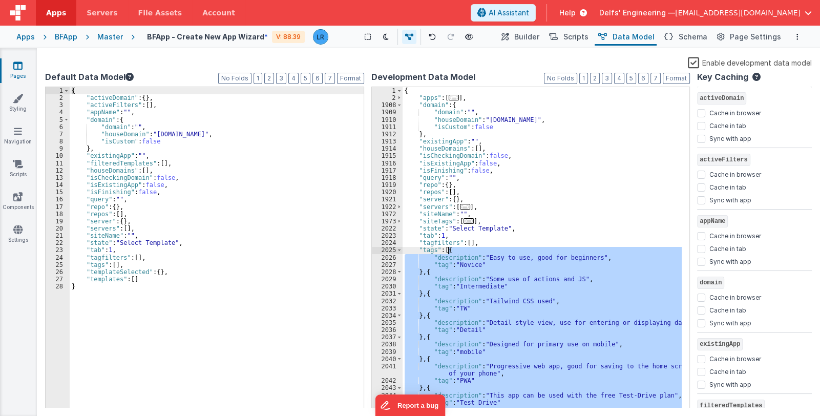
scroll to position [91, 0]
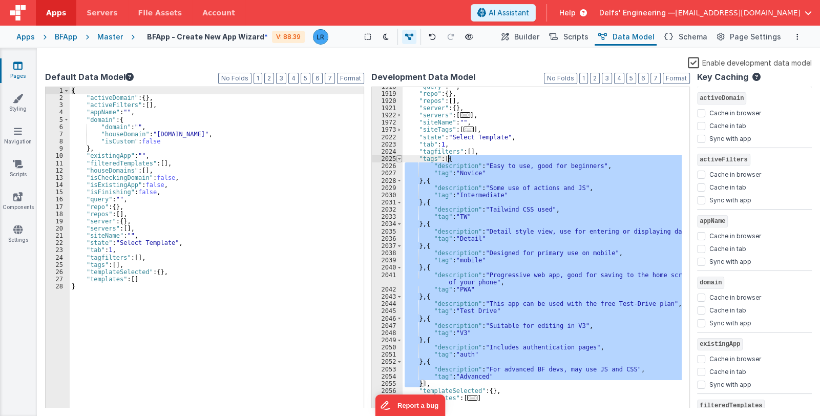
click at [397, 160] on span at bounding box center [400, 158] width 6 height 7
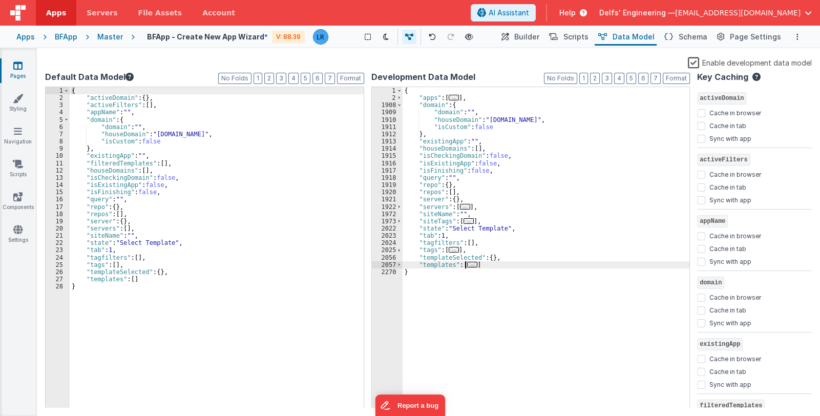
click at [468, 266] on span "..." at bounding box center [472, 265] width 10 height 6
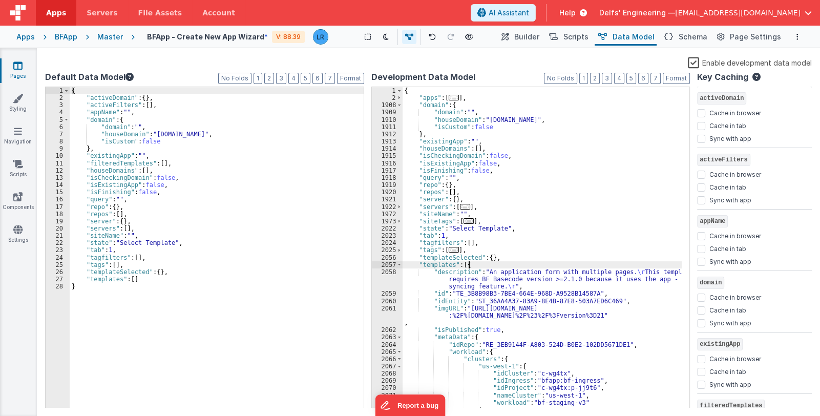
click at [483, 267] on div "{ "apps" : [ ... ] , "domain" : { "domain" : "" , "houseDomain" : "[DOMAIN_NAME…" at bounding box center [543, 255] width 280 height 336
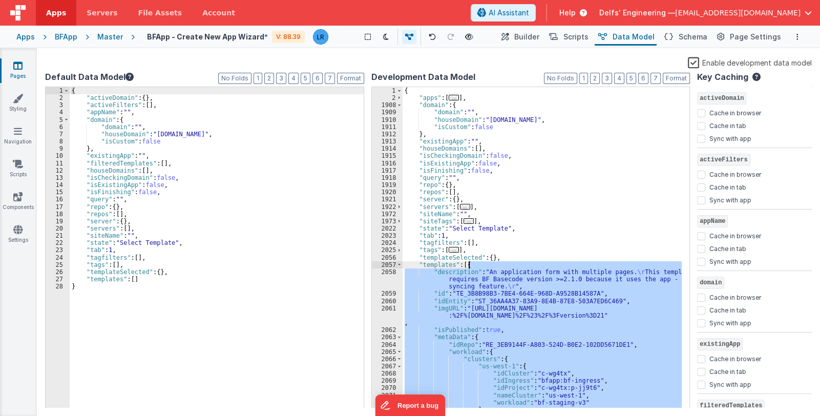
click at [483, 267] on div "{ "apps" : [ ... ] , "domain" : { "domain" : "" , "houseDomain" : "[DOMAIN_NAME…" at bounding box center [543, 255] width 280 height 336
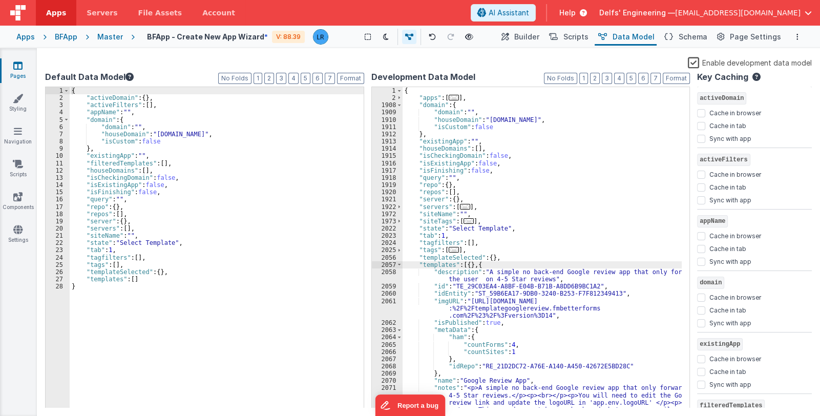
click at [508, 262] on div "{ "apps" : [ ... ] , "domain" : { "domain" : "" , "houseDomain" : "[DOMAIN_NAME…" at bounding box center [543, 269] width 280 height 365
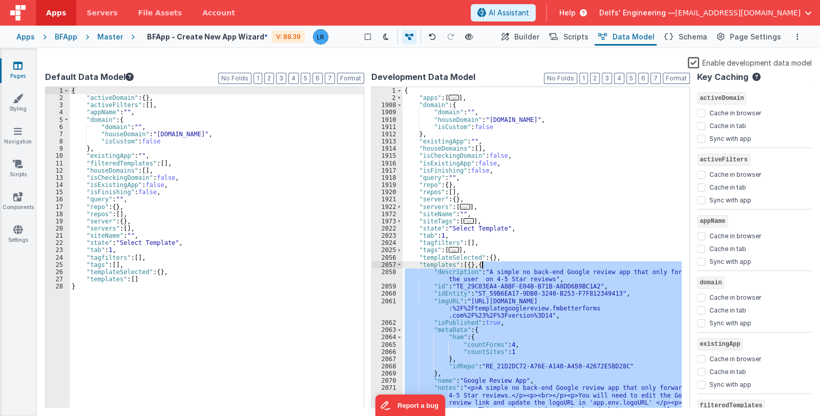
click at [508, 262] on div "{ "apps" : [ ... ] , "domain" : { "domain" : "" , "houseDomain" : "[DOMAIN_NAME…" at bounding box center [543, 269] width 280 height 365
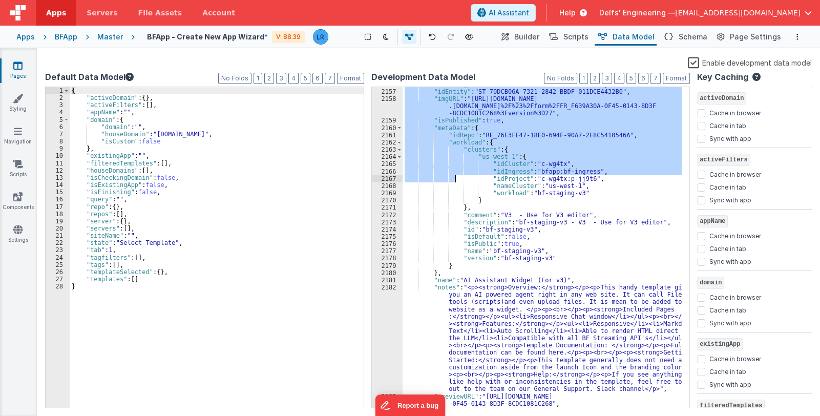
scroll to position [1017, 0]
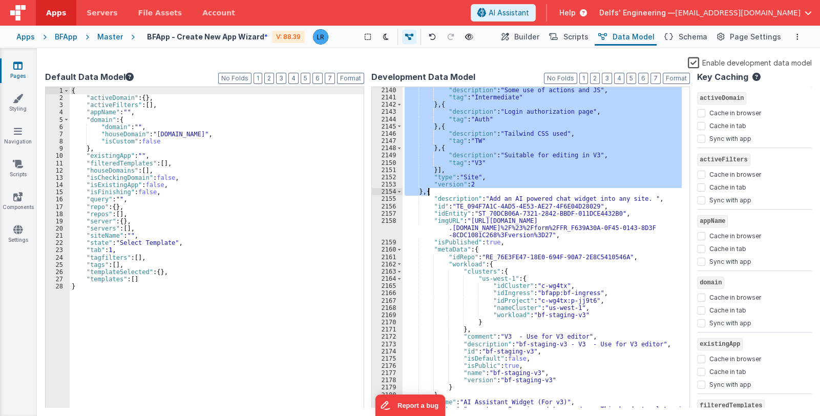
drag, startPoint x: 465, startPoint y: 139, endPoint x: 427, endPoint y: 192, distance: 64.6
click at [427, 192] on div ""description" : "Some use of actions and JS" , "tag" : "Intermediate" } , { "de…" at bounding box center [543, 306] width 280 height 438
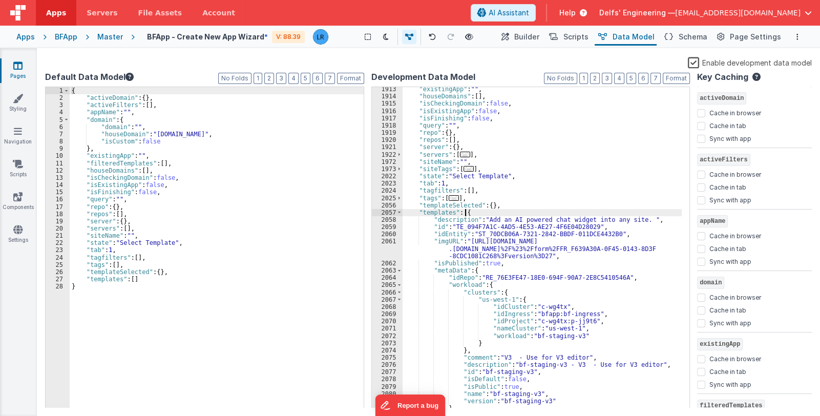
scroll to position [0, 0]
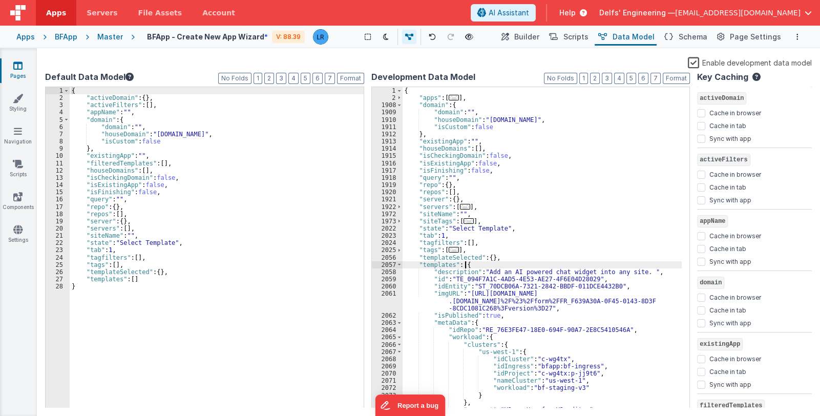
click at [451, 96] on span "..." at bounding box center [454, 98] width 10 height 6
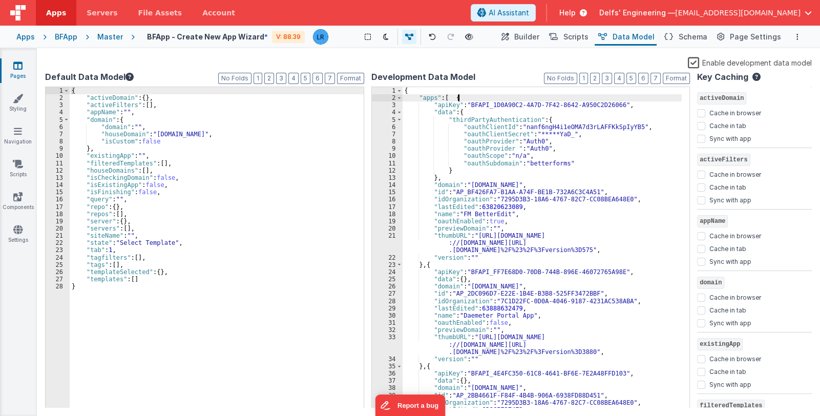
click at [470, 99] on div "{ "apps" : [ { "apiKey" : "BFAPI_1D0A90C2-4A7D-7F42-8642-A950C2D26066" , "data"…" at bounding box center [543, 255] width 280 height 336
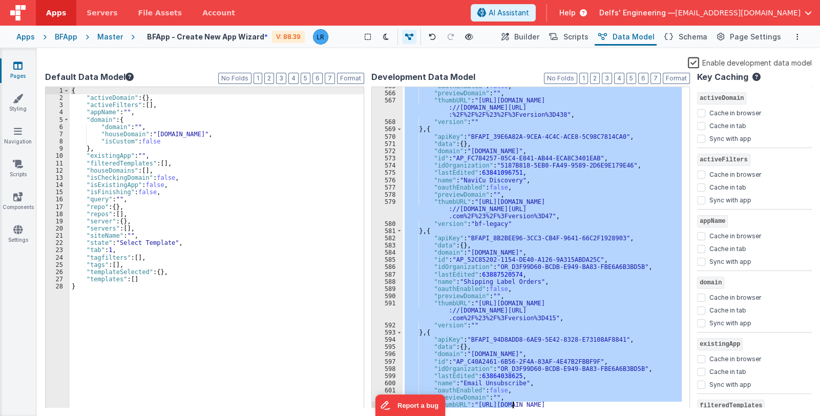
scroll to position [4817, 0]
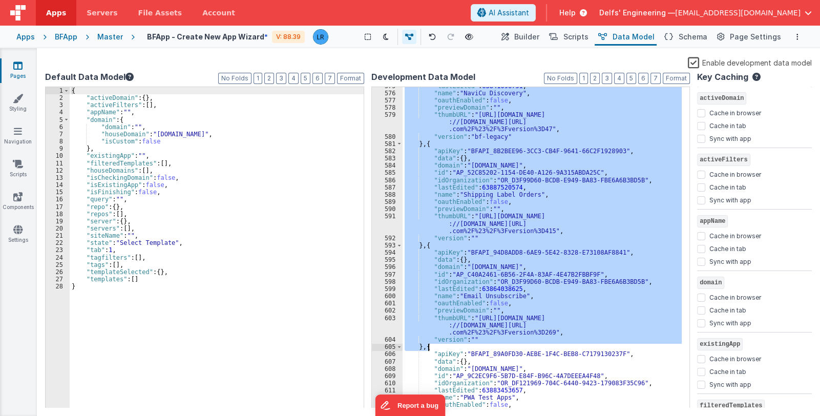
drag, startPoint x: 452, startPoint y: 95, endPoint x: 428, endPoint y: 349, distance: 254.8
click at [428, 349] on div ""lastEdited" : 63841096751 , "name" : "NaviCu Discovery" , "oauthEnabled" : fal…" at bounding box center [543, 250] width 280 height 336
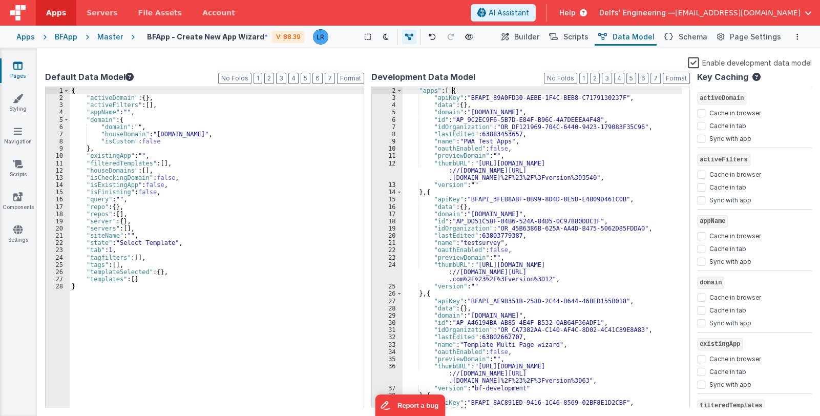
scroll to position [7, 0]
click at [450, 90] on div ""apps" : [ { "apiKey" : "BFAPI_89A0FD30-AEBE-1F4C-BEB8-C7179130237F" , "data" :…" at bounding box center [543, 255] width 280 height 336
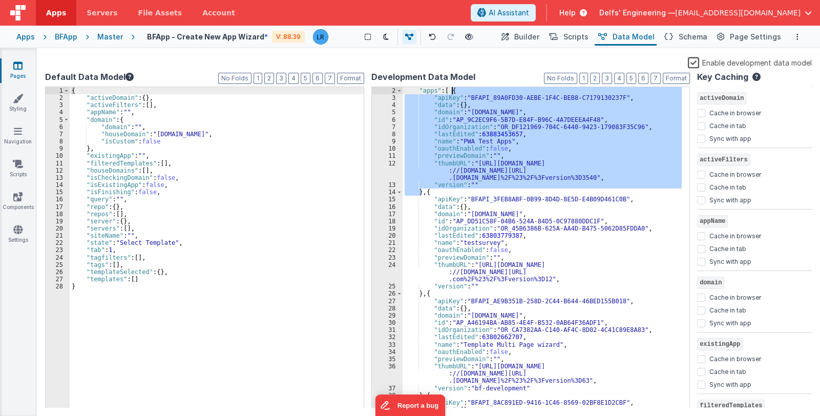
click at [451, 88] on div ""apps" : [ { "apiKey" : "BFAPI_89A0FD30-AEBE-1F4C-BEB8-C7179130237F" , "data" :…" at bounding box center [543, 247] width 280 height 321
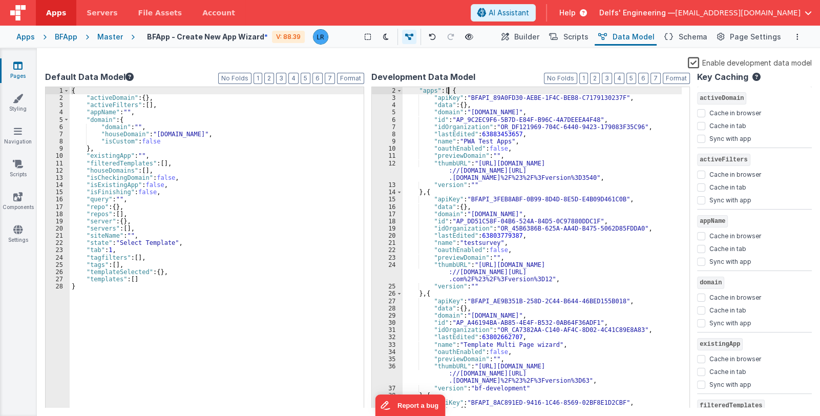
click at [448, 90] on div ""apps" : [ { "apiKey" : "BFAPI_89A0FD30-AEBE-1F4C-BEB8-C7179130237F" , "data" :…" at bounding box center [543, 255] width 280 height 336
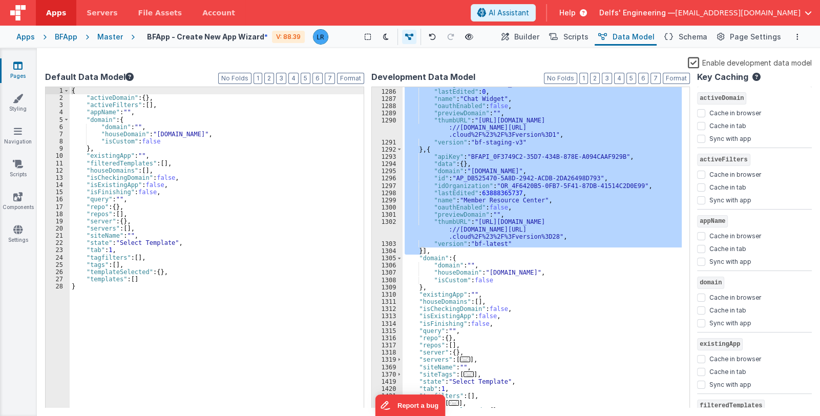
scroll to position [10815, 0]
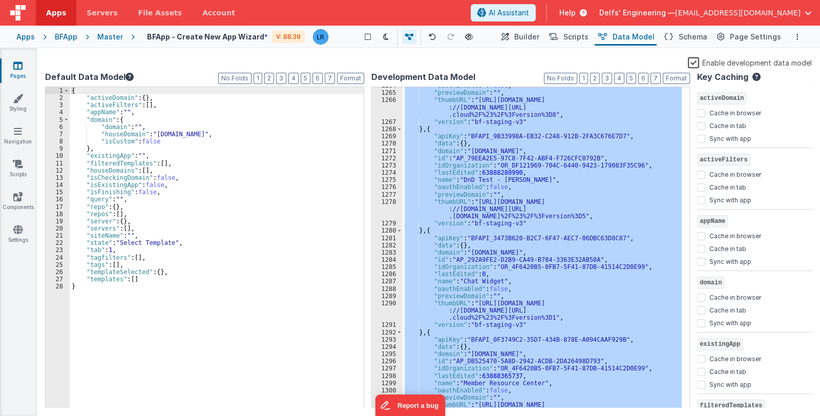
scroll to position [10632, 0]
click at [428, 128] on div ""oauthEnabled" : false , "previewDomain" : "" , "thumbURL" : "[URL][DOMAIN_NAME…" at bounding box center [543, 247] width 280 height 321
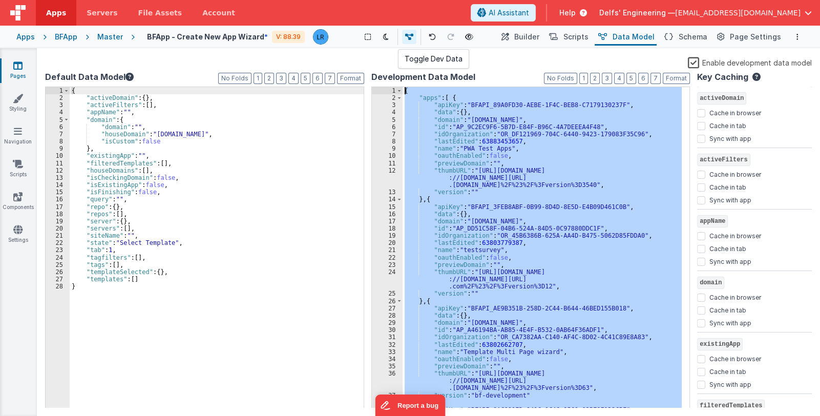
scroll to position [0, 0]
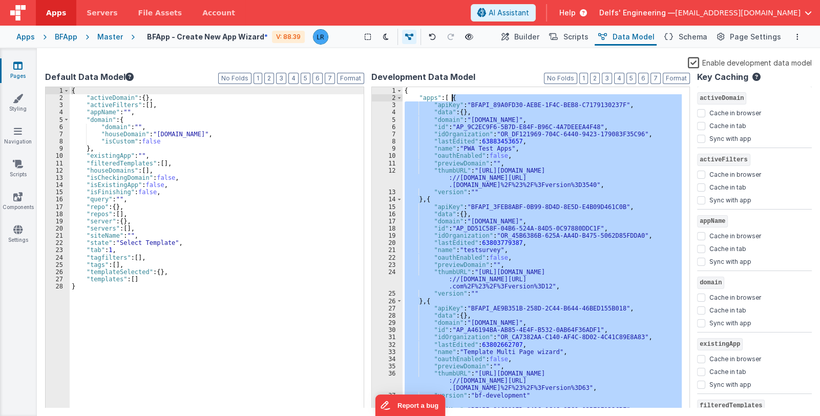
drag, startPoint x: 427, startPoint y: 130, endPoint x: 452, endPoint y: 97, distance: 41.4
click at [452, 97] on div "{ "apps" : [ { "apiKey" : "BFAPI_89A0FD30-AEBE-1F4C-BEB8-C7179130237F" , "data"…" at bounding box center [543, 255] width 280 height 336
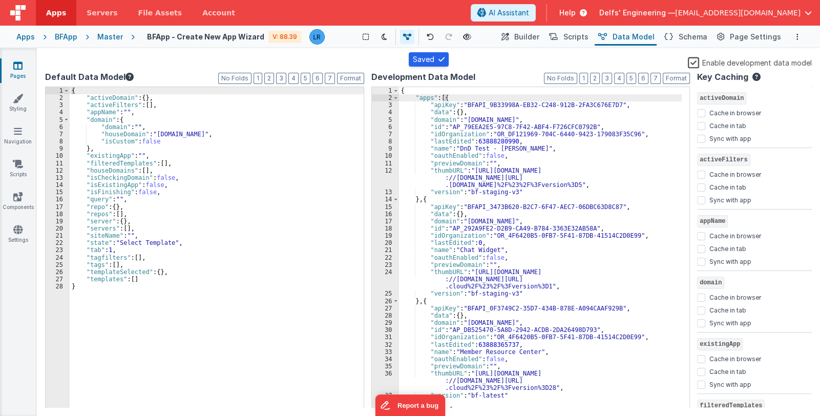
click at [693, 64] on label "Enable development data model" at bounding box center [750, 62] width 124 height 12
click at [0, 0] on input "Enable development data model" at bounding box center [0, 0] width 0 height 0
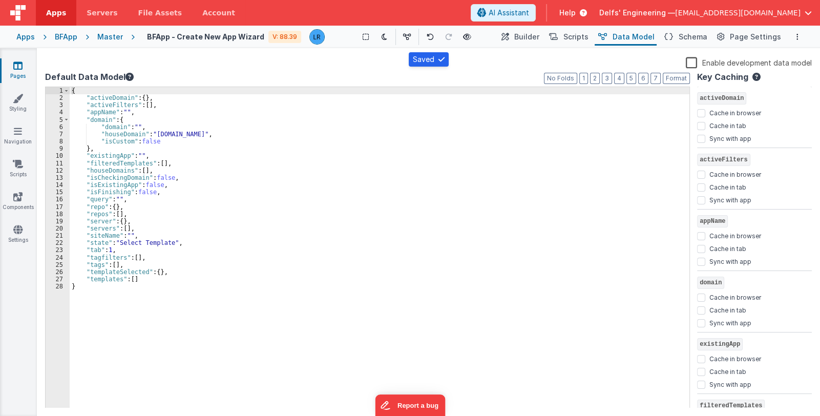
click at [483, 73] on label "Default Data Model" at bounding box center [367, 77] width 645 height 12
